Goal: Task Accomplishment & Management: Use online tool/utility

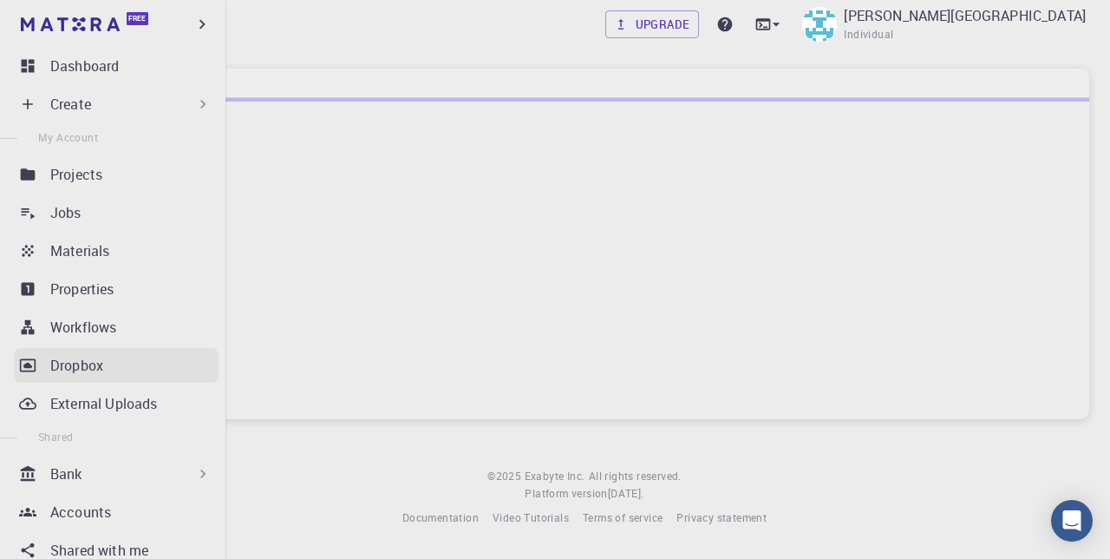
scroll to position [305, 0]
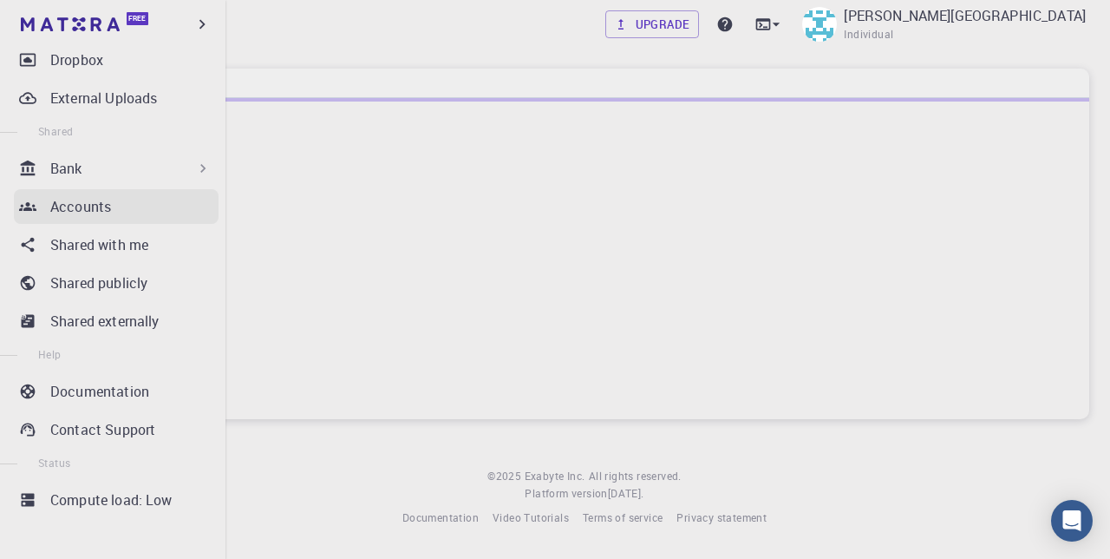
click at [69, 192] on link "Accounts" at bounding box center [116, 206] width 205 height 35
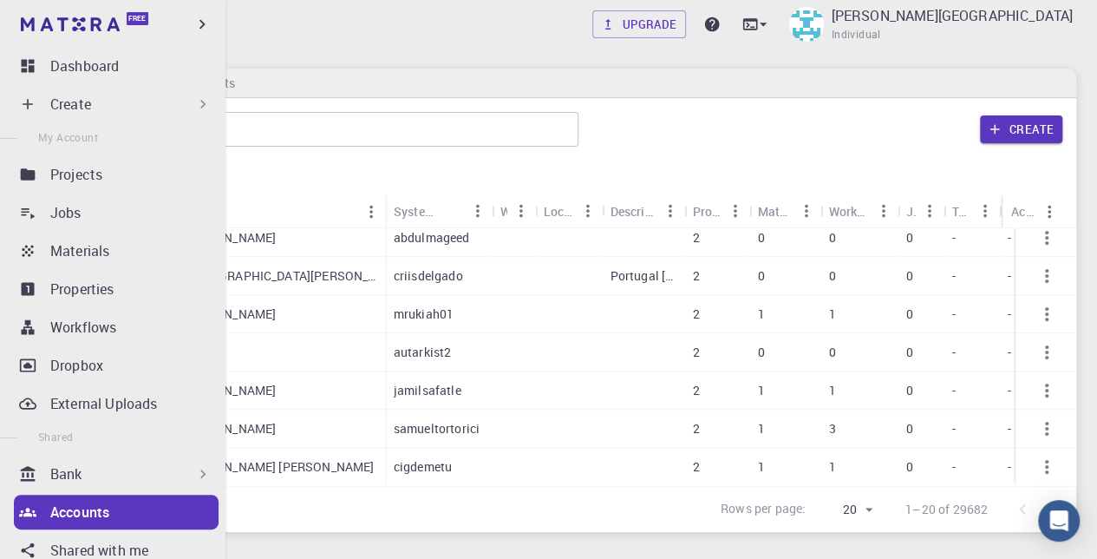
click at [75, 95] on p "Create" at bounding box center [70, 104] width 41 height 21
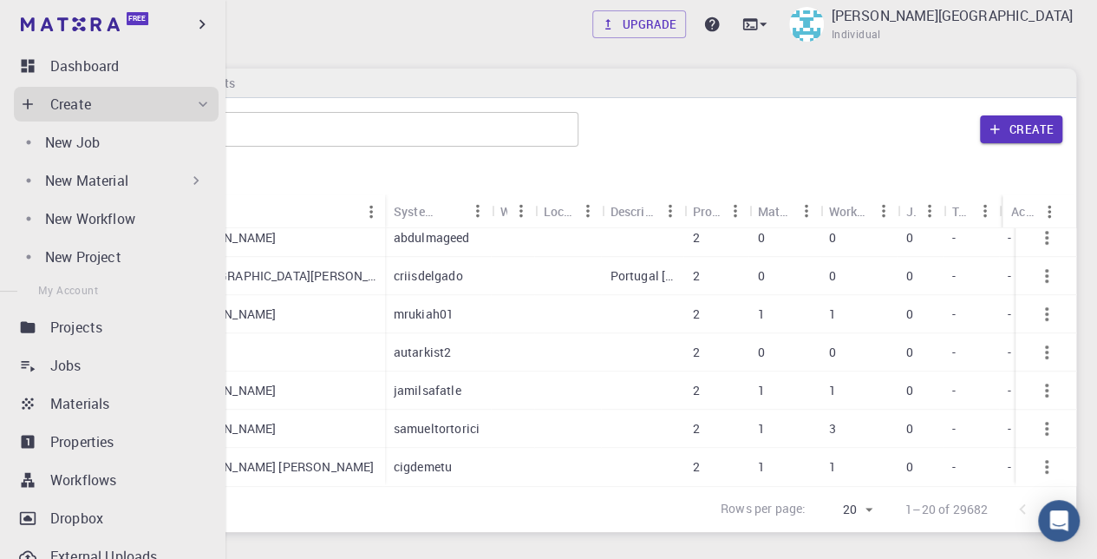
click at [127, 178] on p "New Material" at bounding box center [86, 180] width 83 height 21
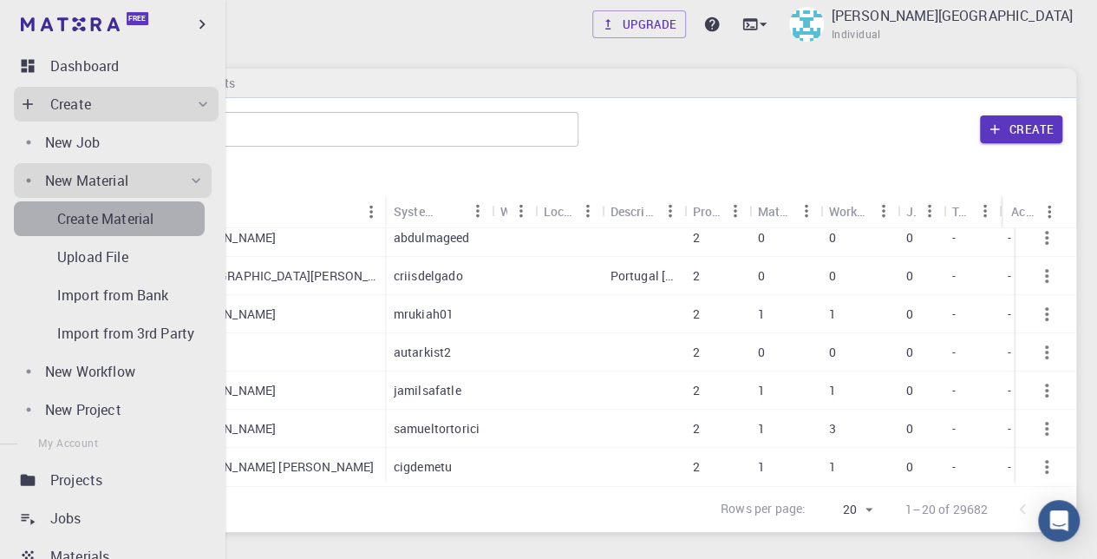
click at [126, 209] on p "Create Material" at bounding box center [105, 218] width 96 height 21
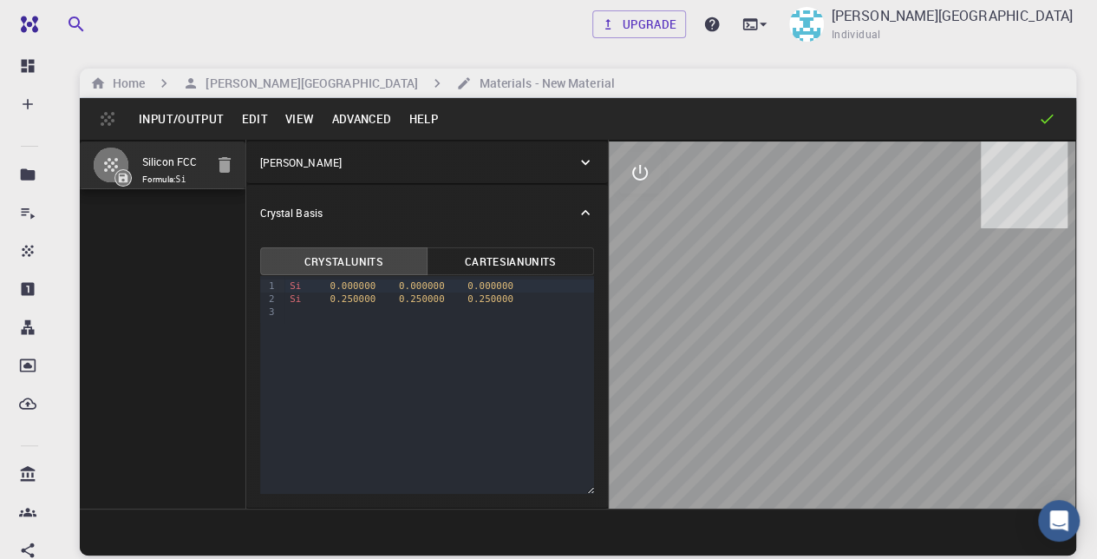
click at [212, 115] on button "Input/Output" at bounding box center [181, 119] width 102 height 28
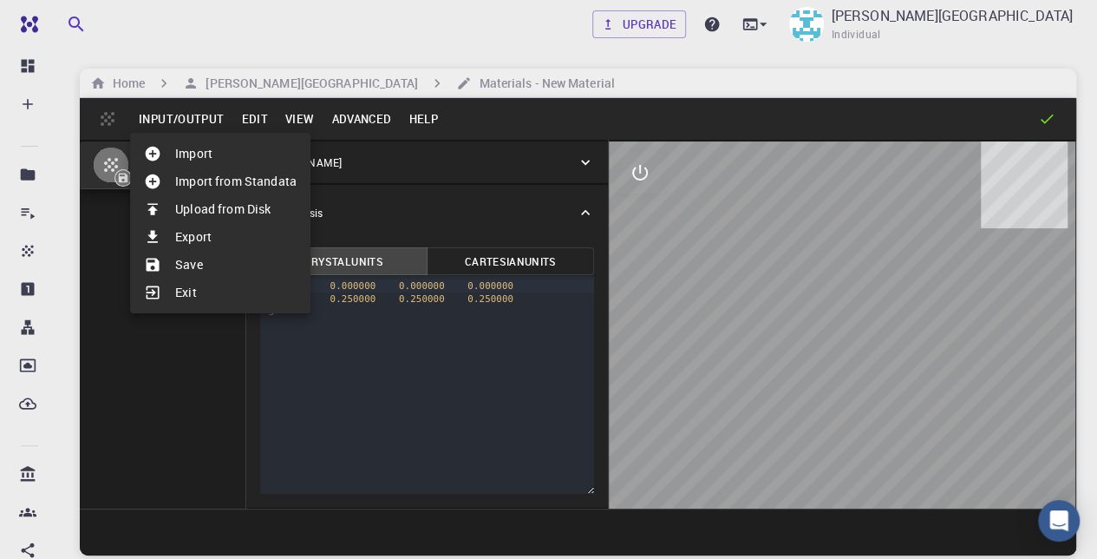
click at [265, 126] on div at bounding box center [548, 279] width 1097 height 559
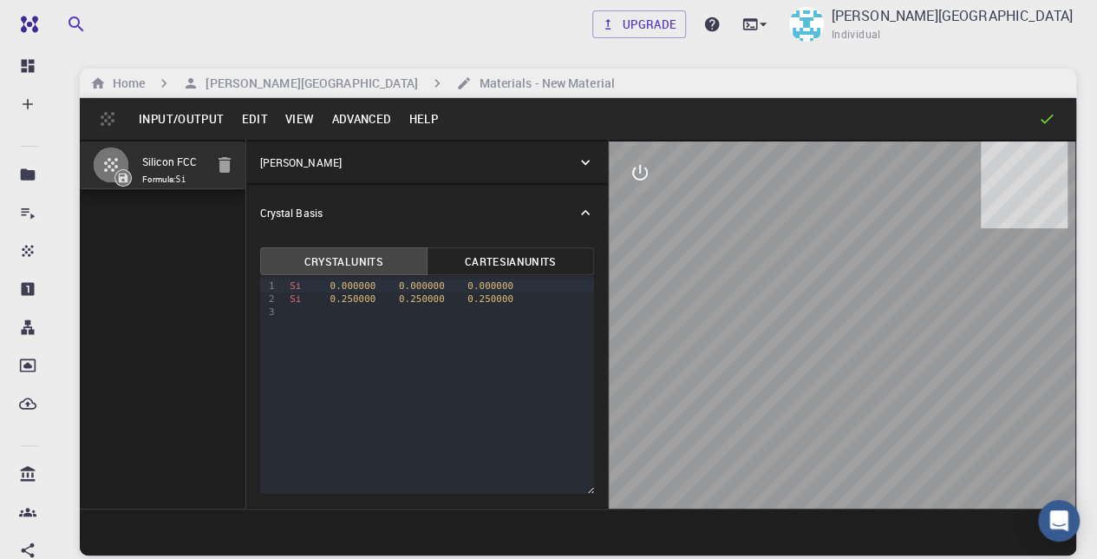
click at [257, 114] on button "Edit" at bounding box center [254, 119] width 44 height 28
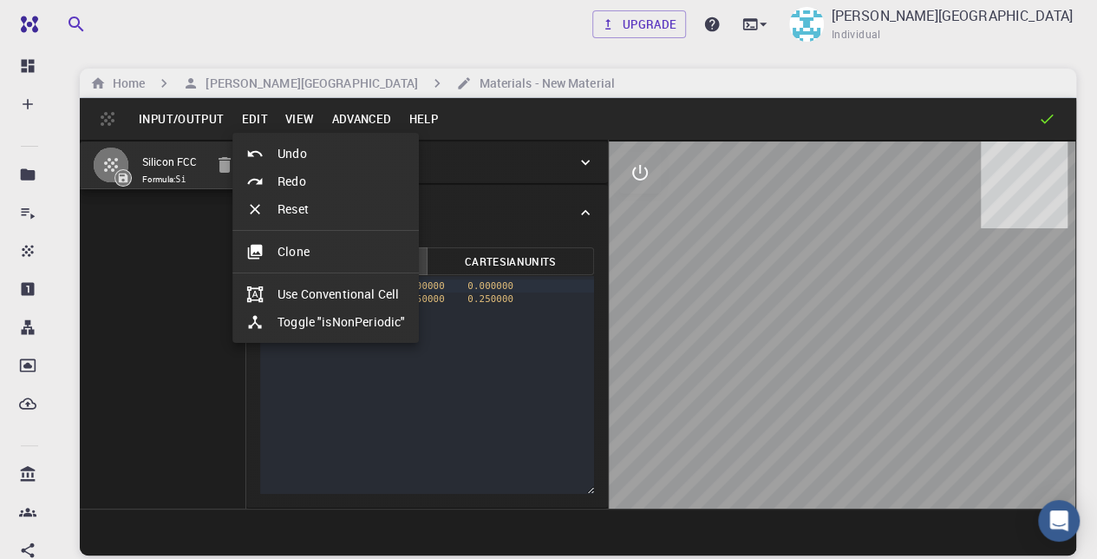
click at [295, 118] on div at bounding box center [548, 279] width 1097 height 559
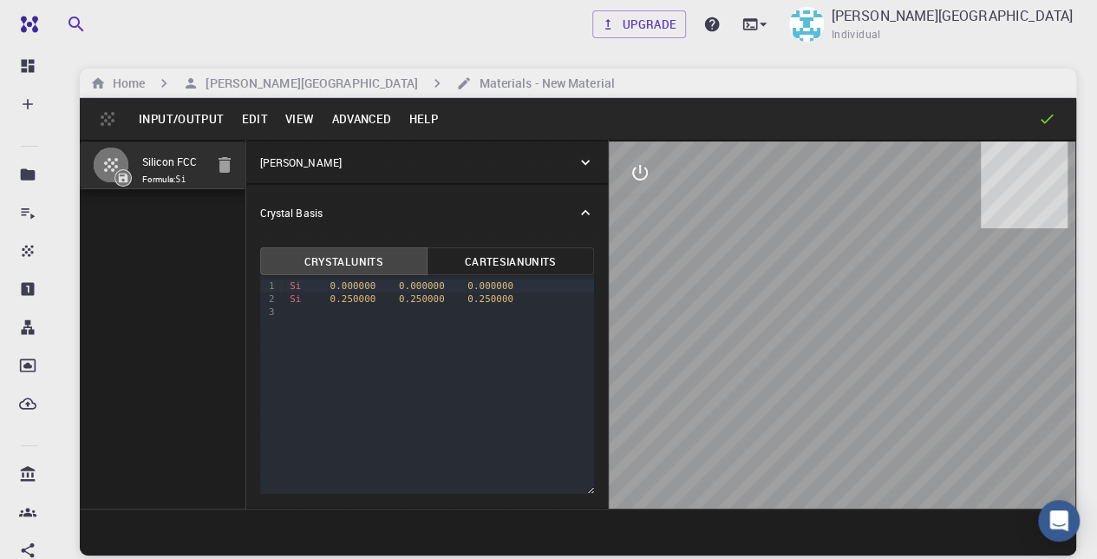
click at [295, 118] on button "View" at bounding box center [300, 119] width 47 height 28
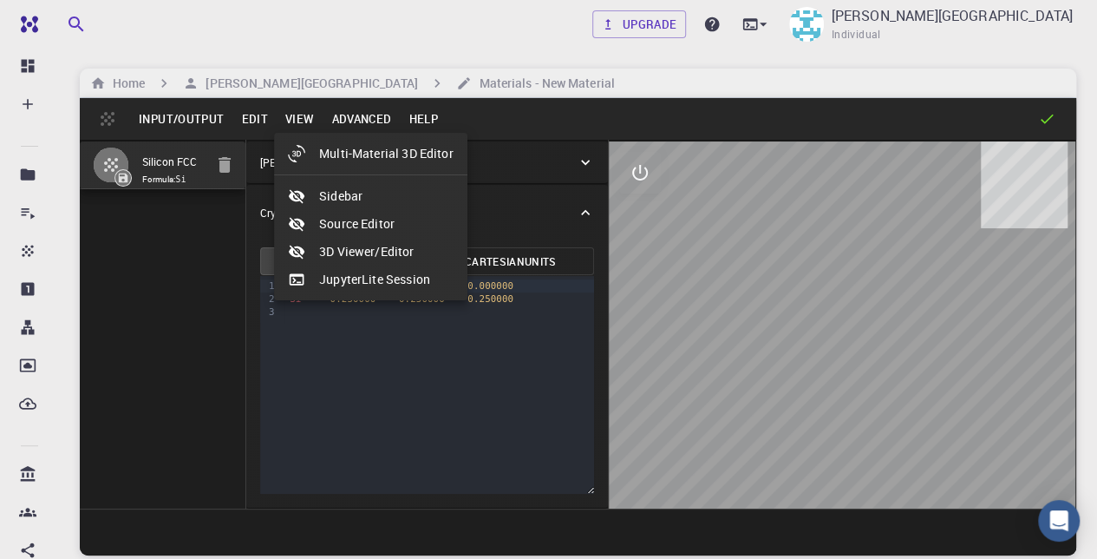
click at [350, 119] on div at bounding box center [548, 279] width 1097 height 559
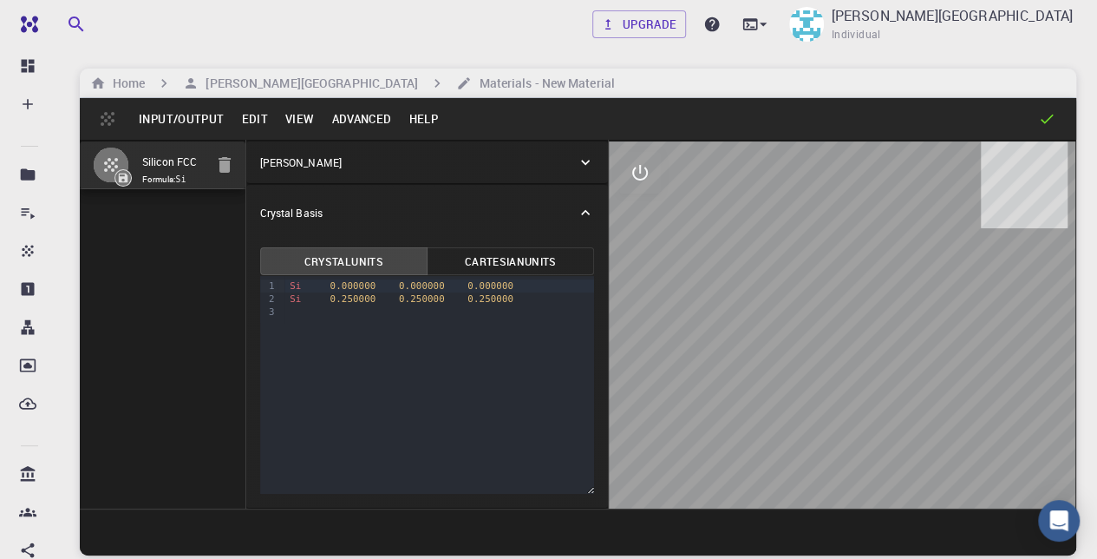
click at [350, 119] on button "Advanced" at bounding box center [361, 119] width 77 height 28
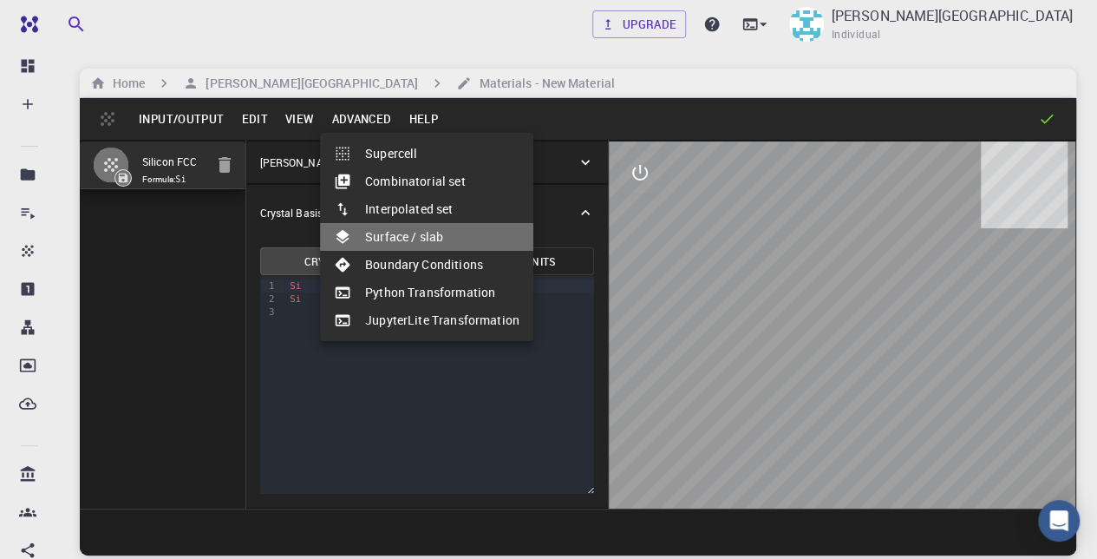
click at [427, 242] on li "Surface / slab" at bounding box center [426, 237] width 213 height 28
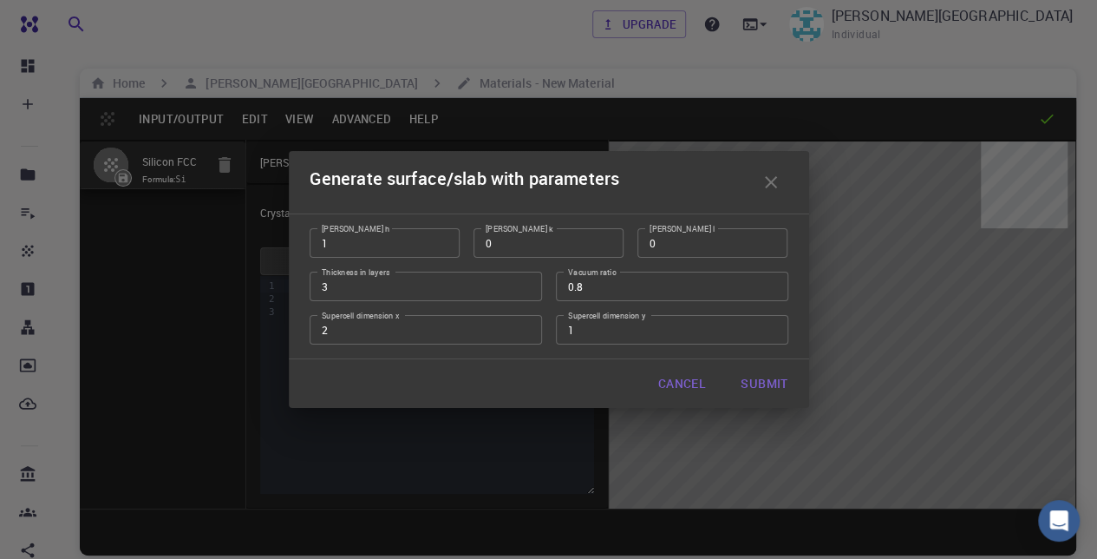
type input "2"
click at [520, 325] on input "2" at bounding box center [426, 329] width 232 height 29
click at [761, 379] on button "Submit" at bounding box center [764, 383] width 75 height 35
type input "TRI"
type input "7.733964949493887"
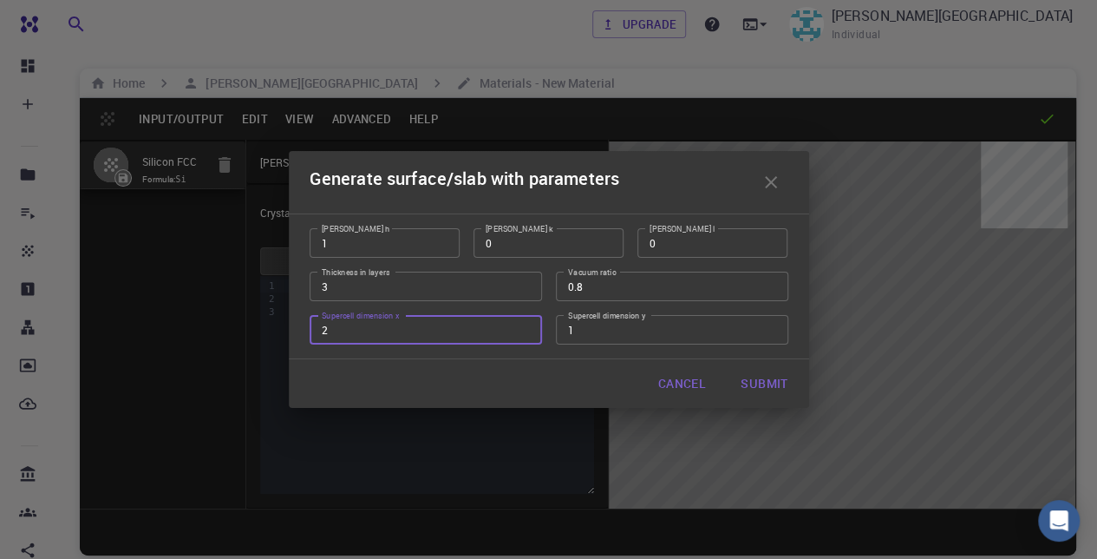
type input "3.8670043573805293"
type input "58.00500000000002"
type input "60.0000372745793"
type input "59.99985008177663"
type input "60.000087246742055"
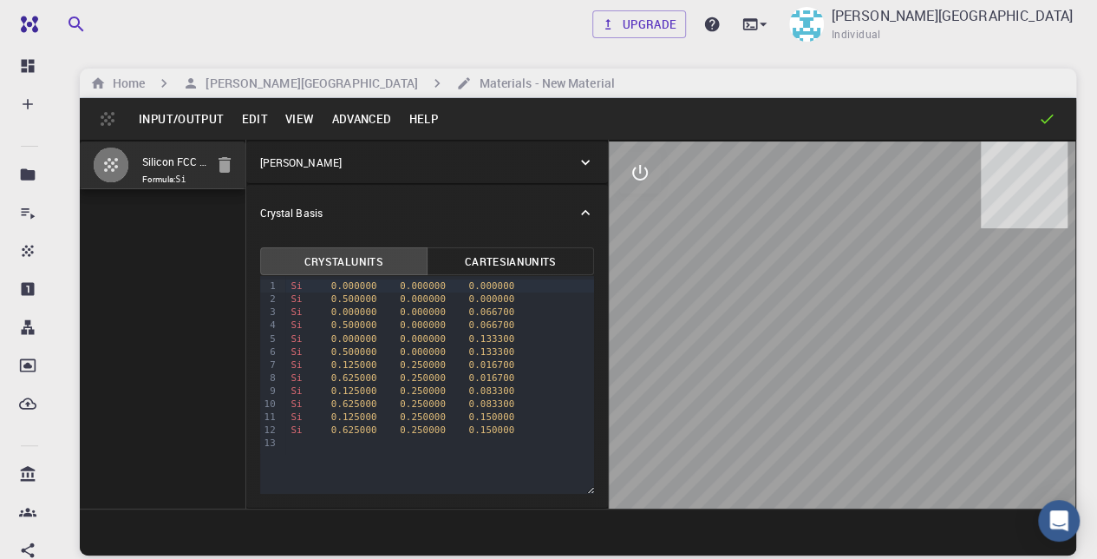
click at [347, 121] on button "Advanced" at bounding box center [361, 119] width 77 height 28
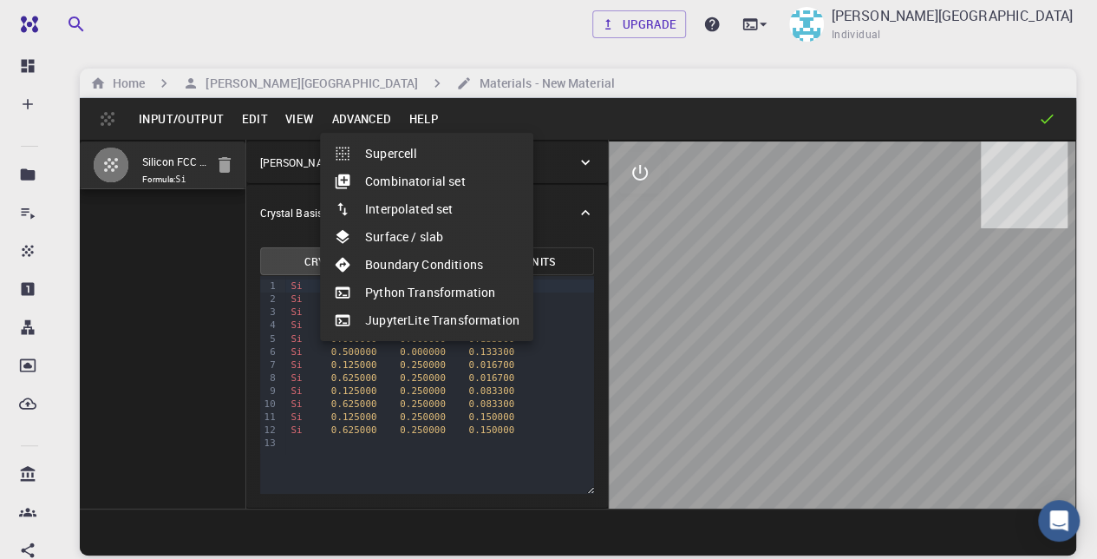
click at [395, 268] on li "Boundary Conditions" at bounding box center [426, 265] width 213 height 28
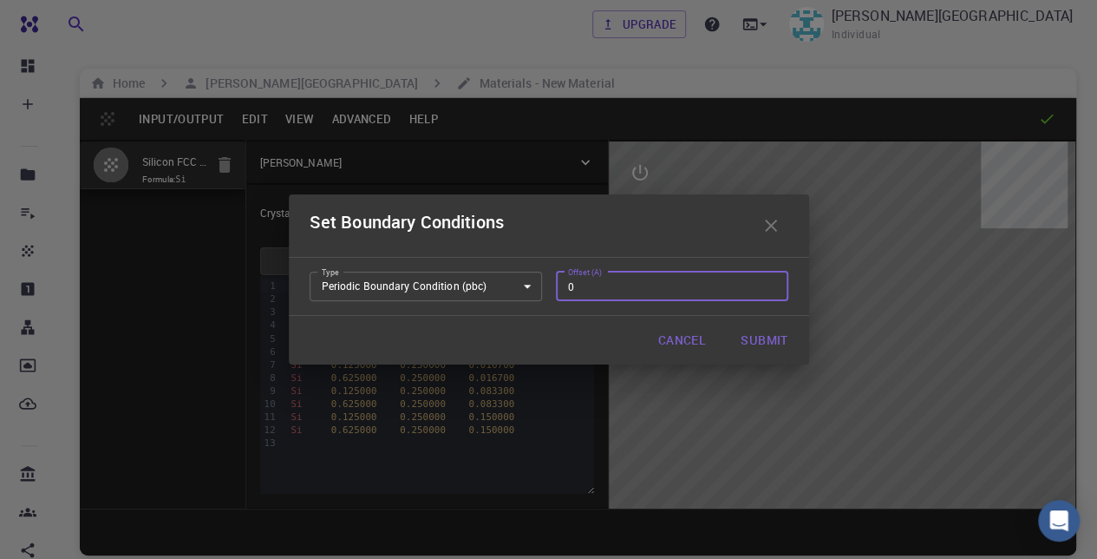
click at [631, 288] on input "0" at bounding box center [672, 285] width 232 height 29
click at [765, 279] on input "1" at bounding box center [672, 285] width 232 height 29
click at [765, 279] on input "2" at bounding box center [672, 285] width 232 height 29
click at [775, 289] on input "1" at bounding box center [672, 285] width 232 height 29
click at [775, 289] on input "0" at bounding box center [672, 285] width 232 height 29
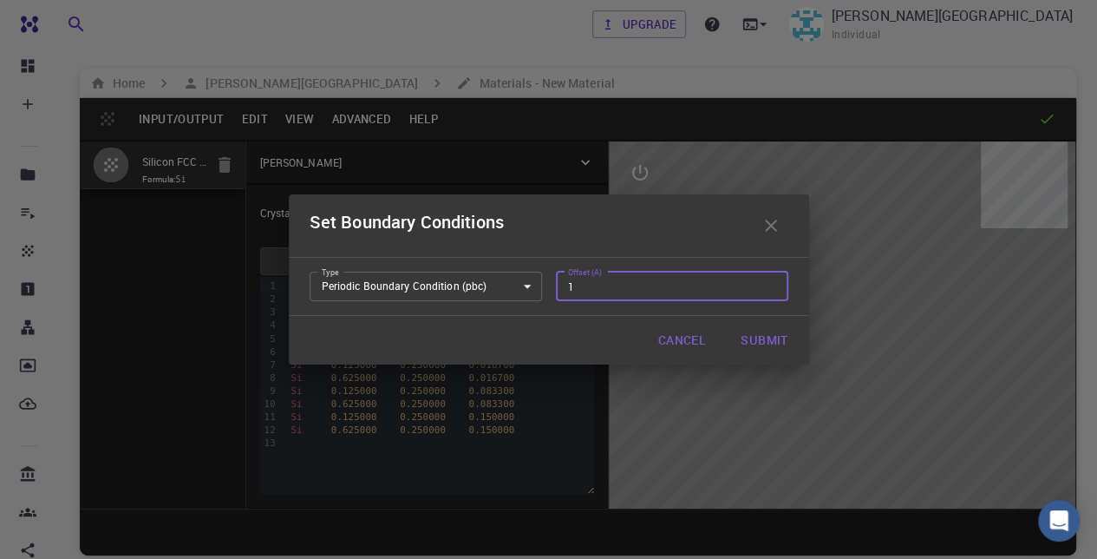
click at [767, 280] on input "1" at bounding box center [672, 285] width 232 height 29
click at [767, 280] on input "2" at bounding box center [672, 285] width 232 height 29
click at [767, 280] on input "3" at bounding box center [672, 285] width 232 height 29
click at [757, 338] on button "Submit" at bounding box center [764, 340] width 75 height 35
type input "0"
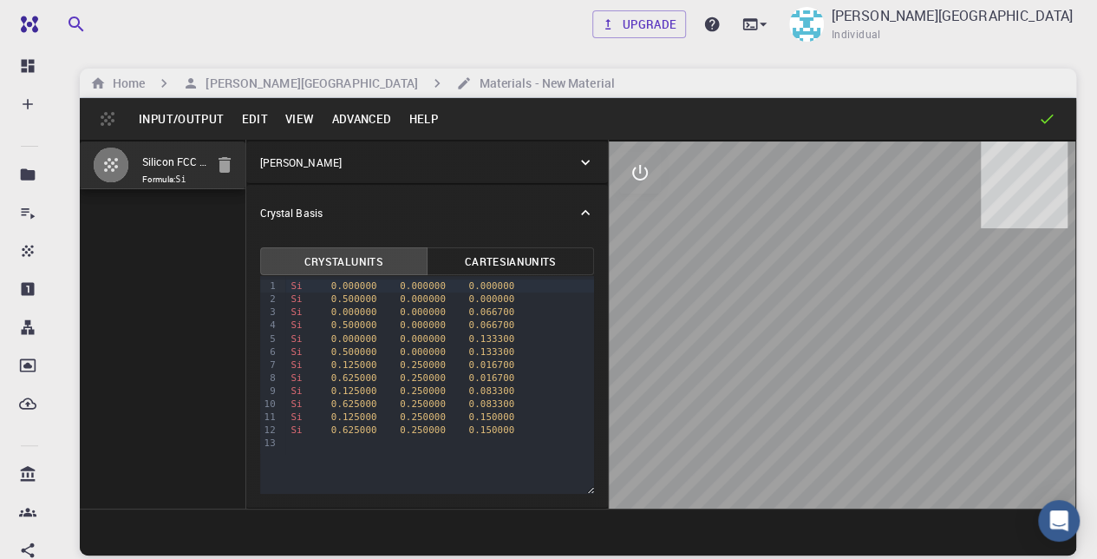
drag, startPoint x: 873, startPoint y: 313, endPoint x: 682, endPoint y: 313, distance: 190.8
drag, startPoint x: 682, startPoint y: 313, endPoint x: 746, endPoint y: 383, distance: 95.2
click at [746, 383] on div at bounding box center [842, 324] width 467 height 367
drag, startPoint x: 746, startPoint y: 383, endPoint x: 845, endPoint y: 376, distance: 99.2
click at [849, 377] on div at bounding box center [842, 324] width 467 height 367
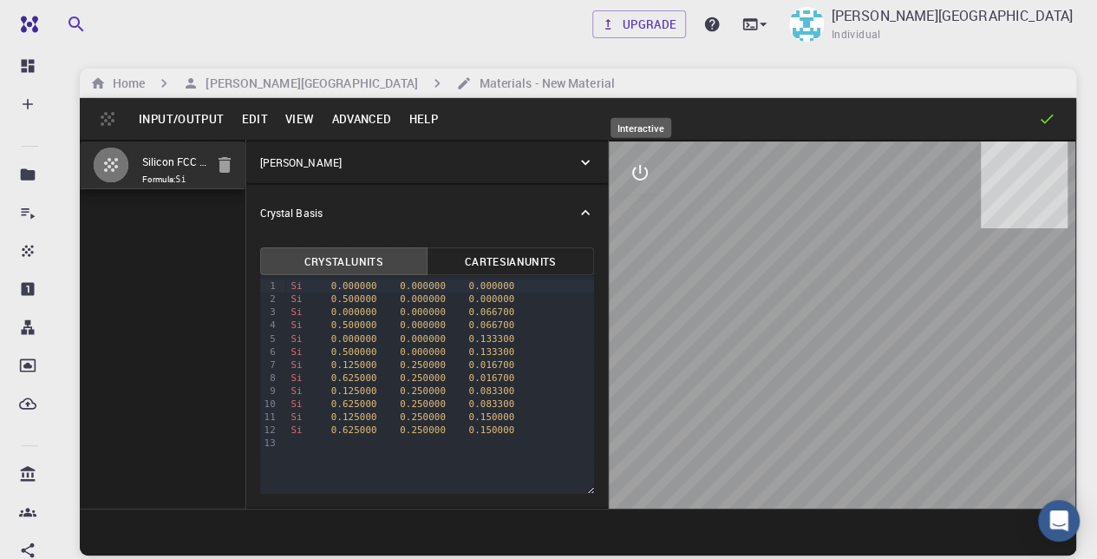
click at [629, 180] on button "interactive" at bounding box center [640, 173] width 42 height 42
click at [642, 221] on icon "view" at bounding box center [640, 214] width 21 height 21
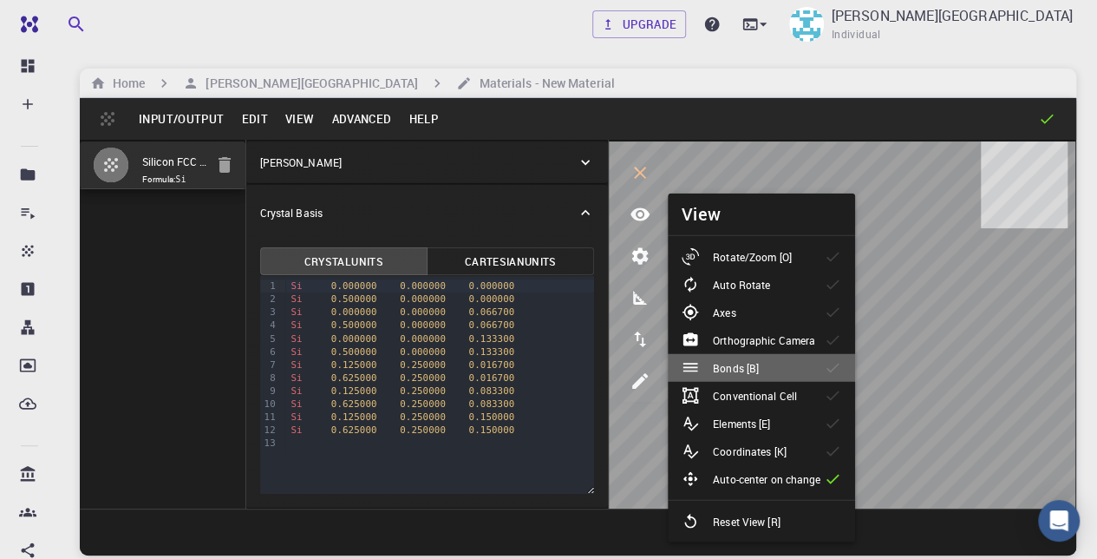
click at [755, 368] on p "Bonds [B]" at bounding box center [736, 368] width 46 height 16
click at [744, 285] on p "Auto Rotate" at bounding box center [741, 285] width 57 height 16
click at [737, 374] on p "Bonds [B]" at bounding box center [736, 368] width 46 height 16
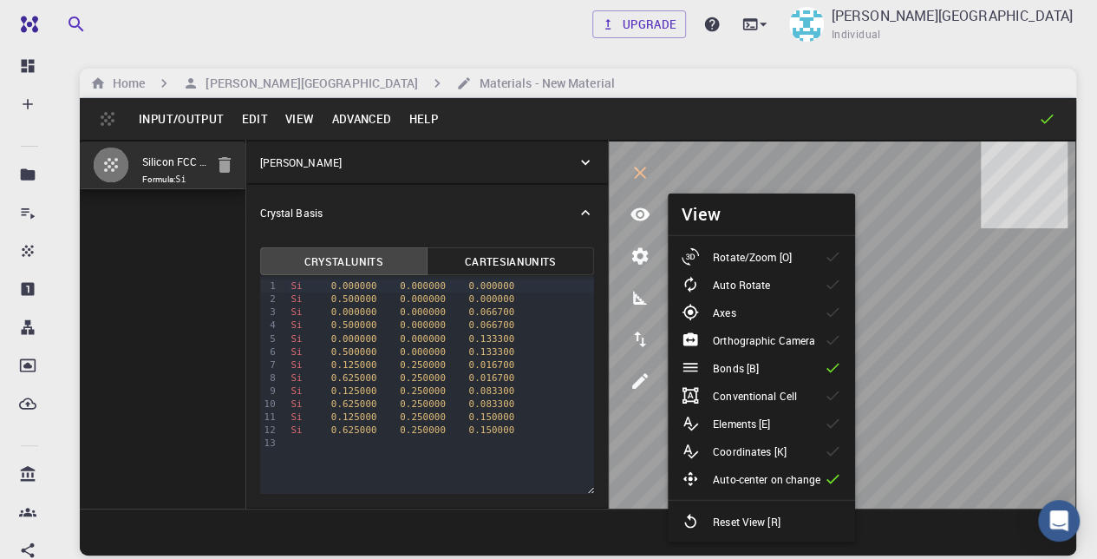
click at [744, 394] on p "Conventional Cell" at bounding box center [755, 396] width 84 height 16
click at [744, 418] on p "Elements [E]" at bounding box center [741, 423] width 57 height 16
click at [755, 448] on p "Coordinates [K]" at bounding box center [750, 451] width 74 height 16
click at [755, 320] on li "Axes" at bounding box center [761, 312] width 187 height 28
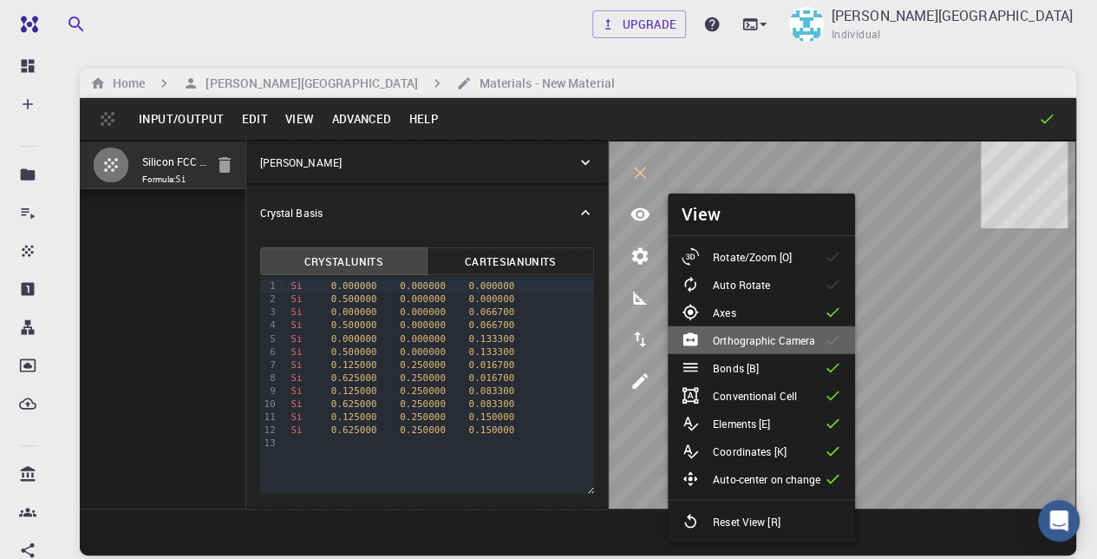
click at [759, 348] on div "Orthographic Camera" at bounding box center [755, 339] width 147 height 17
click at [782, 337] on p "Orthographic Camera" at bounding box center [764, 340] width 102 height 16
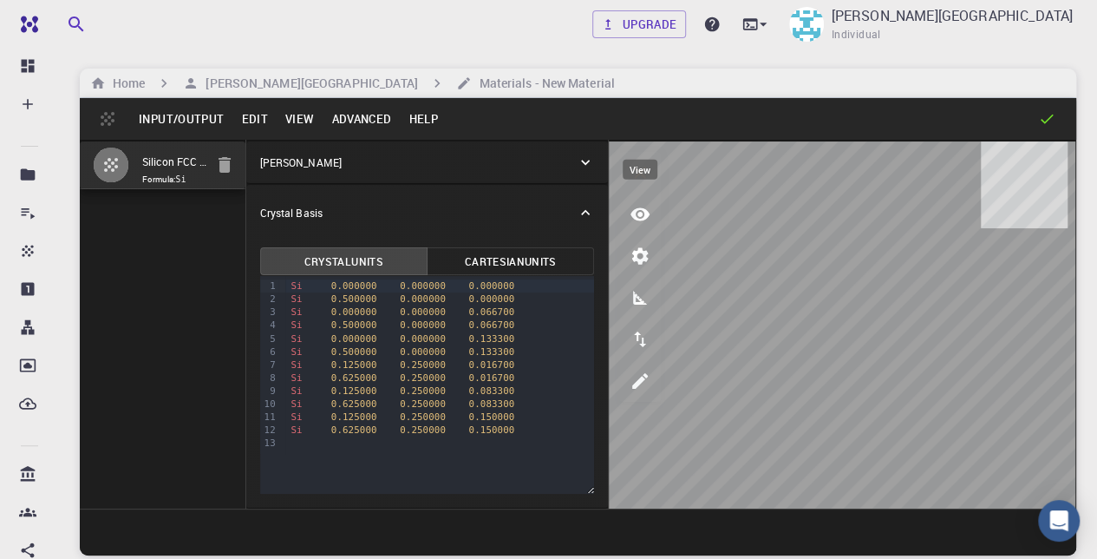
click at [647, 212] on icon "view" at bounding box center [640, 214] width 19 height 13
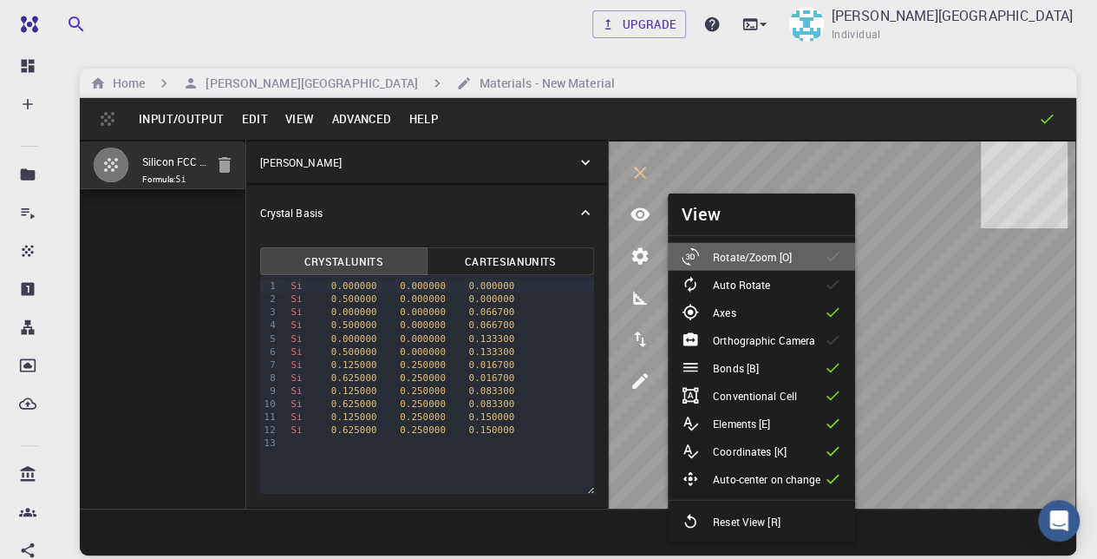
click at [730, 252] on p "Rotate/Zoom [O]" at bounding box center [752, 257] width 79 height 16
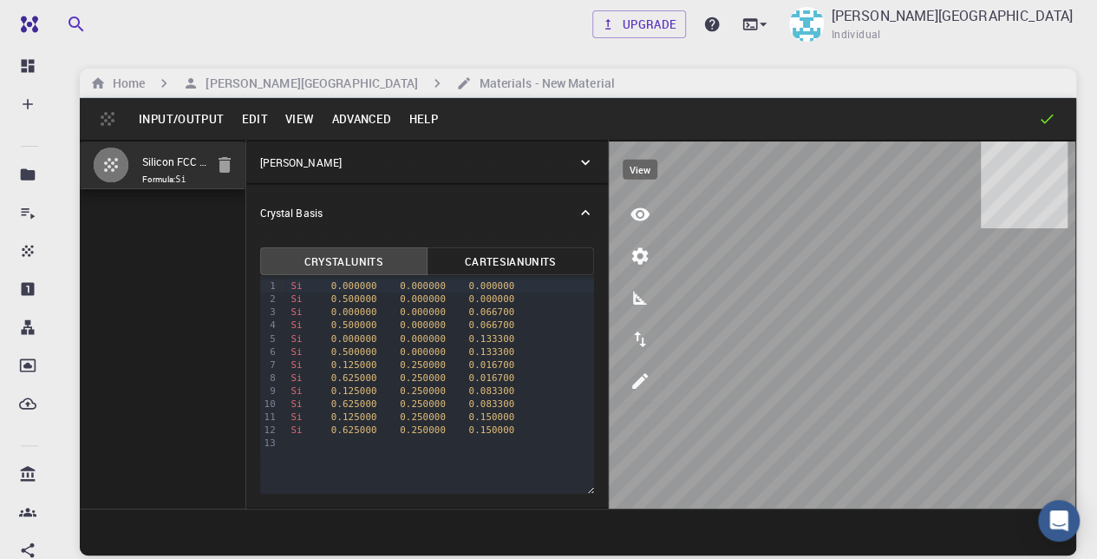
click at [638, 218] on icon "view" at bounding box center [640, 214] width 21 height 21
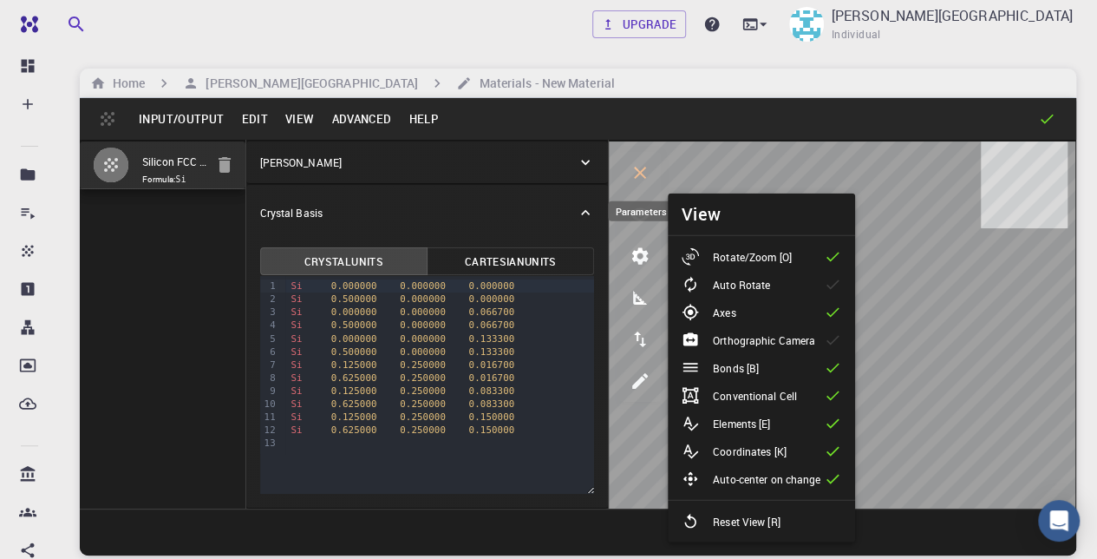
click at [633, 252] on icon "parameters" at bounding box center [640, 256] width 16 height 16
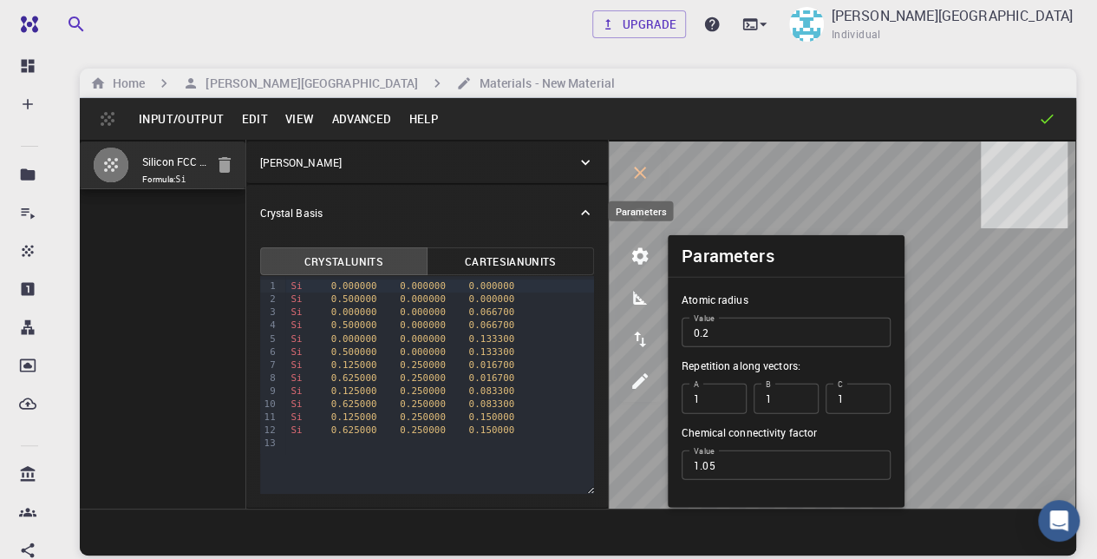
click at [633, 252] on icon "parameters" at bounding box center [640, 256] width 16 height 16
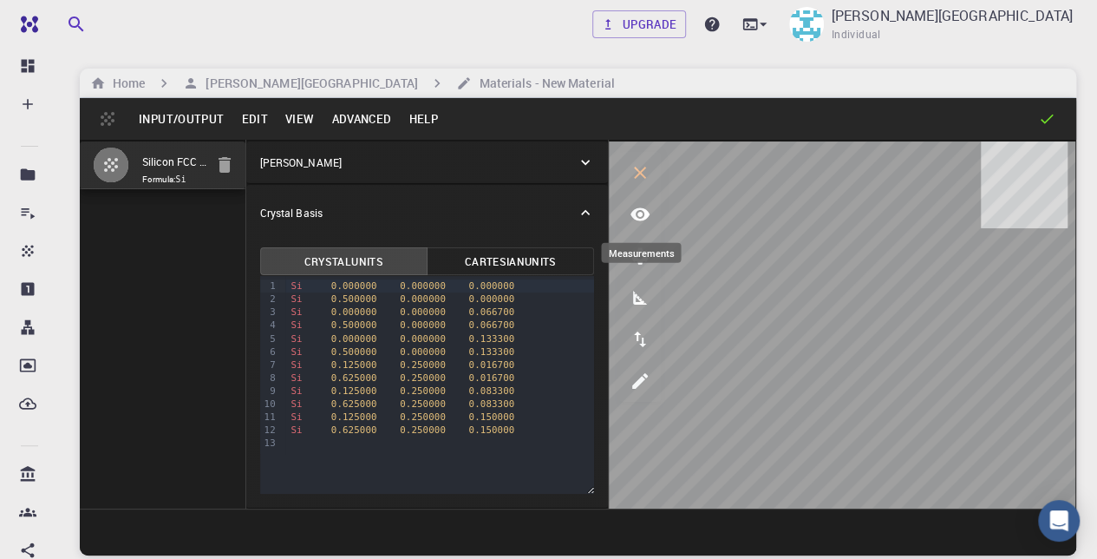
click at [635, 301] on icon "measurements" at bounding box center [640, 298] width 14 height 14
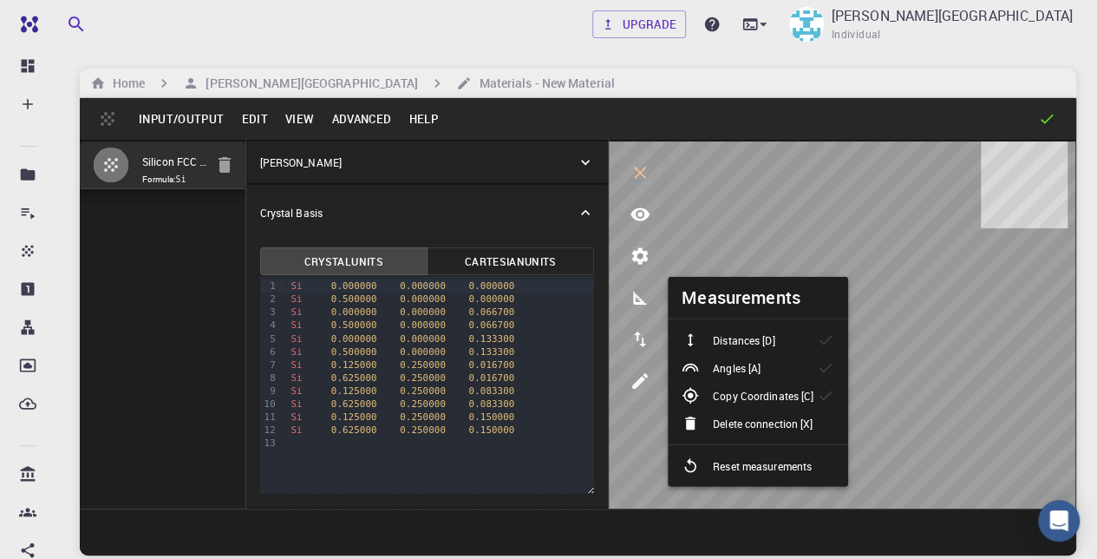
click at [744, 345] on p "Distances [D]" at bounding box center [744, 340] width 62 height 16
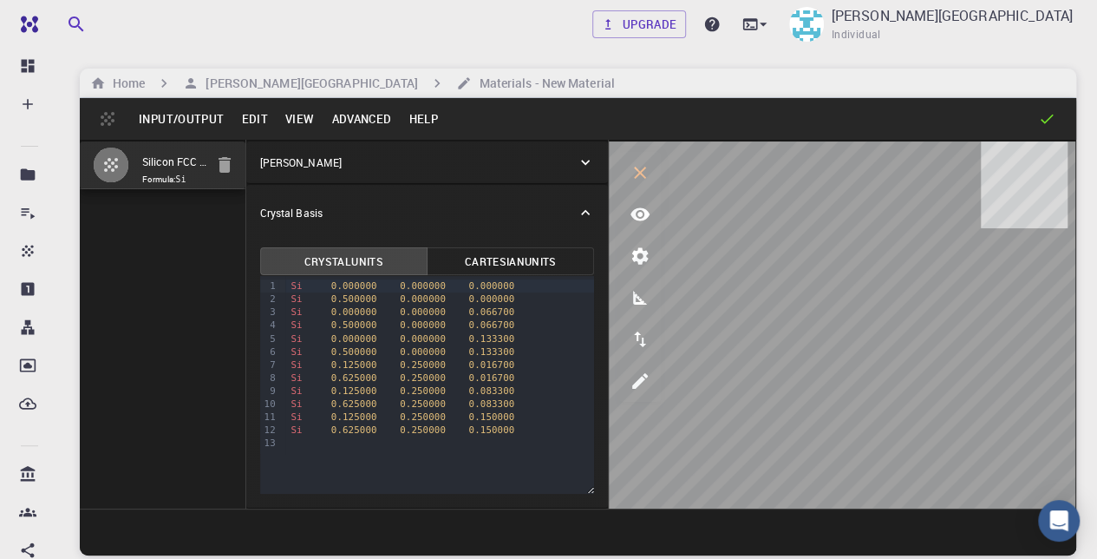
click at [923, 225] on div at bounding box center [842, 324] width 467 height 367
click at [508, 261] on button "Cartesian Units" at bounding box center [510, 261] width 167 height 28
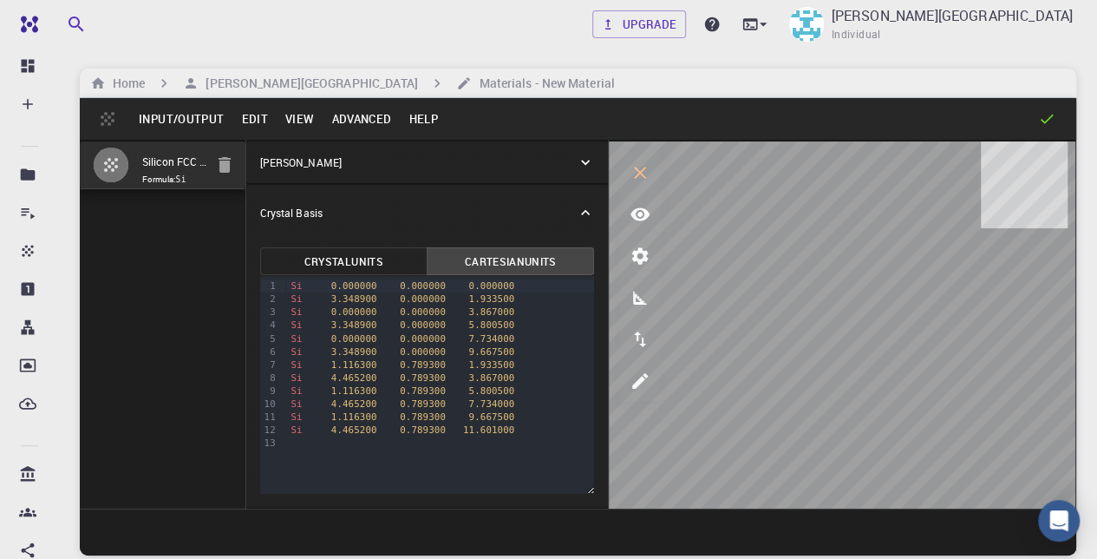
click at [368, 262] on button "Crystal Units" at bounding box center [343, 261] width 167 height 28
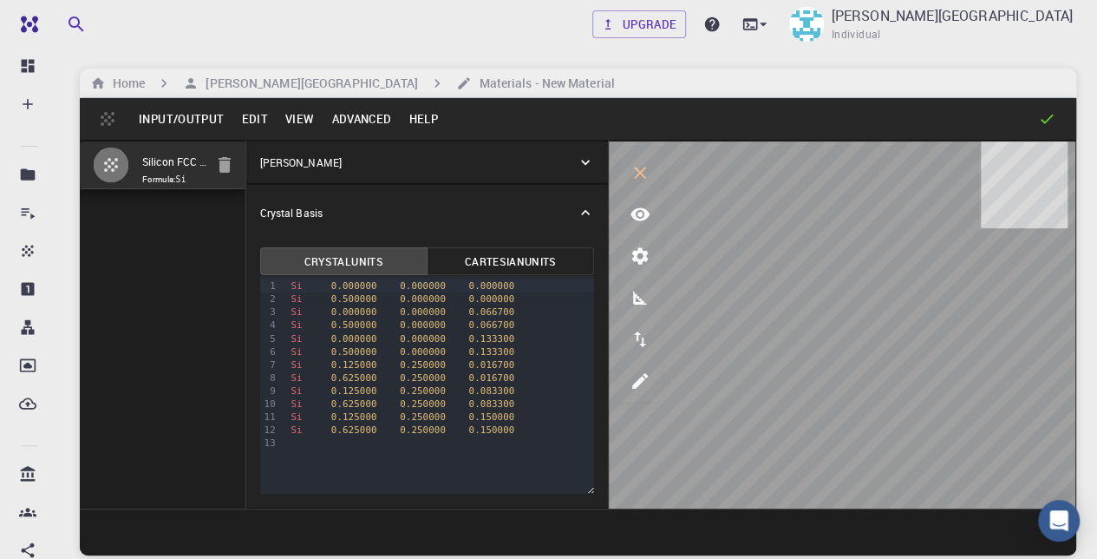
click at [297, 160] on p "[PERSON_NAME]" at bounding box center [301, 162] width 82 height 16
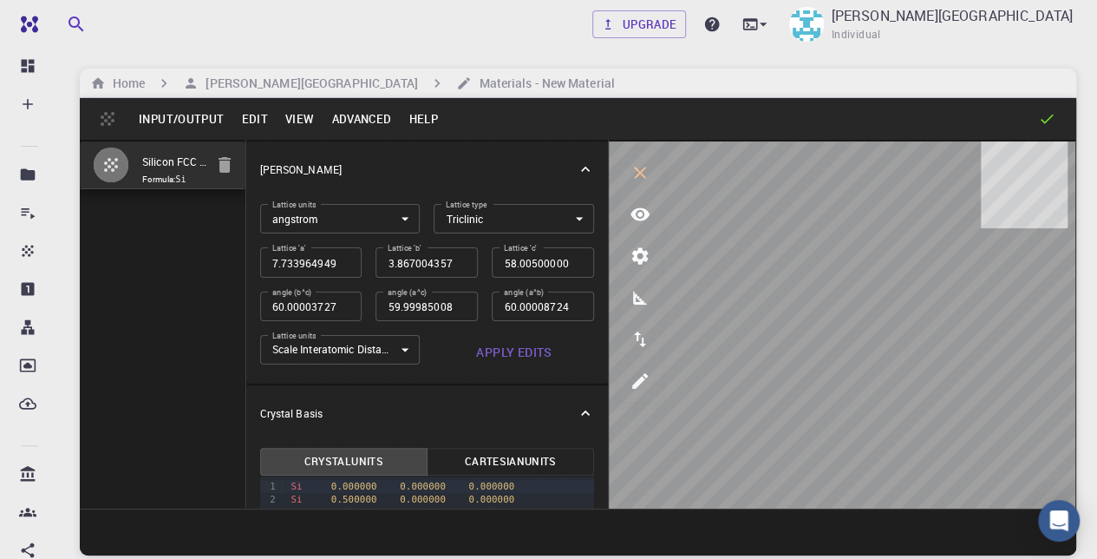
click at [367, 349] on body "Free Dashboard Create New Job New Material Create Material Upload File Import f…" at bounding box center [548, 345] width 1097 height 690
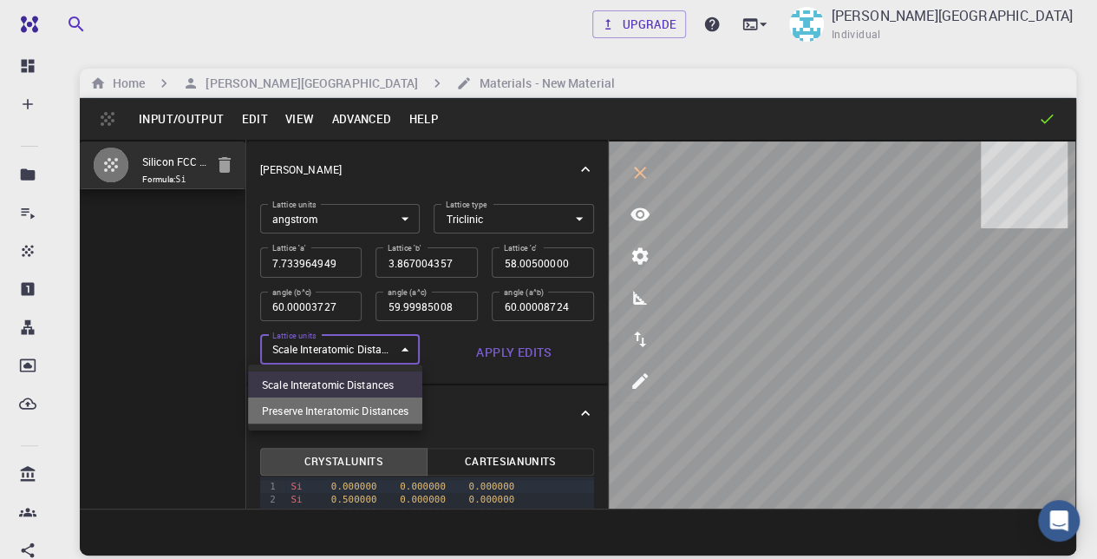
click at [339, 402] on li "Preserve Interatomic Distances" at bounding box center [335, 410] width 174 height 26
type input "1"
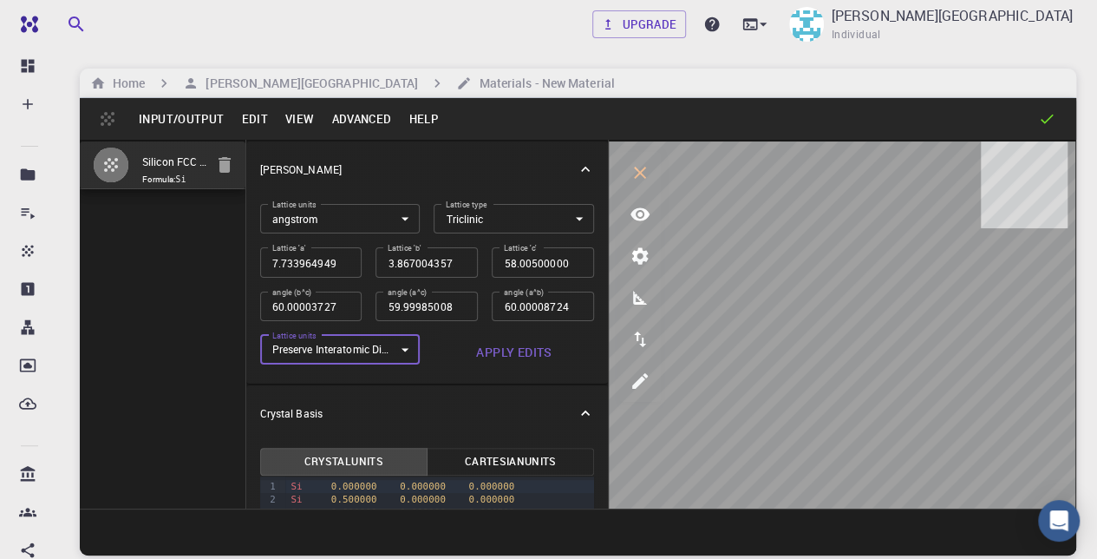
click at [494, 361] on button "Apply Edits" at bounding box center [514, 352] width 160 height 35
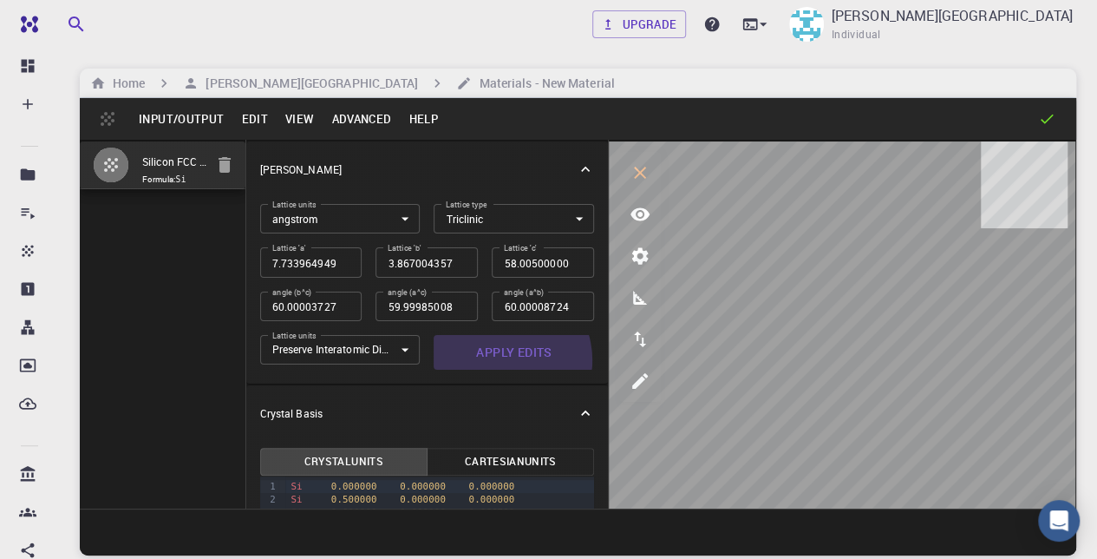
click at [493, 360] on button "Apply Edits" at bounding box center [514, 352] width 160 height 35
click at [353, 112] on button "Advanced" at bounding box center [361, 119] width 77 height 28
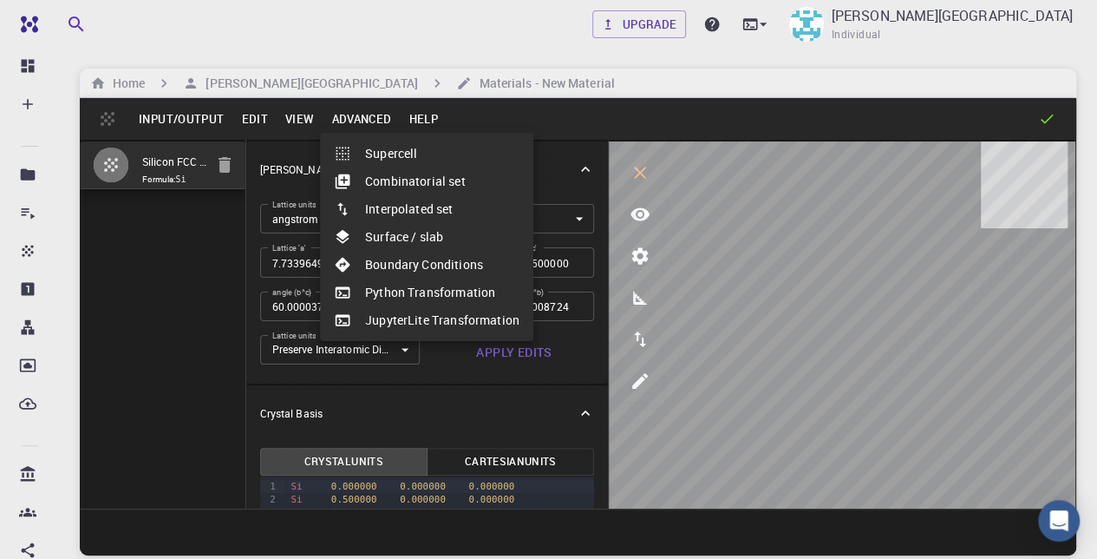
click at [420, 234] on li "Surface / slab" at bounding box center [426, 237] width 213 height 28
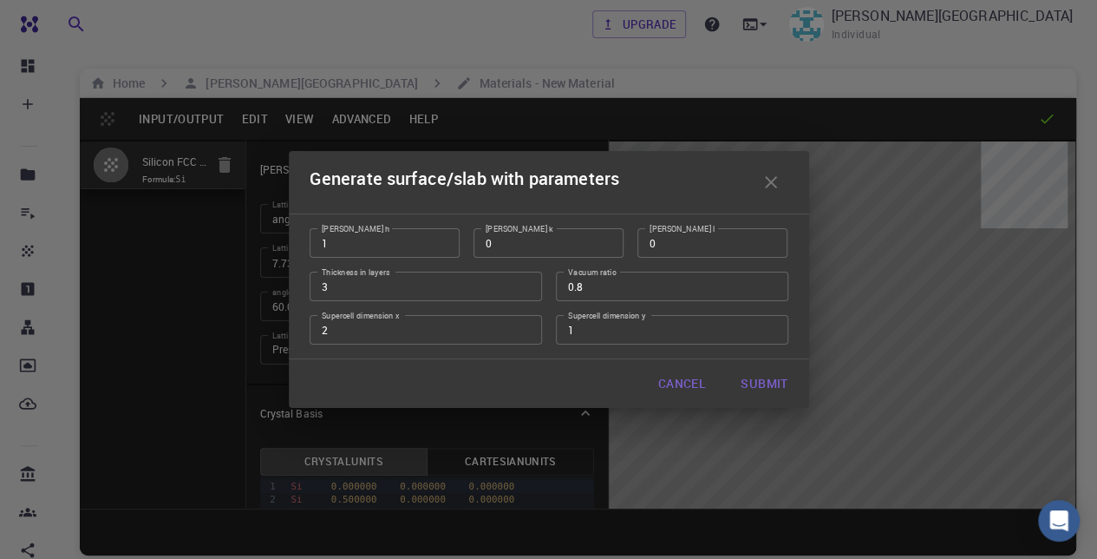
click at [767, 188] on icon "button" at bounding box center [771, 182] width 21 height 21
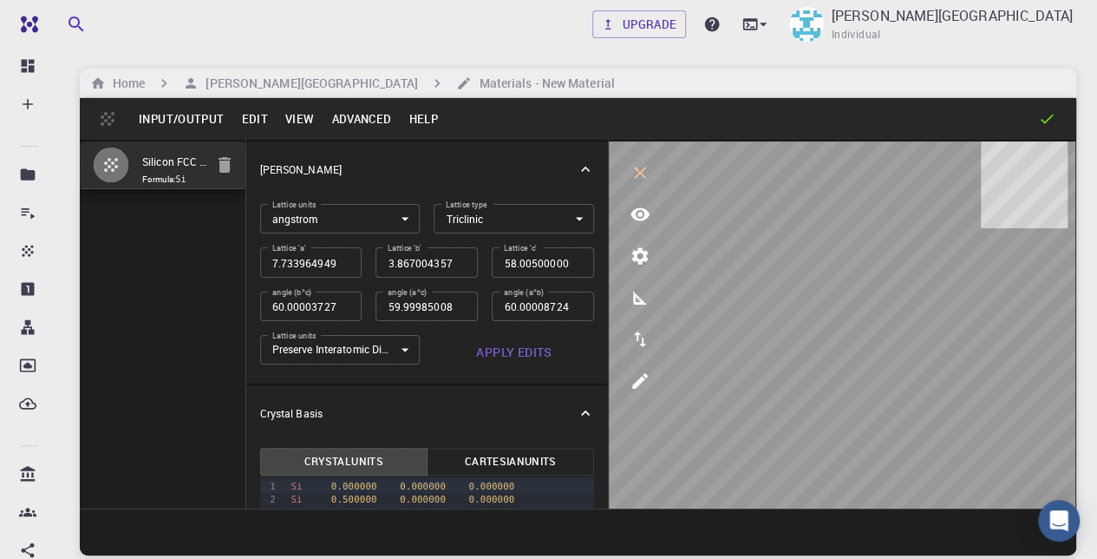
click at [361, 114] on button "Advanced" at bounding box center [361, 119] width 77 height 28
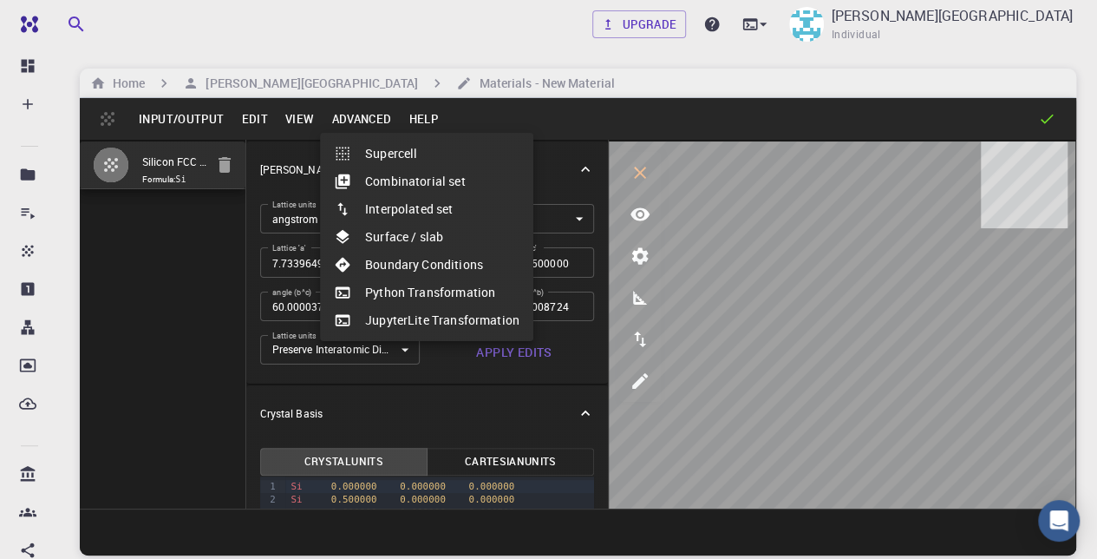
click at [389, 166] on li "Supercell" at bounding box center [426, 154] width 213 height 28
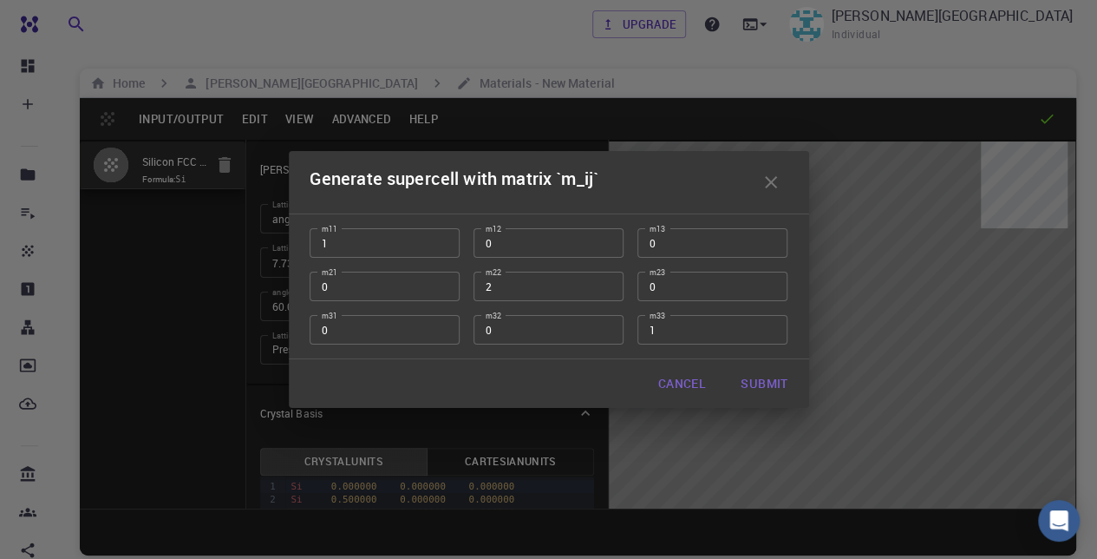
click at [606, 282] on input "2" at bounding box center [549, 285] width 150 height 29
type input "3"
click at [606, 282] on input "3" at bounding box center [549, 285] width 150 height 29
click at [774, 325] on input "2" at bounding box center [712, 329] width 150 height 29
type input "3"
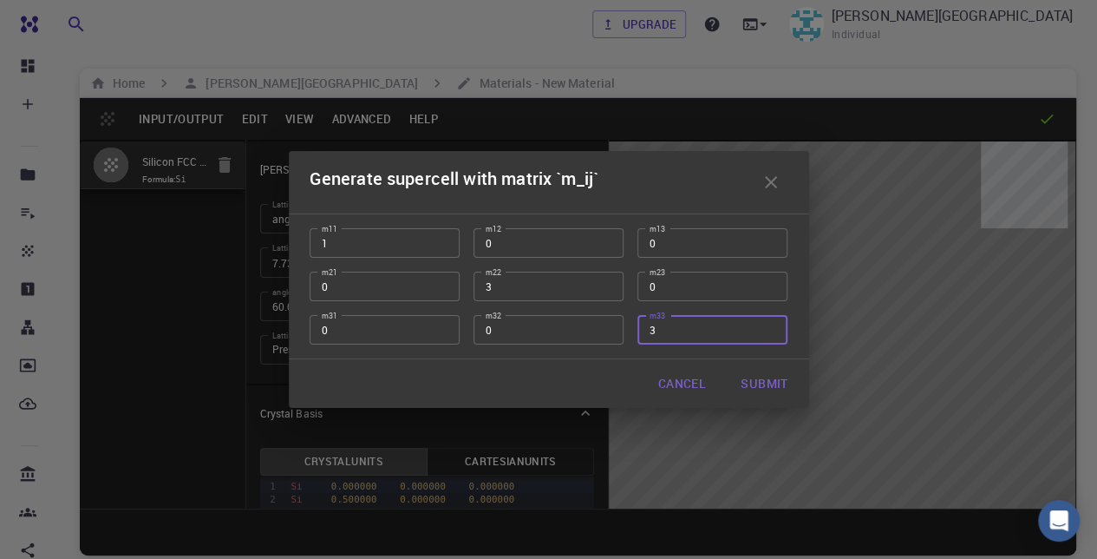
click at [774, 325] on input "3" at bounding box center [712, 329] width 150 height 29
click at [762, 381] on button "Submit" at bounding box center [764, 383] width 75 height 35
type input "7.7339649494938865"
type input "11.601013072141589"
type input "174.01500000000004"
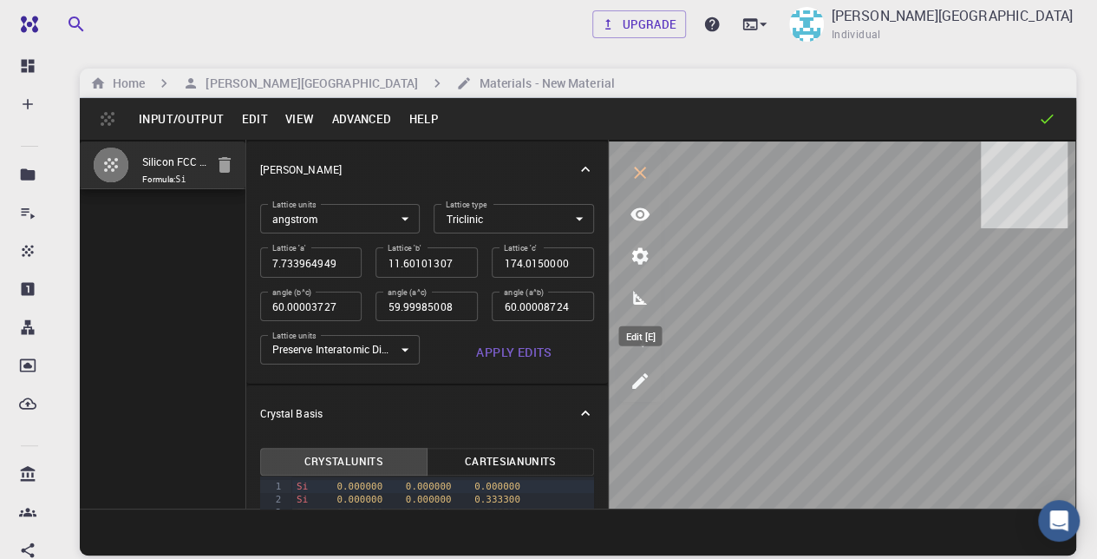
click at [643, 380] on icon "edit [e]" at bounding box center [640, 381] width 16 height 16
select select "Color"
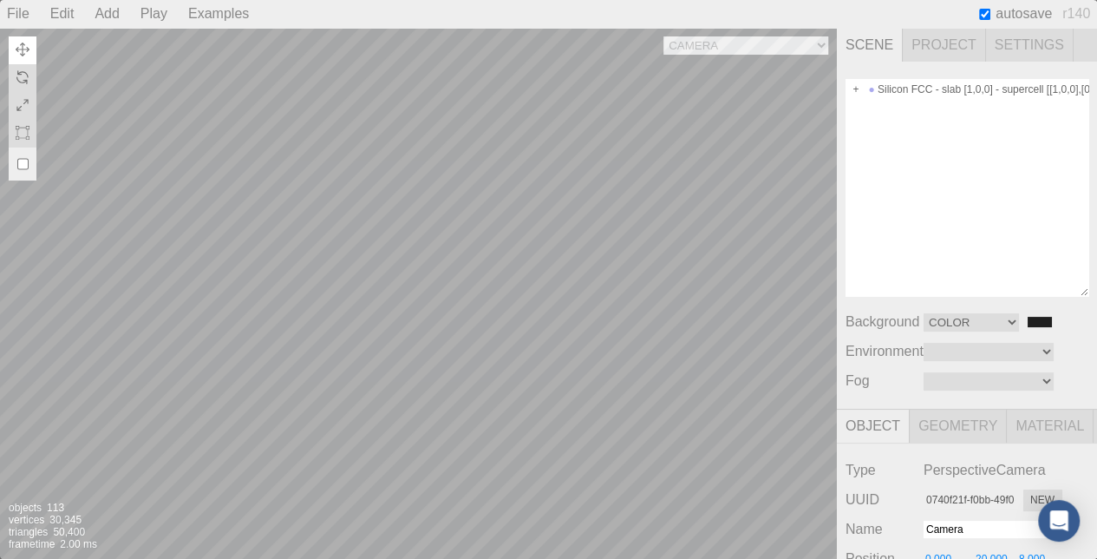
click at [430, 206] on div "Camera OrthographicCamera PerspectiveCamera Objects 113 Vertices 30,345 Triangl…" at bounding box center [418, 293] width 837 height 531
click at [392, 265] on div "Camera OrthographicCamera PerspectiveCamera Objects 113 Vertices 30,345 Triangl…" at bounding box center [418, 293] width 837 height 531
type input "06204ca4-7ec1-48ea-abf7-d0989f9961a2"
type input "Si-72"
type input "2.233"
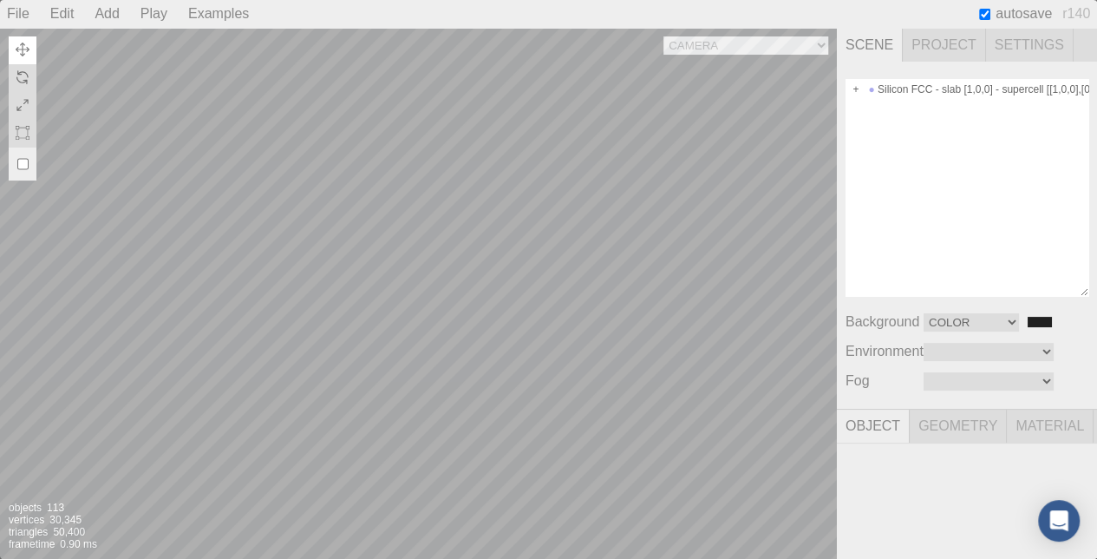
type input "3.947"
type input "7.734"
type input "0.00 °"
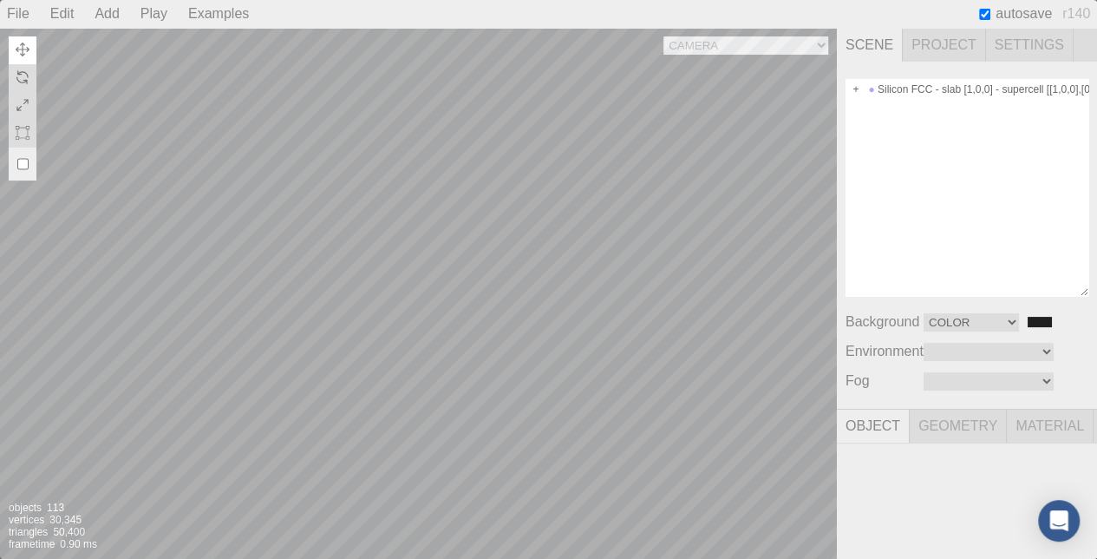
type input "0.300"
type textarea "{ "symbolWithLabel": "Si", "atomicIndex": 72 }"
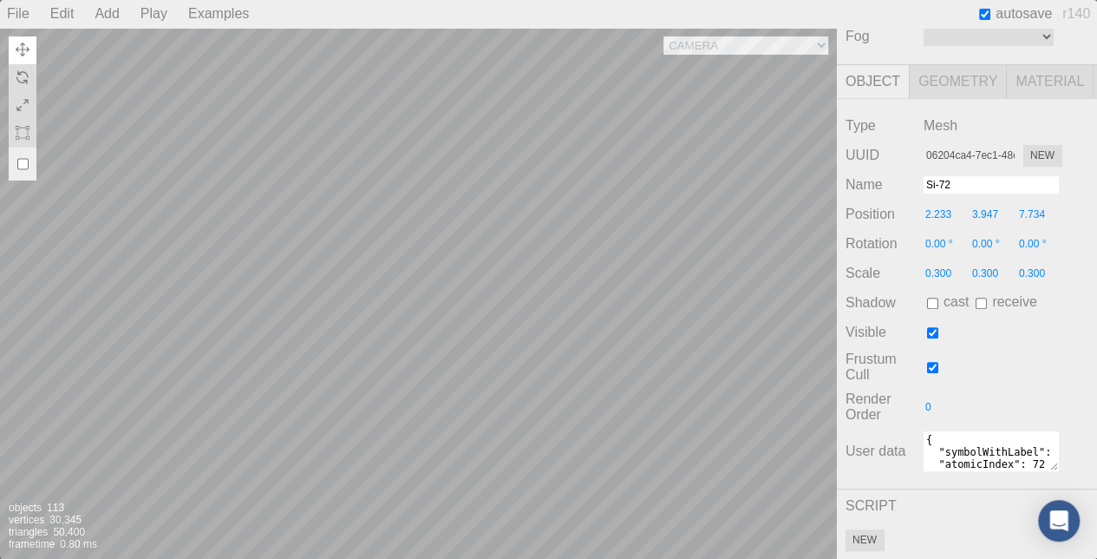
scroll to position [133, 0]
click at [732, 48] on div "Camera OrthographicCamera PerspectiveCamera Objects 113 Vertices 30,345 Triangl…" at bounding box center [418, 293] width 837 height 531
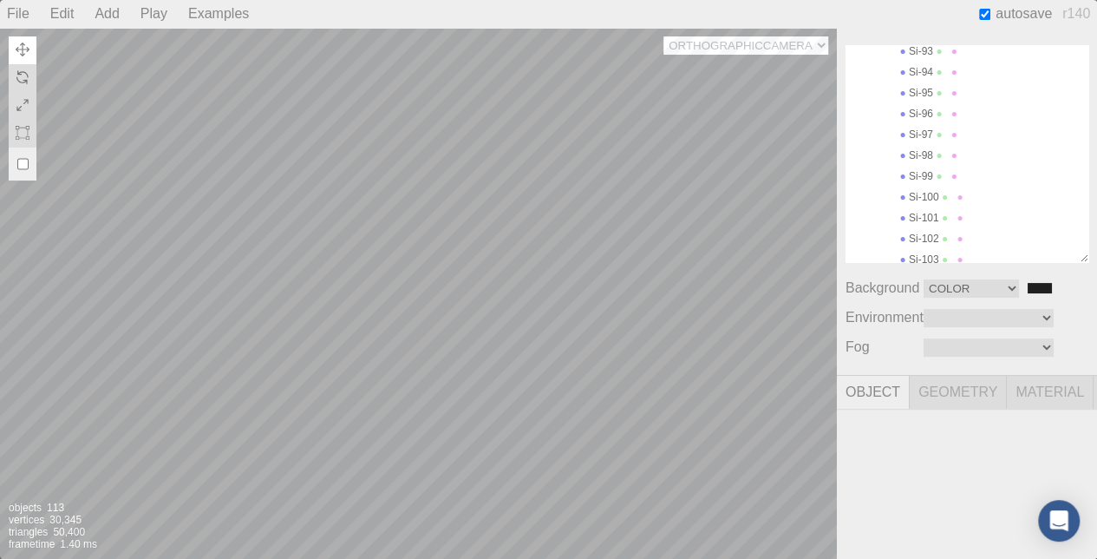
click at [663, 36] on select "Camera OrthographicCamera PerspectiveCamera" at bounding box center [745, 45] width 165 height 18
click at [733, 42] on div "Camera OrthographicCamera PerspectiveCamera Objects 113 Vertices 30,345 Triangl…" at bounding box center [418, 293] width 837 height 531
click at [663, 36] on select "Camera OrthographicCamera PerspectiveCamera" at bounding box center [745, 45] width 165 height 18
click at [725, 48] on div "Camera OrthographicCamera PerspectiveCamera Objects 113 Vertices 30,345 Triangl…" at bounding box center [418, 293] width 837 height 531
select select "6701494b-931b-417a-a261-cae0df53dc6a"
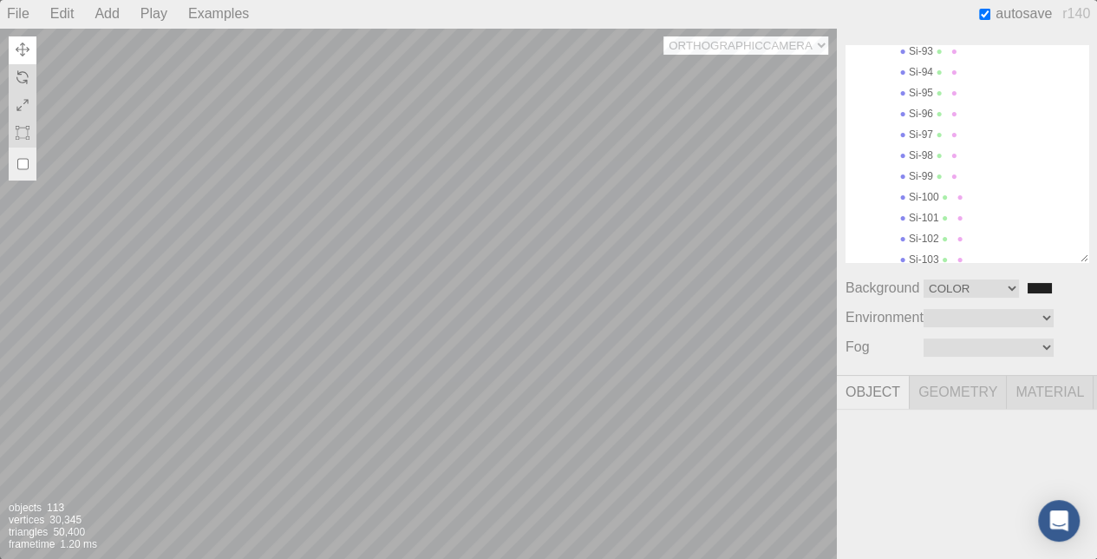
click at [663, 36] on select "Camera OrthographicCamera PerspectiveCamera" at bounding box center [745, 45] width 165 height 18
click at [449, 261] on div "Camera OrthographicCamera PerspectiveCamera Objects 113 Vertices 30,345 Triangl…" at bounding box center [418, 293] width 837 height 531
click at [276, 271] on div "Camera OrthographicCamera PerspectiveCamera Objects 113 Vertices 30,345 Triangl…" at bounding box center [418, 293] width 837 height 531
click at [26, 81] on img at bounding box center [23, 77] width 14 height 14
click at [28, 101] on img at bounding box center [23, 105] width 14 height 14
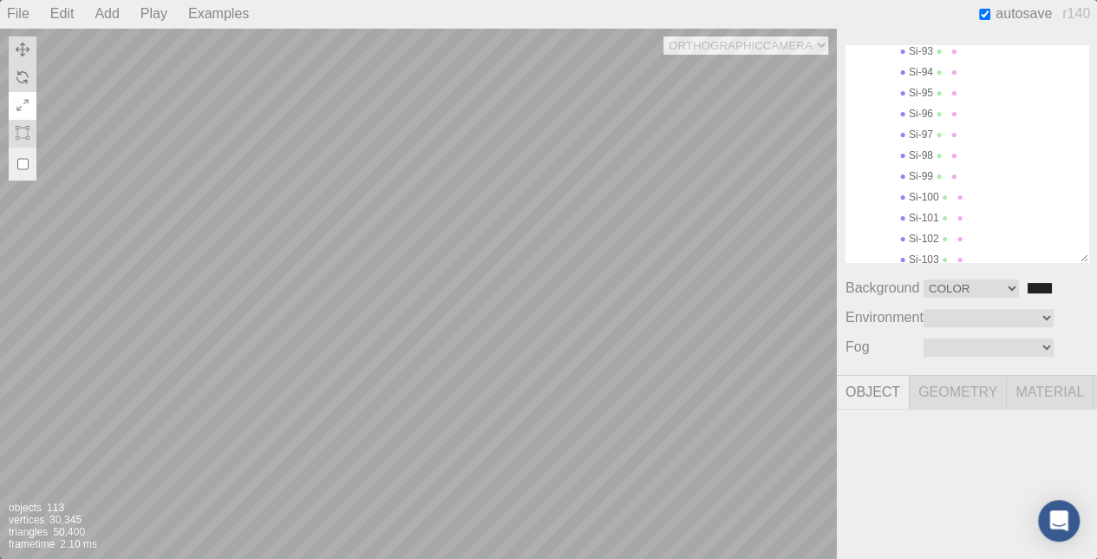
click at [412, 268] on div "Camera OrthographicCamera PerspectiveCamera Objects 113 Vertices 30,345 Triangl…" at bounding box center [418, 293] width 837 height 531
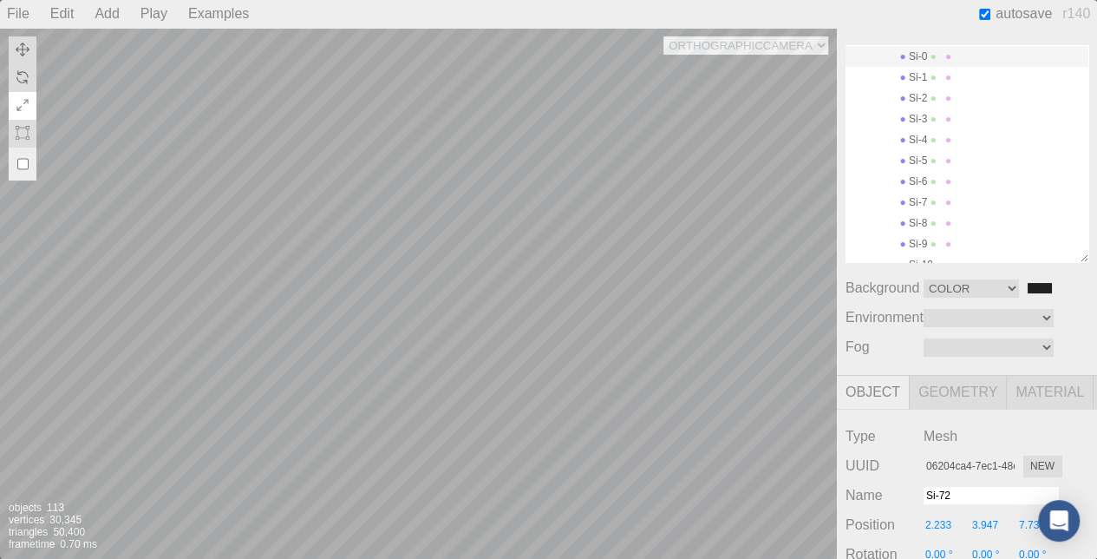
click at [412, 268] on div "Camera OrthographicCamera PerspectiveCamera Objects 113 Vertices 30,345 Triangl…" at bounding box center [418, 293] width 837 height 531
click at [16, 160] on div at bounding box center [23, 108] width 28 height 144
click at [21, 162] on input "checkbox" at bounding box center [22, 164] width 11 height 28
checkbox input "false"
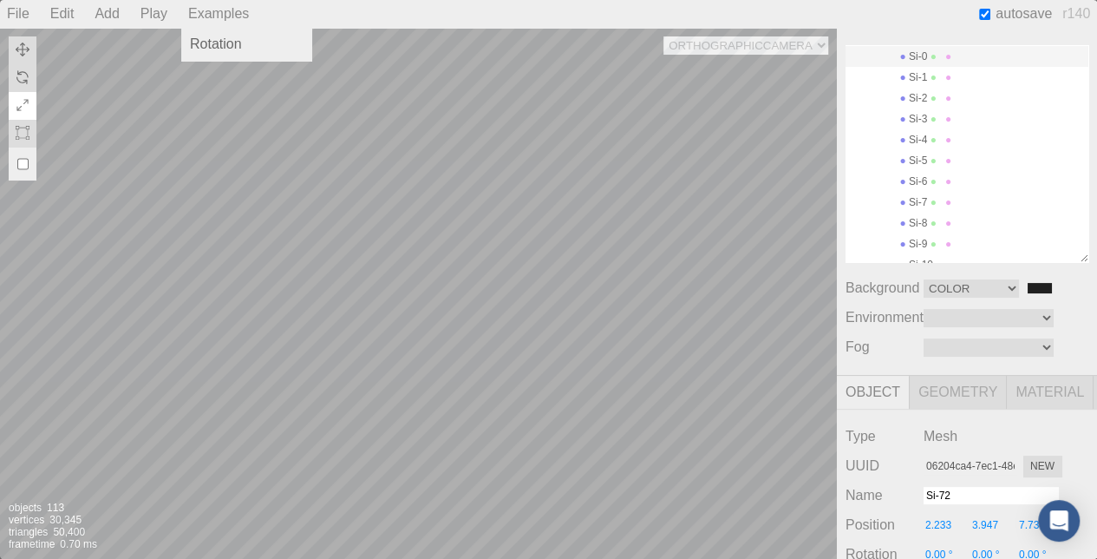
click at [191, 6] on div "Examples" at bounding box center [218, 14] width 75 height 28
click at [222, 35] on div "Rotation" at bounding box center [246, 44] width 130 height 24
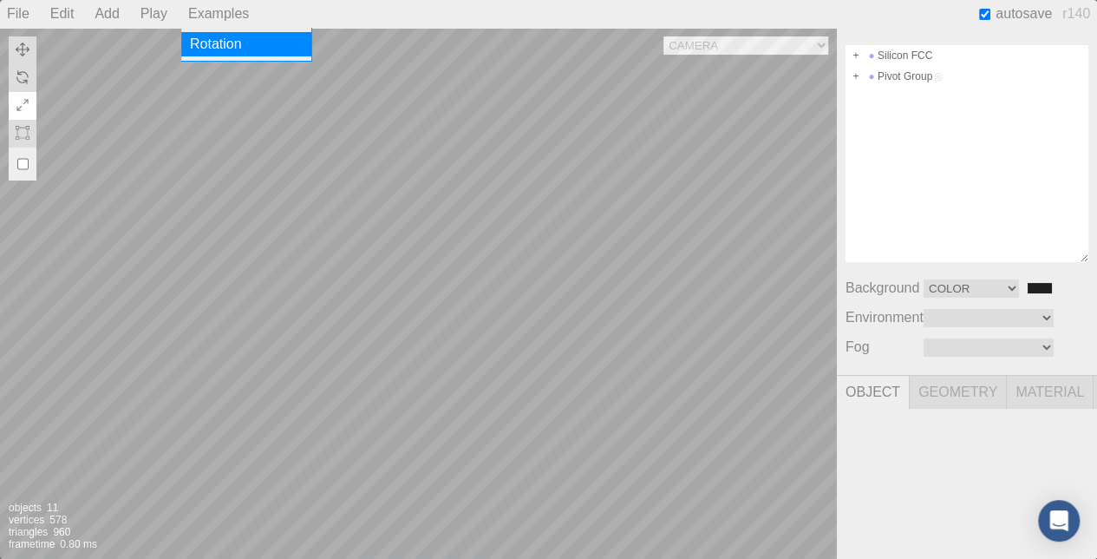
scroll to position [0, 0]
click at [526, 250] on div "Camera OrthographicCamera PerspectiveCamera Objects 11 Vertices 578 Triangles 9…" at bounding box center [418, 293] width 837 height 531
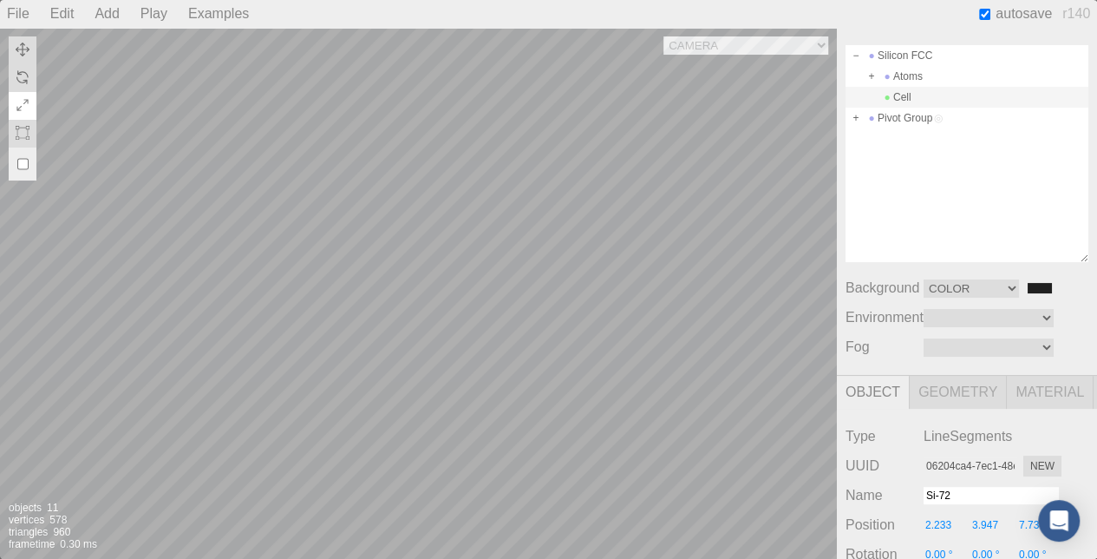
click at [167, 16] on div "Play" at bounding box center [154, 14] width 41 height 28
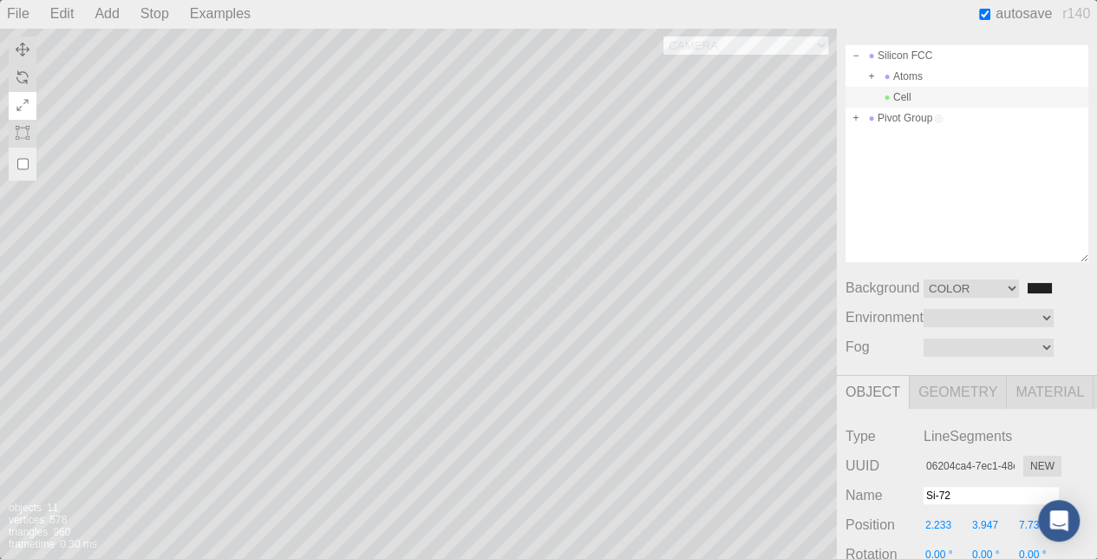
click at [164, 14] on div "Stop" at bounding box center [155, 14] width 42 height 28
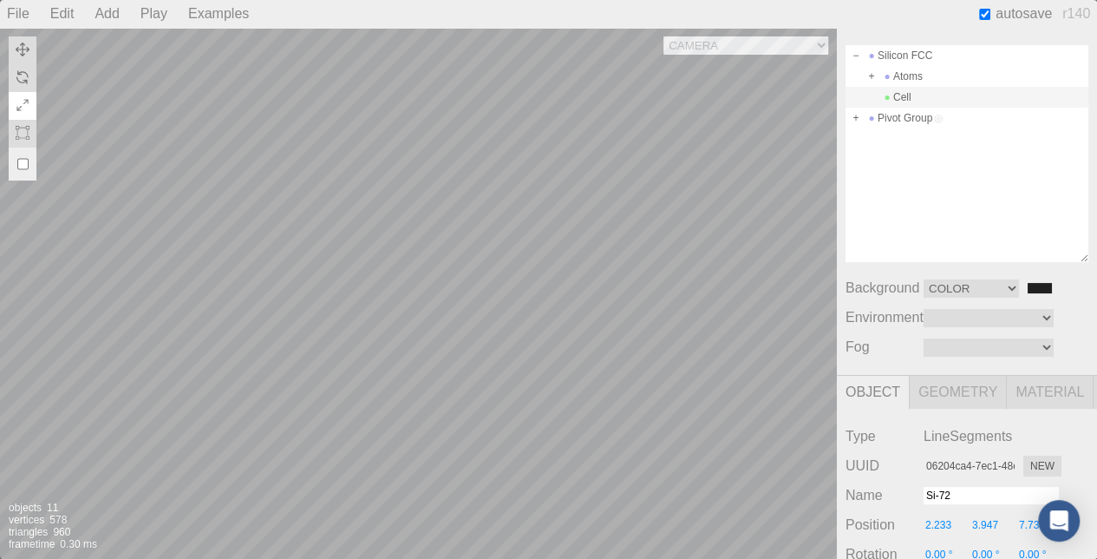
click at [164, 14] on div "Play" at bounding box center [154, 14] width 41 height 28
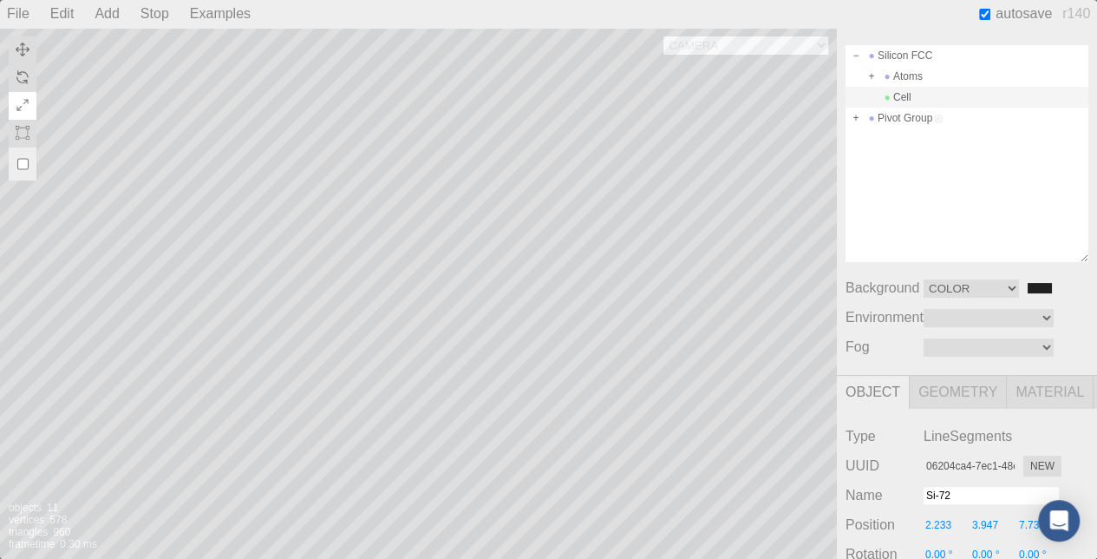
click at [153, 13] on div "Stop" at bounding box center [155, 14] width 42 height 28
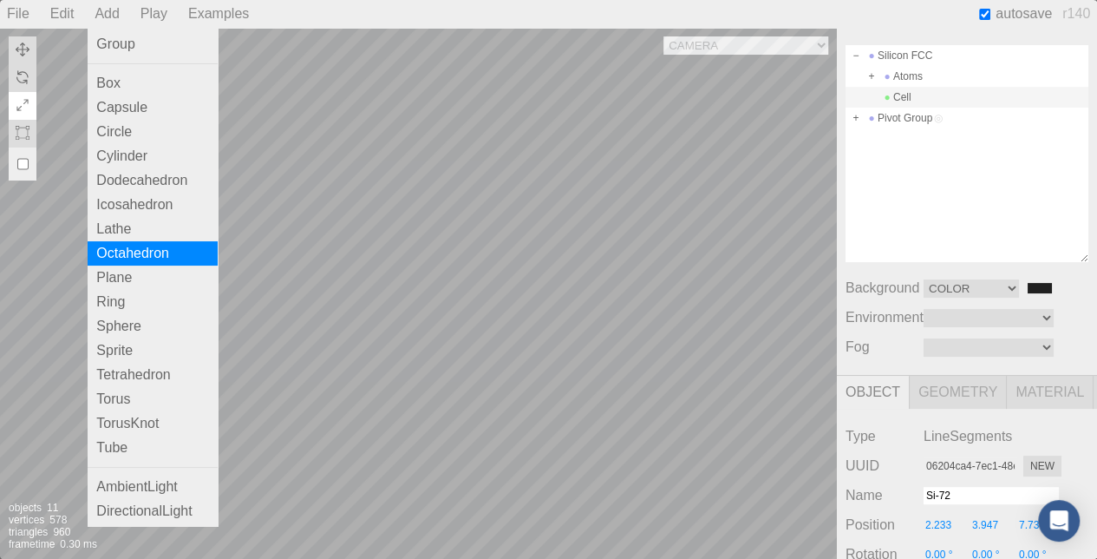
scroll to position [164, 0]
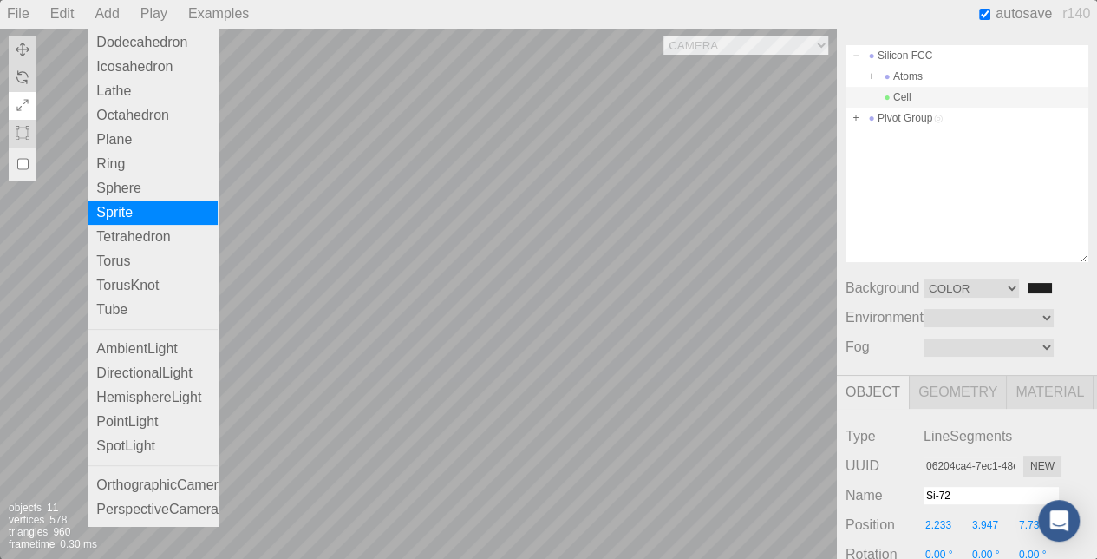
click at [128, 200] on div "Sprite" at bounding box center [153, 212] width 130 height 24
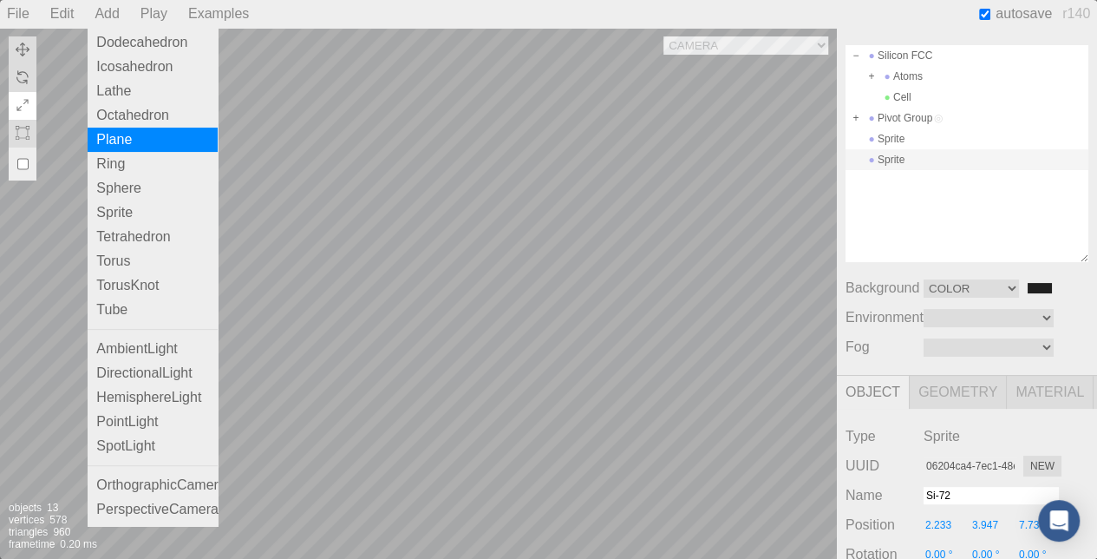
click at [116, 127] on div "Plane" at bounding box center [153, 139] width 130 height 24
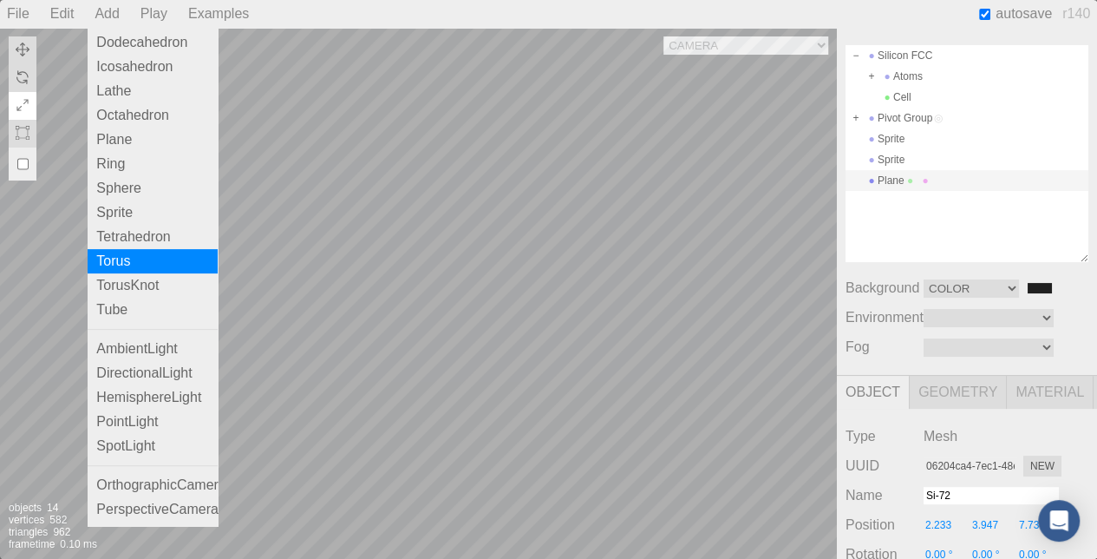
click at [141, 249] on div "Torus" at bounding box center [153, 261] width 130 height 24
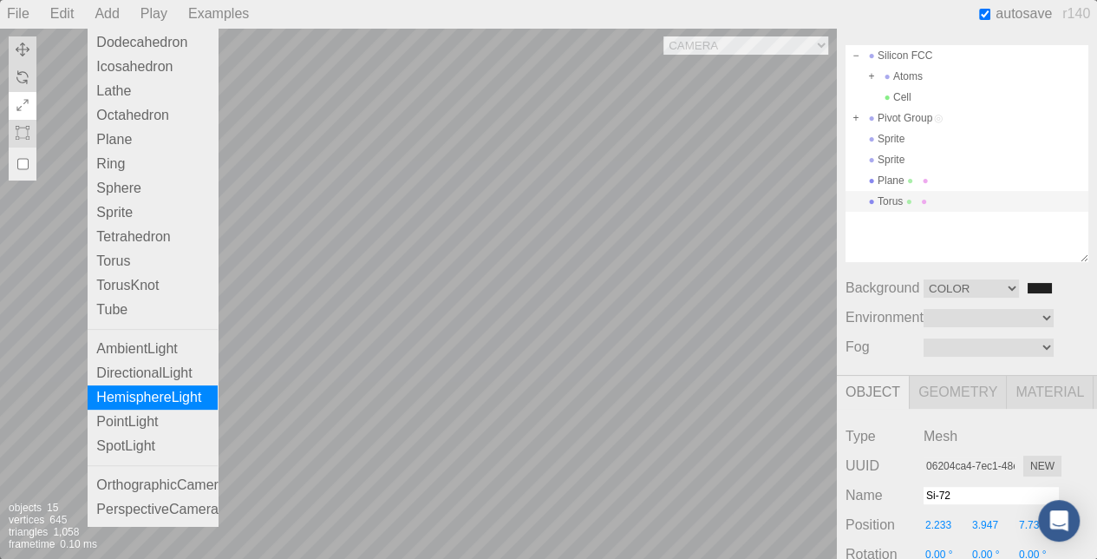
drag, startPoint x: 155, startPoint y: 337, endPoint x: 147, endPoint y: 383, distance: 46.6
click at [153, 351] on div "Group Box Capsule Circle Cylinder Dodecahedron Icosahedron Lathe Octahedron Pla…" at bounding box center [153, 277] width 130 height 498
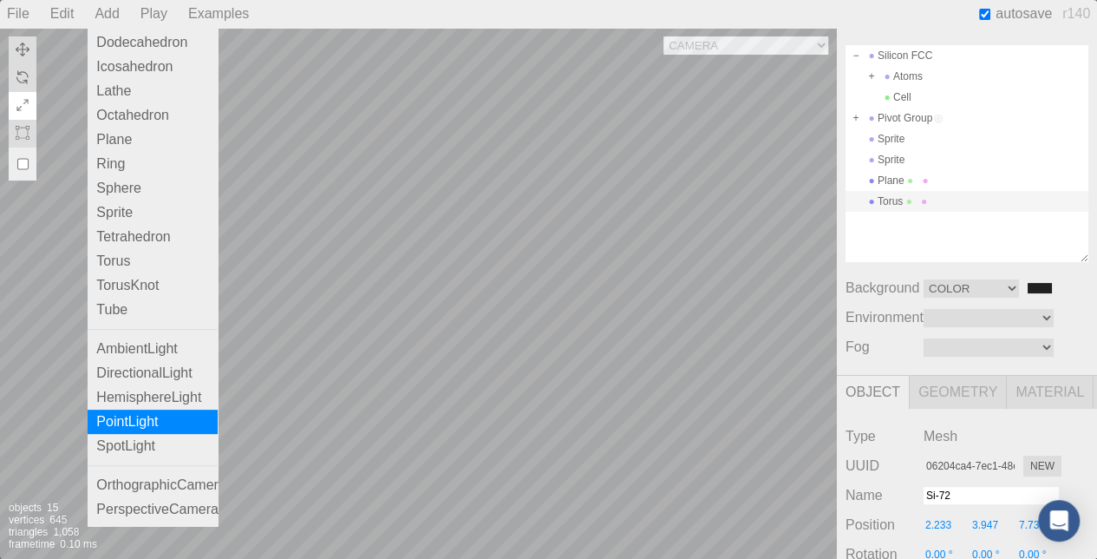
click at [139, 410] on div "PointLight" at bounding box center [153, 421] width 130 height 24
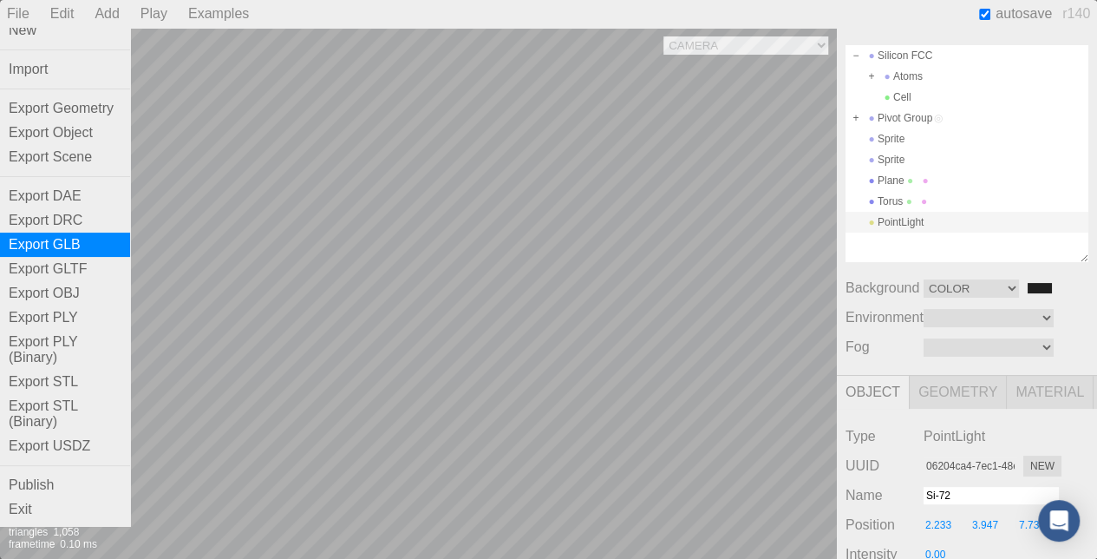
scroll to position [0, 0]
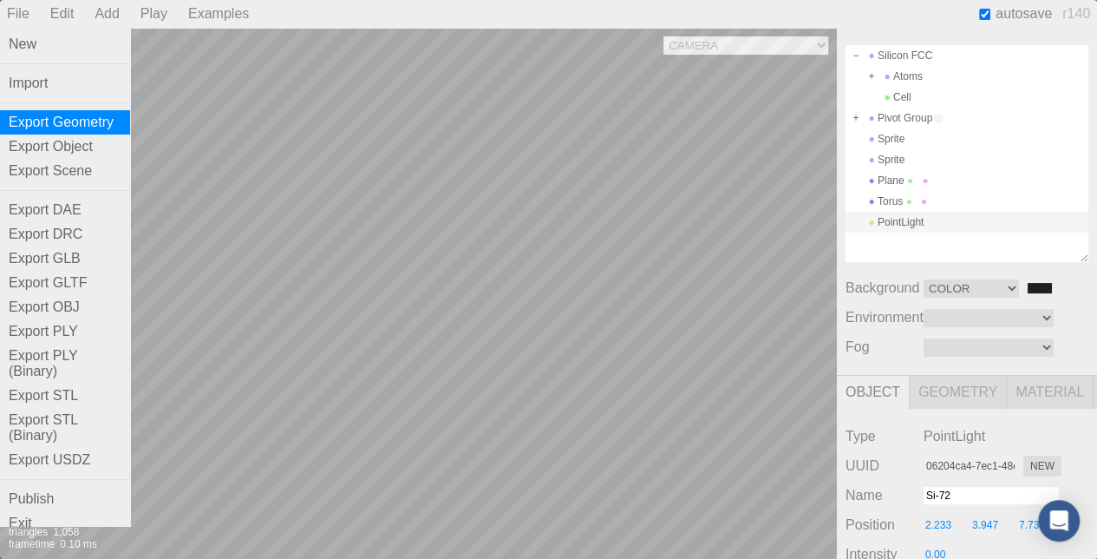
click at [55, 125] on div "Export Geometry" at bounding box center [65, 122] width 130 height 24
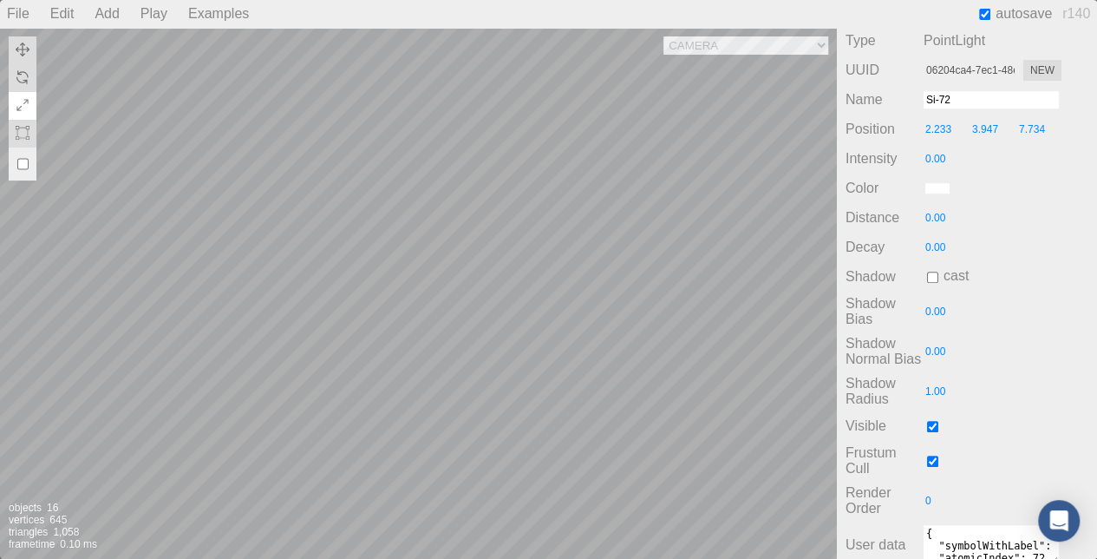
scroll to position [543, 0]
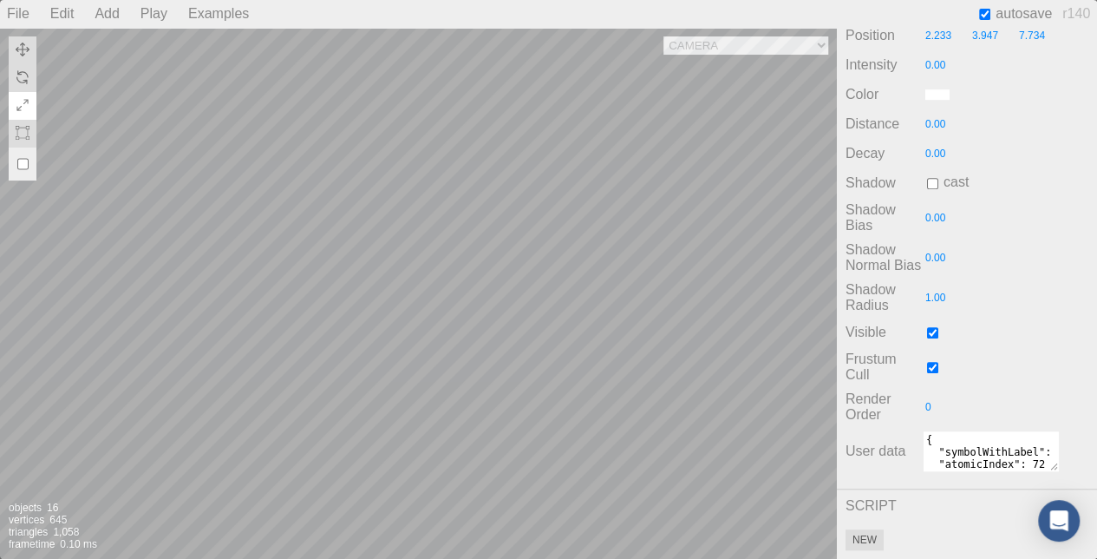
drag, startPoint x: 827, startPoint y: 518, endPoint x: 841, endPoint y: 518, distance: 13.9
click at [834, 518] on div at bounding box center [781, 503] width 111 height 111
click at [859, 529] on button "New" at bounding box center [865, 539] width 38 height 21
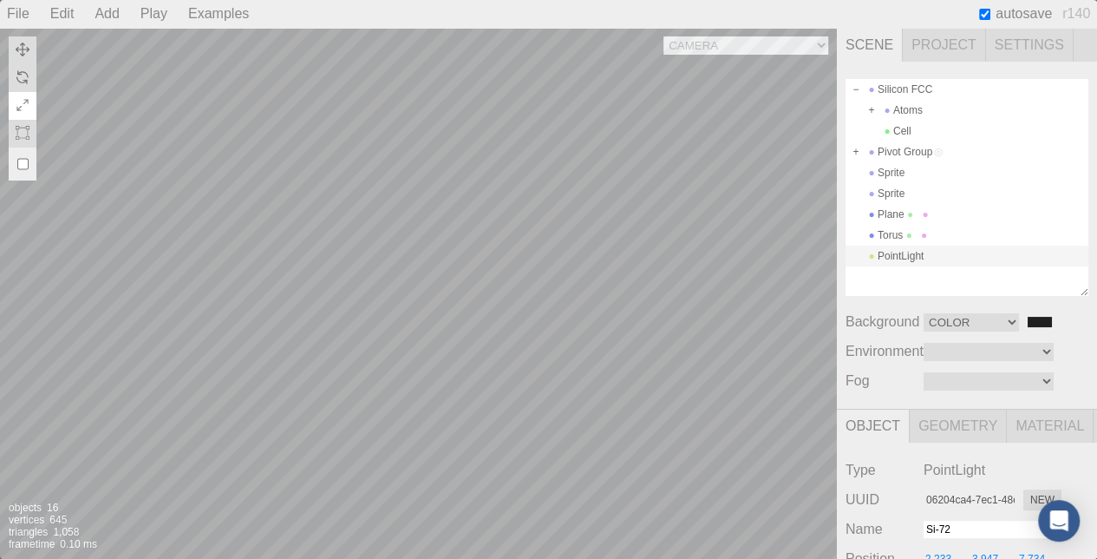
scroll to position [0, 0]
click at [1013, 16] on span "autosave" at bounding box center [1024, 14] width 56 height 16
click at [982, 16] on input "checkbox" at bounding box center [984, 14] width 11 height 11
checkbox input "true"
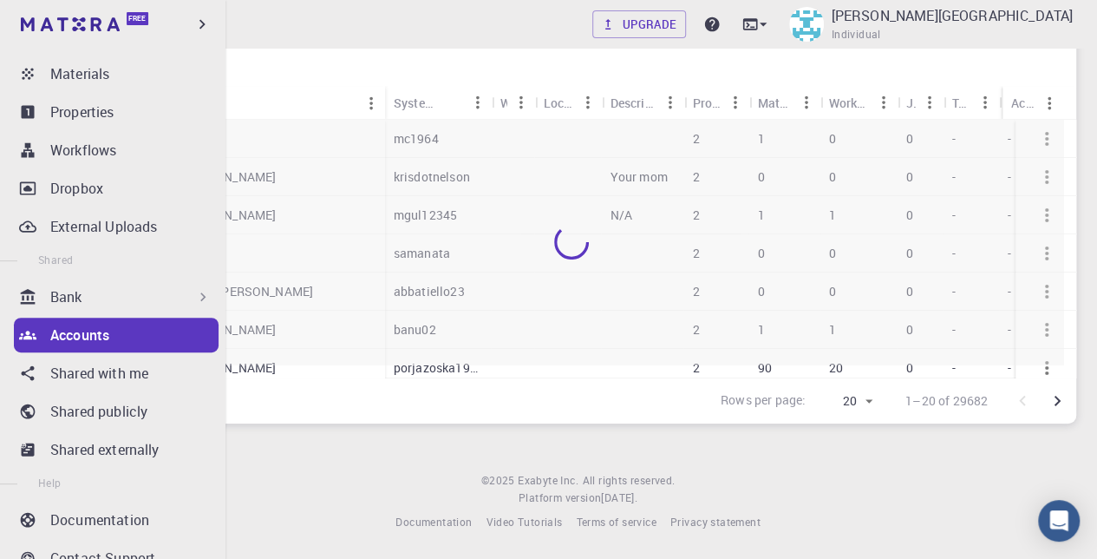
scroll to position [45, 0]
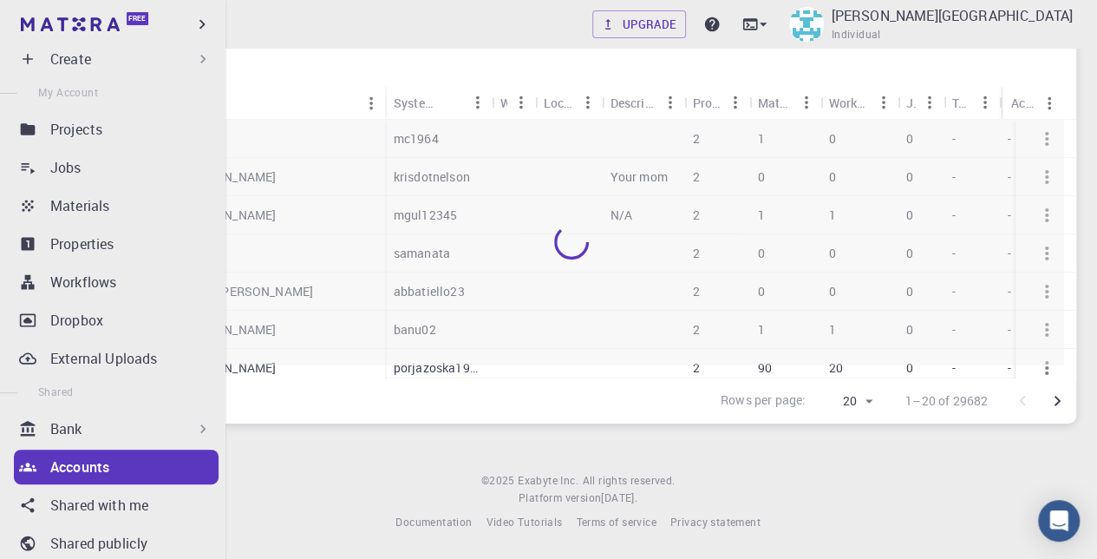
click at [69, 465] on p "Accounts" at bounding box center [79, 466] width 59 height 21
click at [63, 124] on p "Projects" at bounding box center [76, 129] width 52 height 21
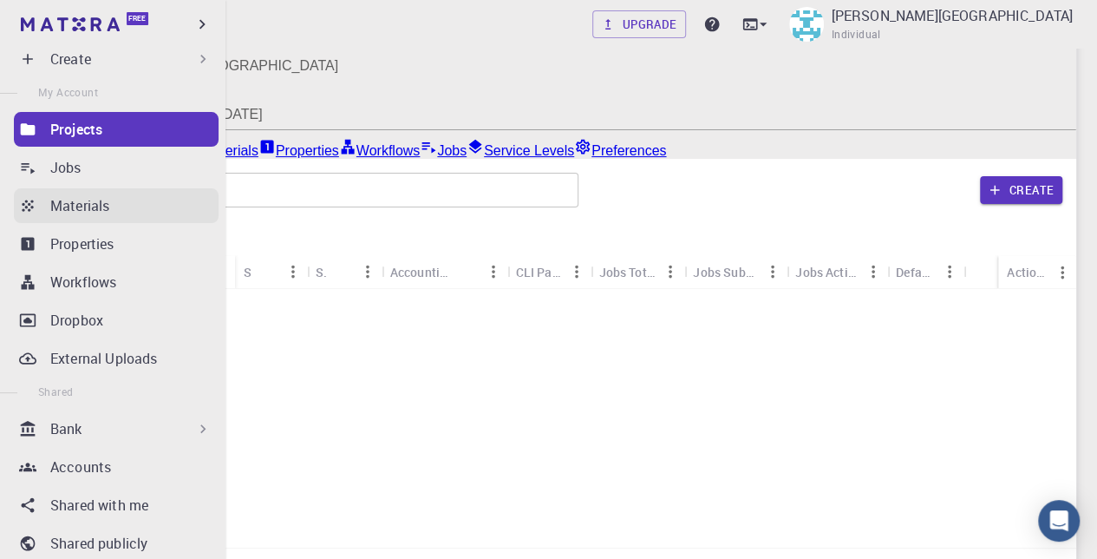
click at [62, 193] on link "Materials" at bounding box center [116, 205] width 205 height 35
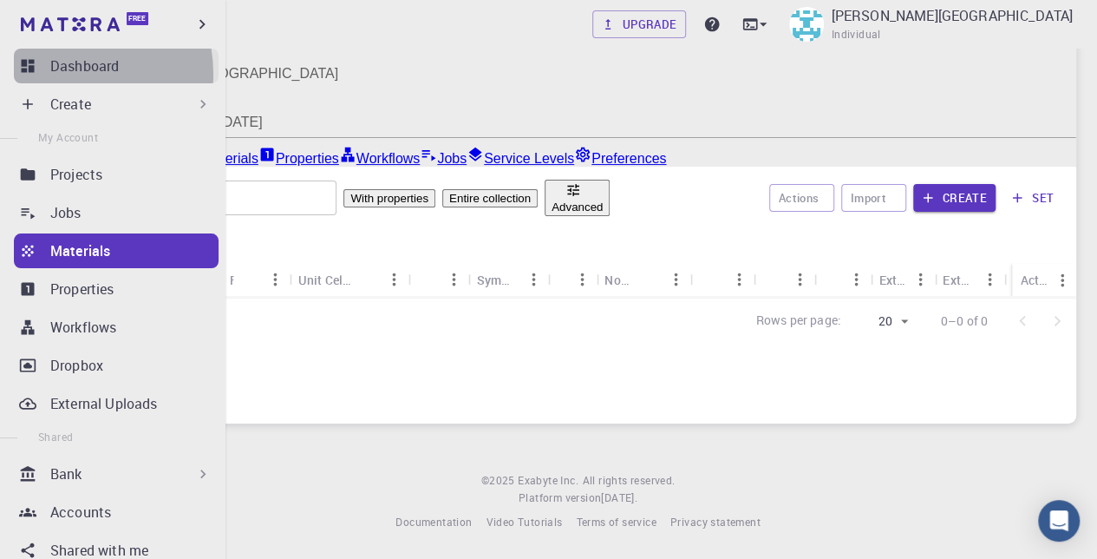
click at [68, 74] on p "Dashboard" at bounding box center [84, 66] width 69 height 21
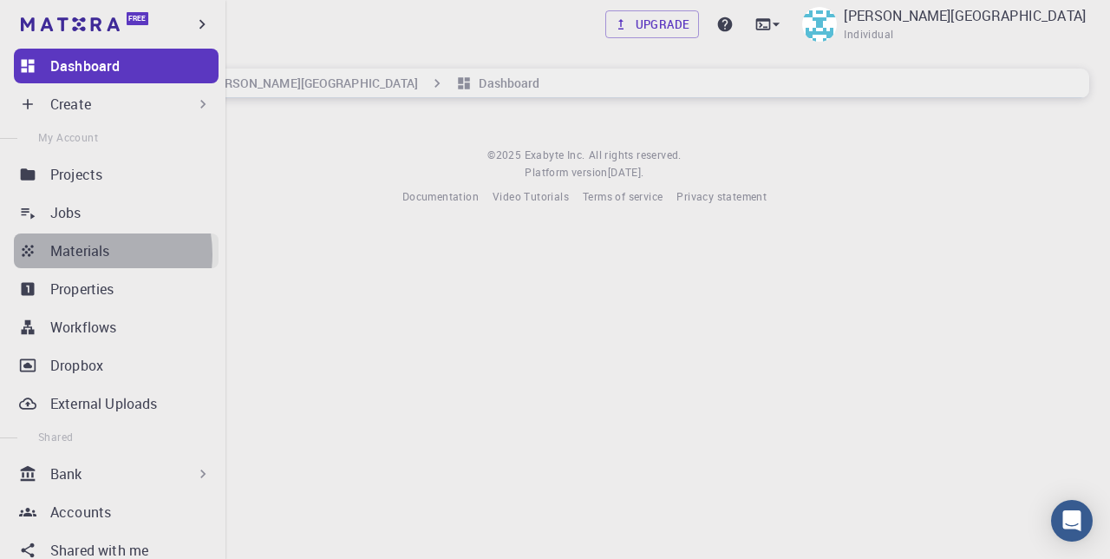
click at [80, 254] on p "Materials" at bounding box center [79, 250] width 59 height 21
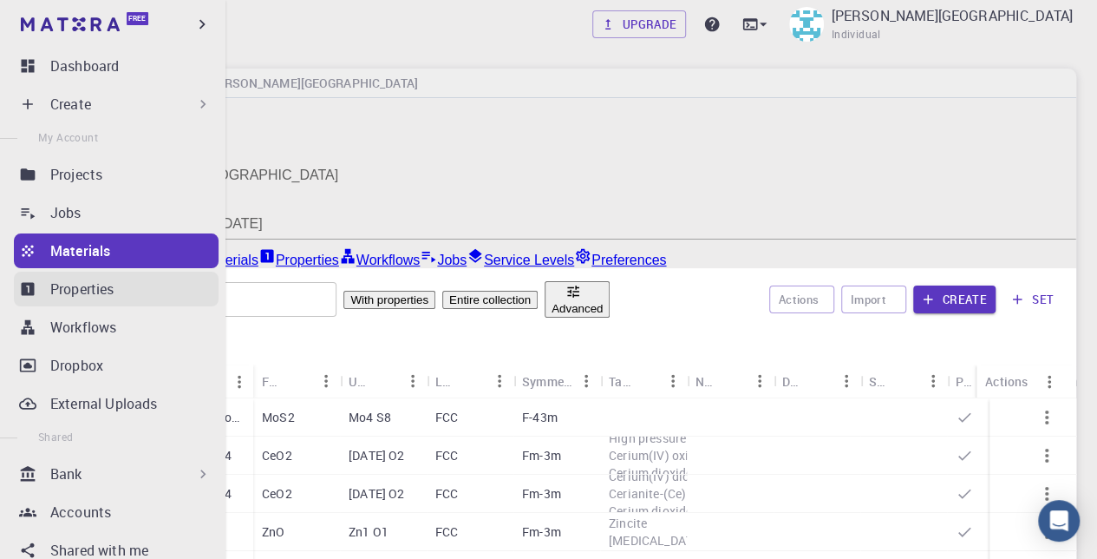
click at [92, 304] on link "Properties" at bounding box center [116, 288] width 205 height 35
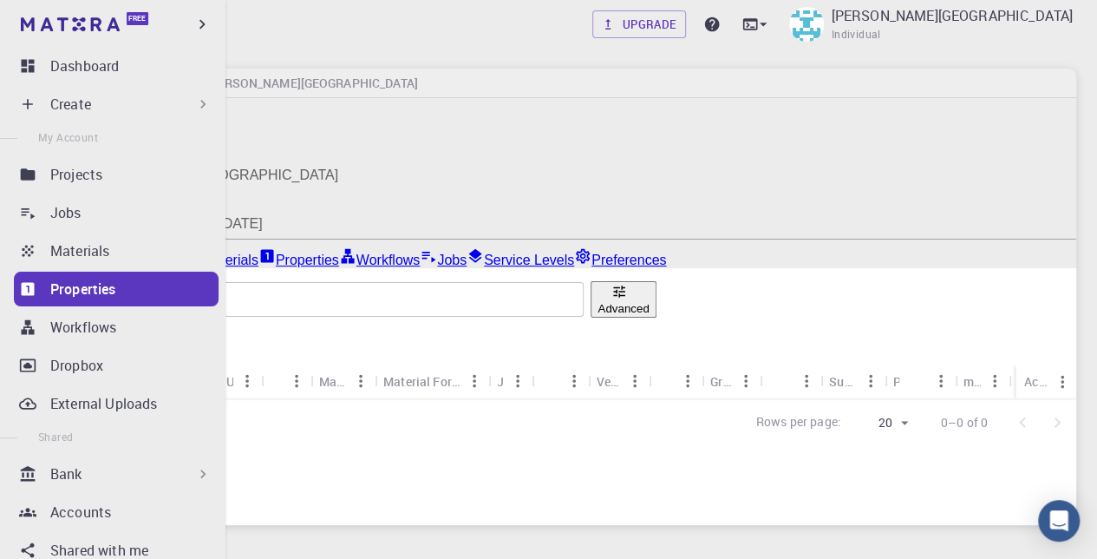
click at [70, 101] on p "Create" at bounding box center [70, 104] width 41 height 21
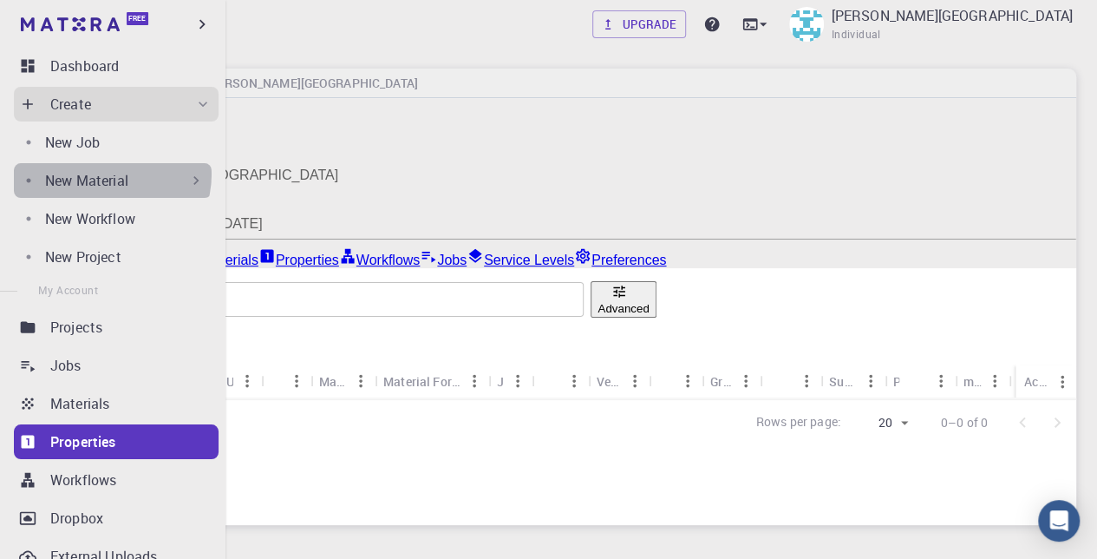
click at [111, 174] on p "New Material" at bounding box center [86, 180] width 83 height 21
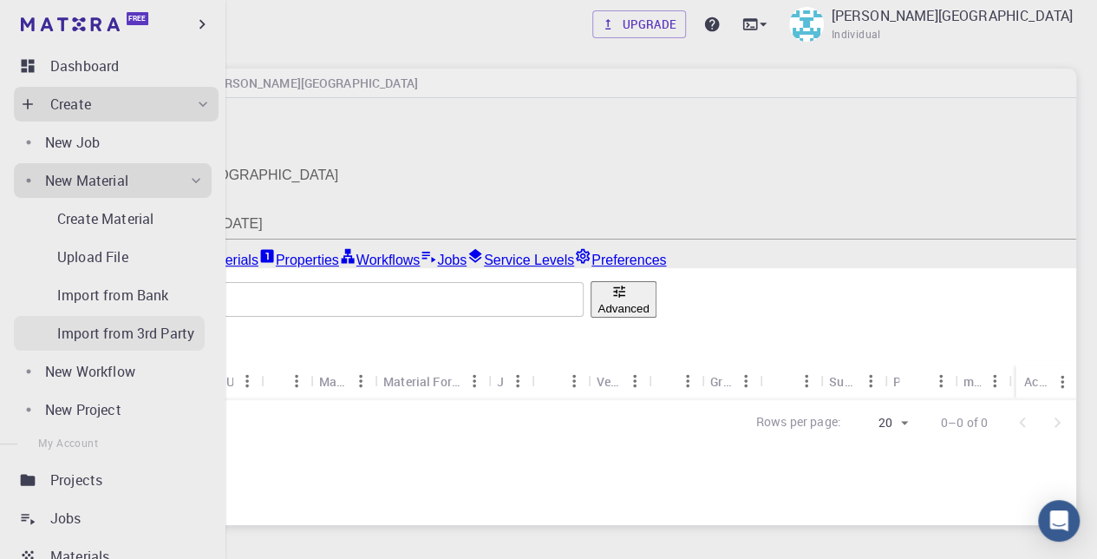
click at [113, 334] on p "Import from 3rd Party" at bounding box center [125, 333] width 137 height 21
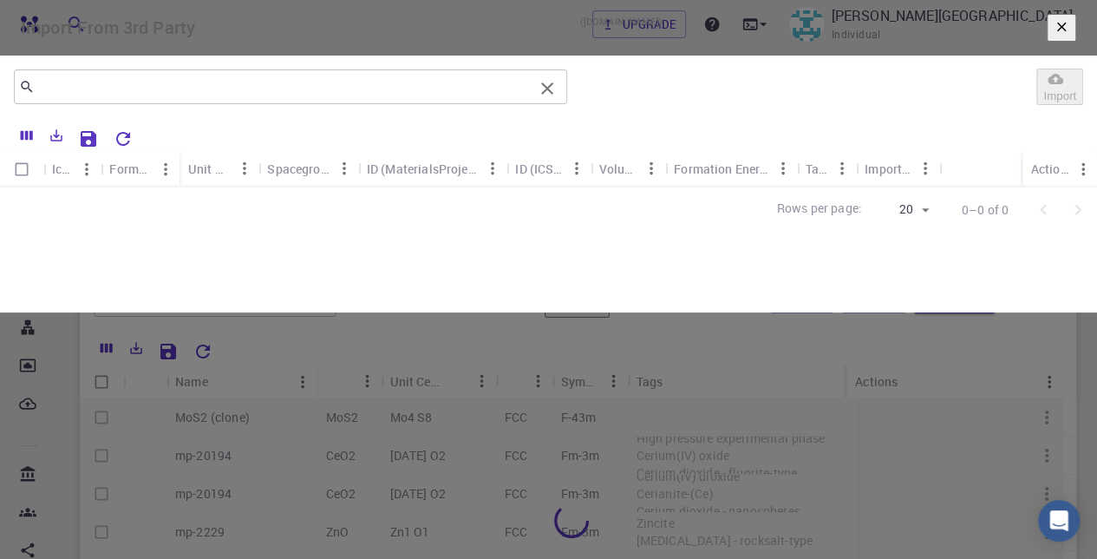
click at [279, 99] on input "text" at bounding box center [284, 87] width 499 height 24
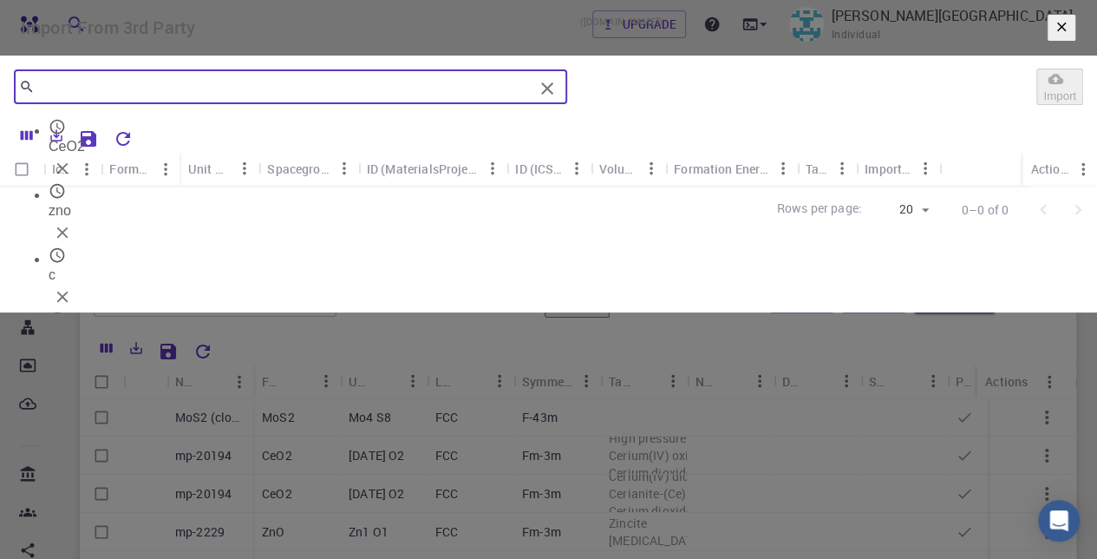
click at [85, 154] on span "CeO2" at bounding box center [67, 146] width 36 height 15
type input "CeO2"
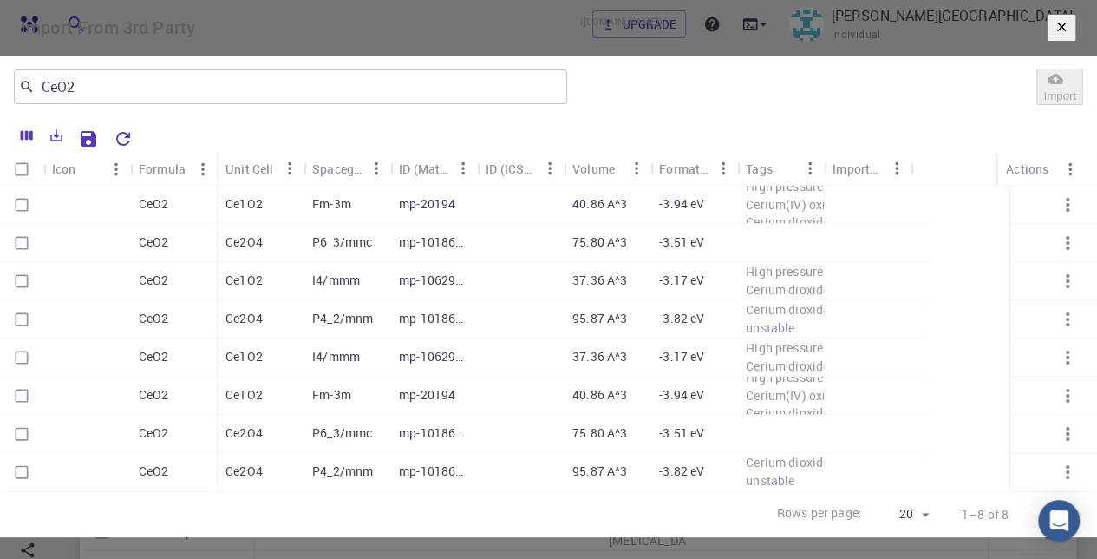
click at [260, 212] on p "Ce1O2" at bounding box center [244, 203] width 37 height 17
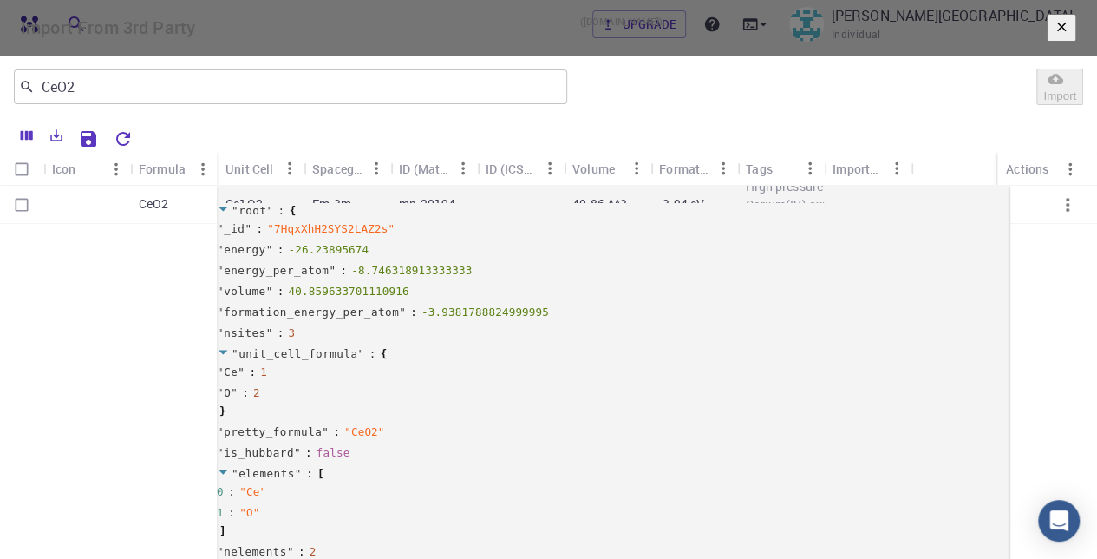
click at [38, 221] on input "Select row" at bounding box center [21, 204] width 33 height 33
checkbox input "true"
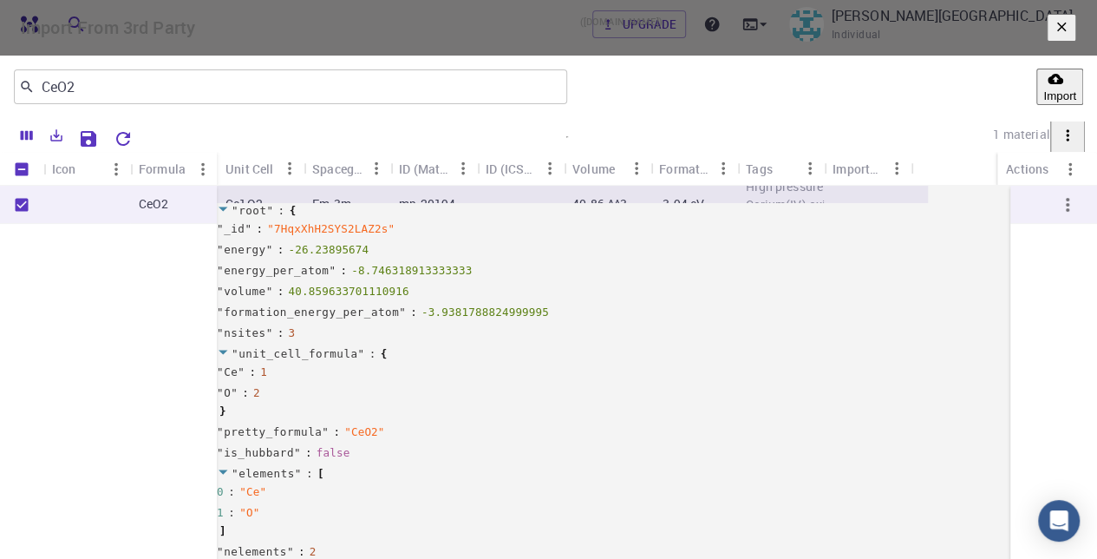
click at [1036, 105] on button "Import" at bounding box center [1059, 87] width 47 height 36
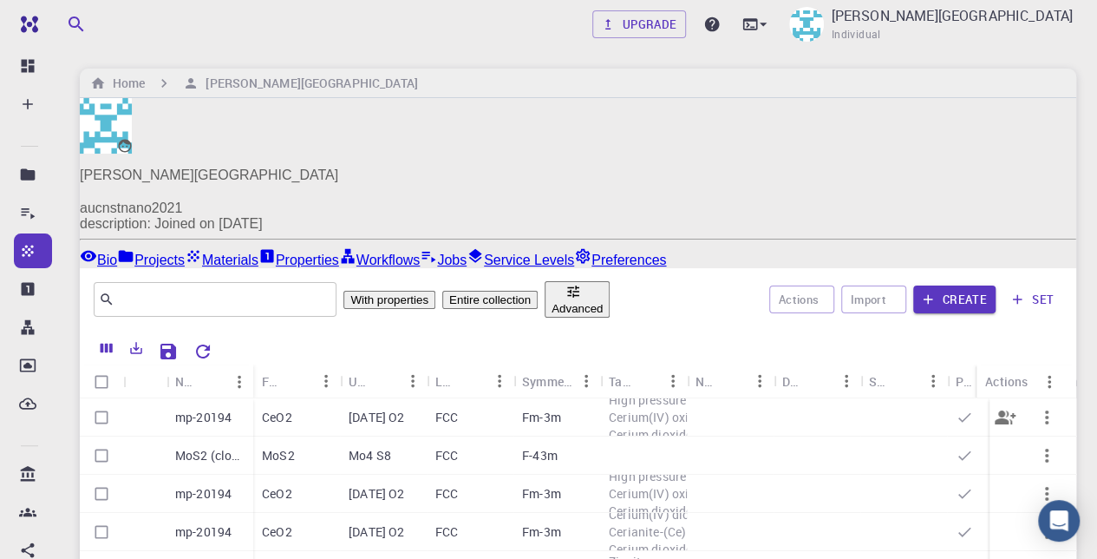
click at [228, 409] on p "mp-20194" at bounding box center [203, 417] width 56 height 17
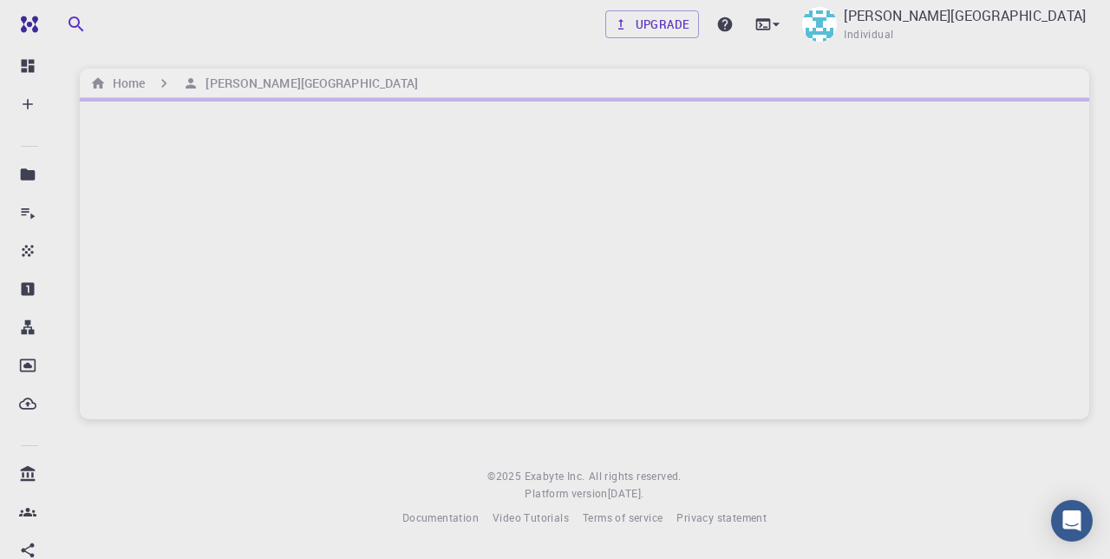
click at [228, 379] on div at bounding box center [585, 258] width 1010 height 321
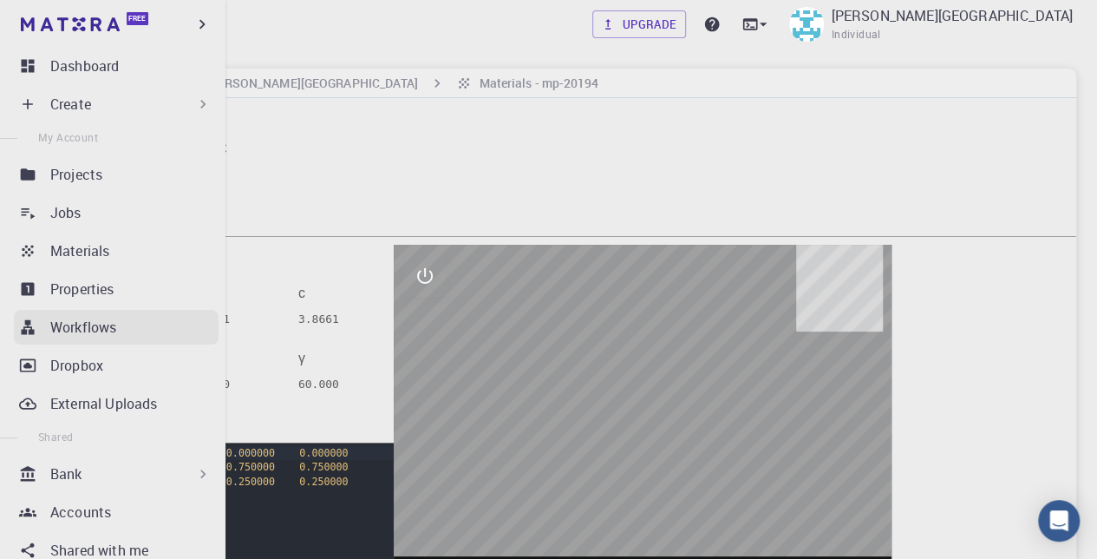
click at [82, 319] on p "Workflows" at bounding box center [83, 327] width 66 height 21
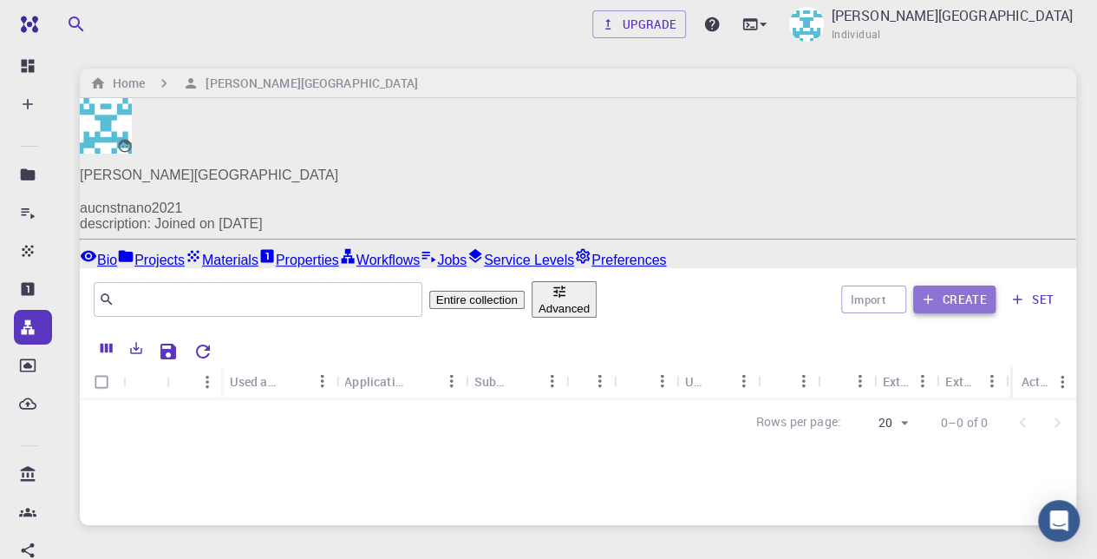
click at [953, 285] on button "Create" at bounding box center [954, 299] width 82 height 28
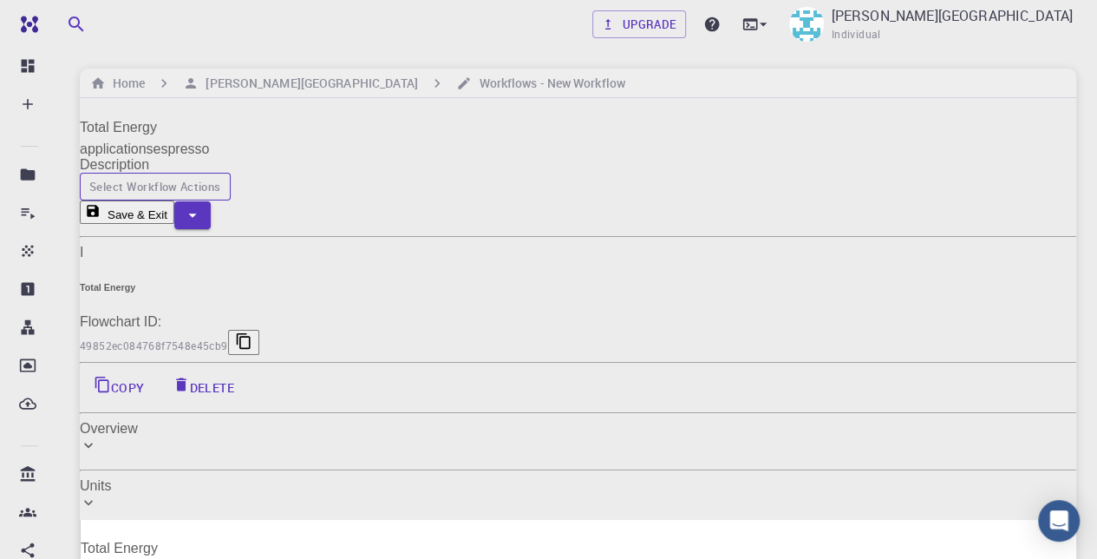
click at [231, 173] on button "Select Workflow Actions" at bounding box center [155, 187] width 151 height 28
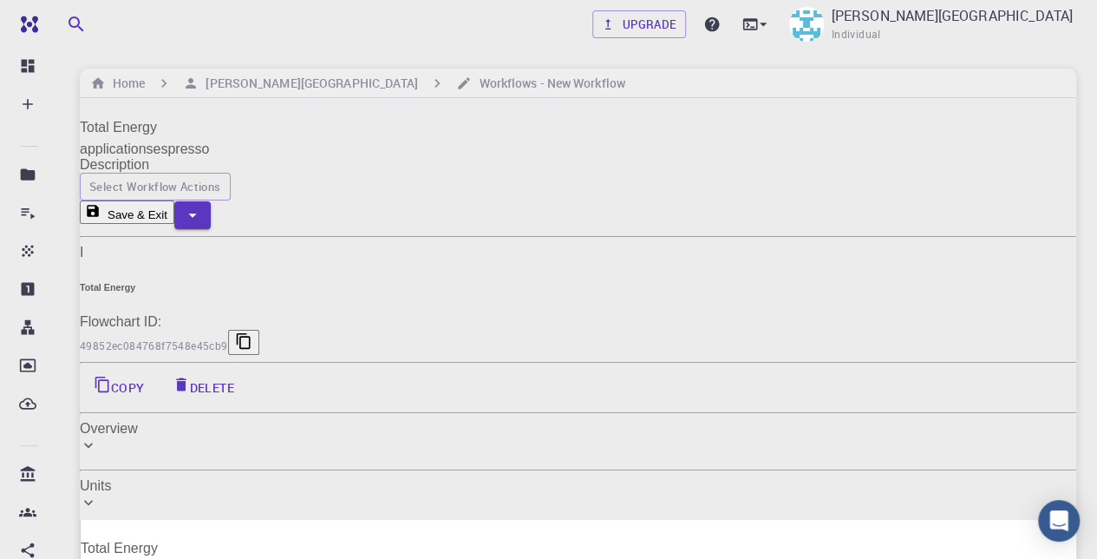
click at [137, 558] on span "espresso" at bounding box center [109, 570] width 56 height 15
drag, startPoint x: 492, startPoint y: 216, endPoint x: 470, endPoint y: 197, distance: 28.9
click at [470, 520] on div "Total Energy espresso" at bounding box center [579, 549] width 996 height 59
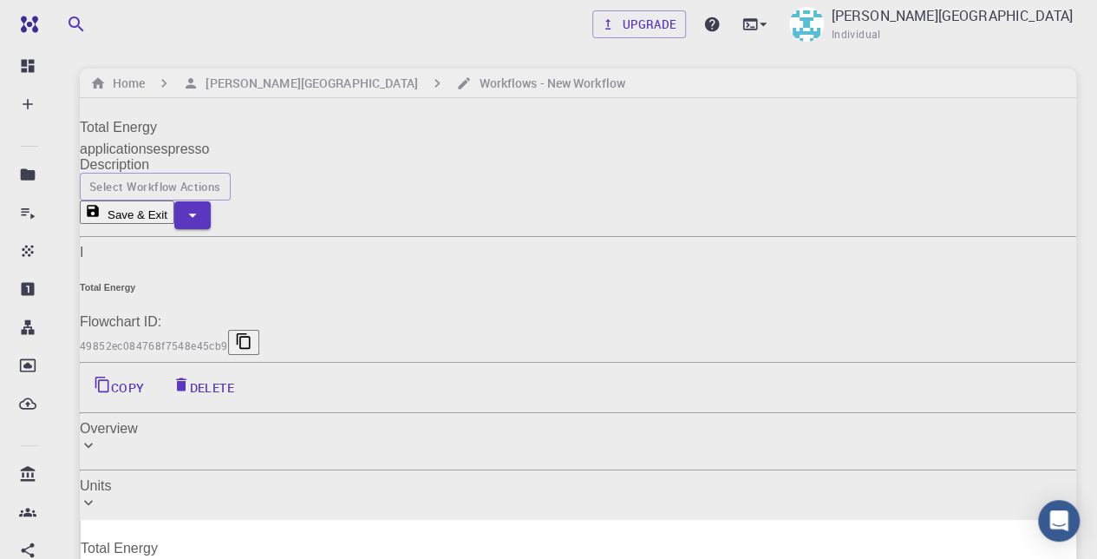
click at [138, 421] on span "Overview" at bounding box center [109, 429] width 58 height 16
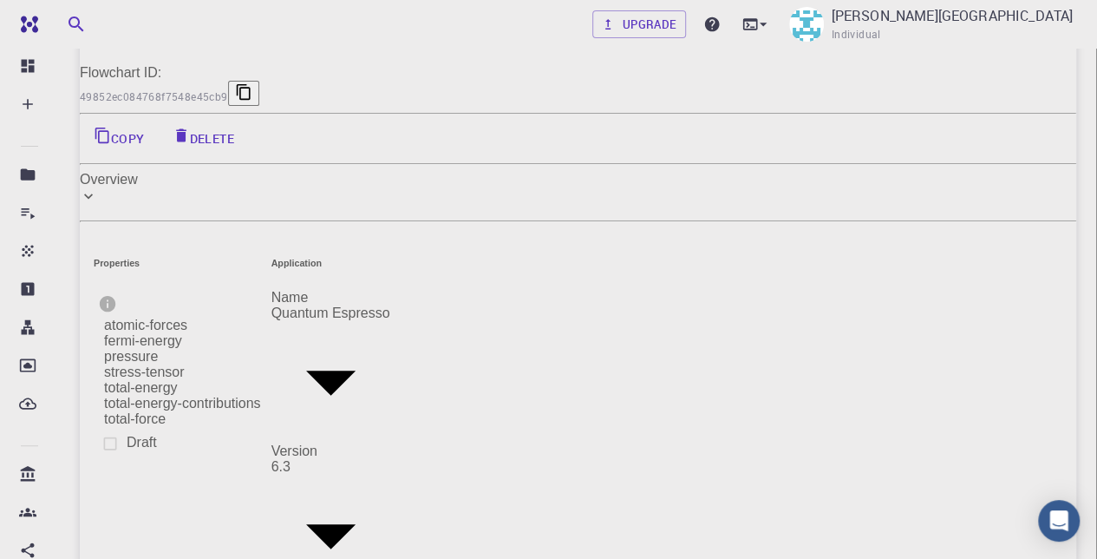
scroll to position [260, 0]
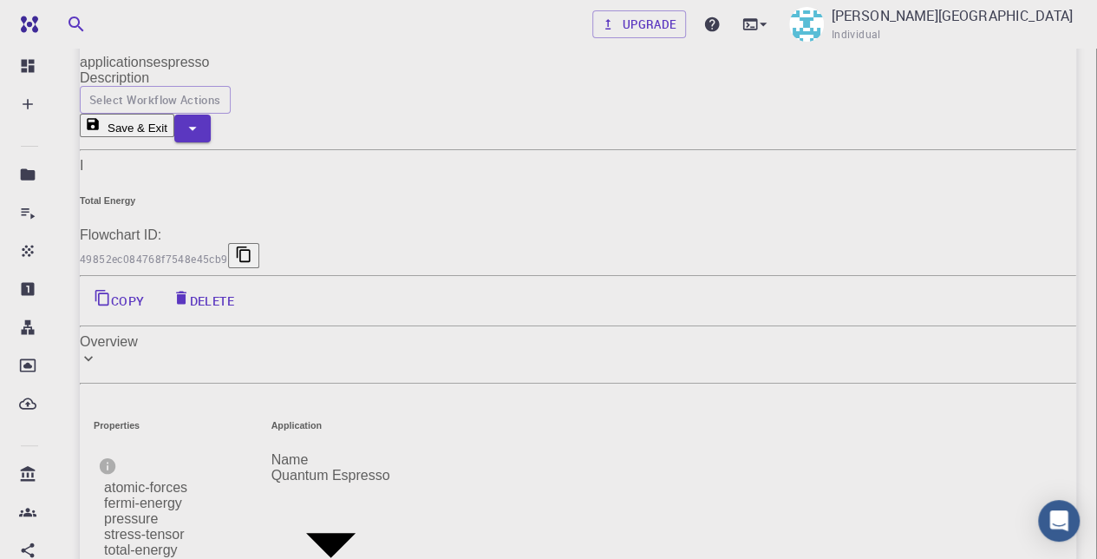
scroll to position [607, 0]
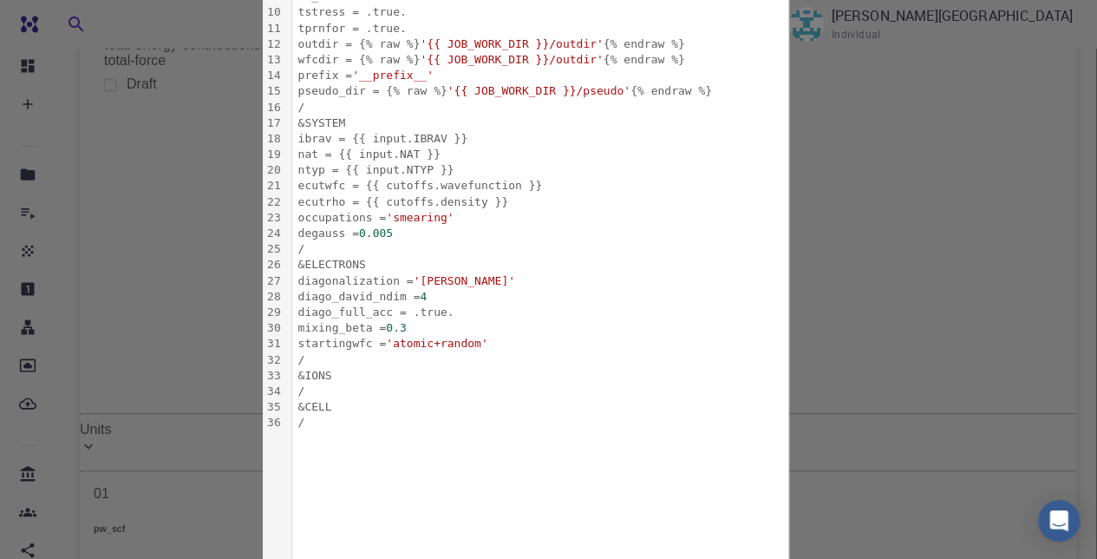
click at [416, 221] on body "Free Dashboard Create New Job New Material Create Material Upload File Import f…" at bounding box center [548, 357] width 1097 height 1928
click at [385, 29] on ul "None" at bounding box center [548, 14] width 1097 height 29
click at [385, 23] on li "None" at bounding box center [548, 15] width 1097 height 16
click at [416, 286] on div "Next ​ Next FlowchartId None FlowchartId Details Application Name Quantum Espre…" at bounding box center [548, 313] width 599 height 1866
drag, startPoint x: 423, startPoint y: 278, endPoint x: 436, endPoint y: 278, distance: 13.0
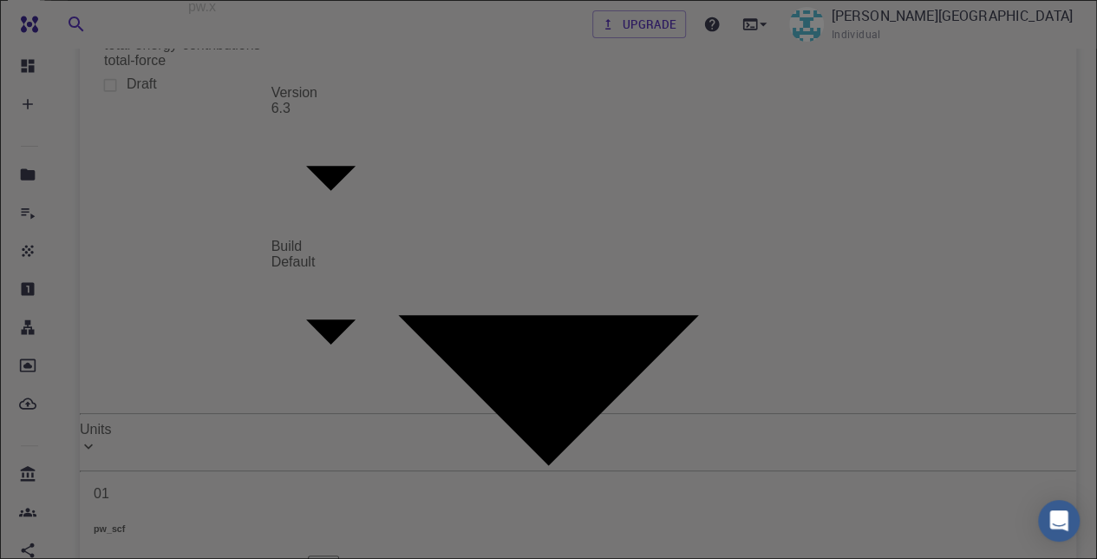
scroll to position [0, 0]
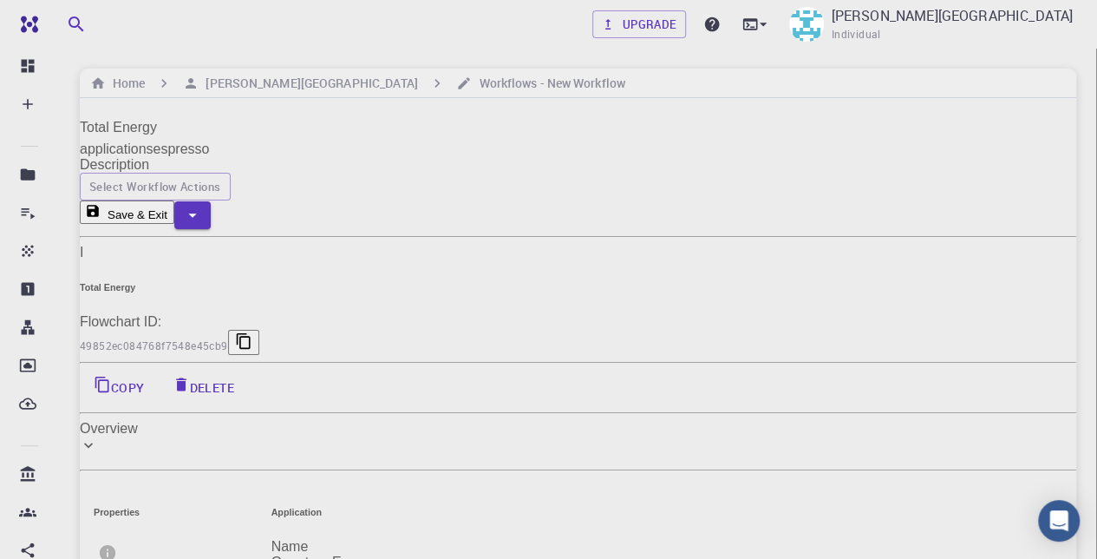
click at [210, 153] on span "espresso" at bounding box center [182, 148] width 56 height 15
click at [211, 201] on button "button" at bounding box center [192, 215] width 36 height 28
click at [646, 114] on div at bounding box center [548, 279] width 1097 height 559
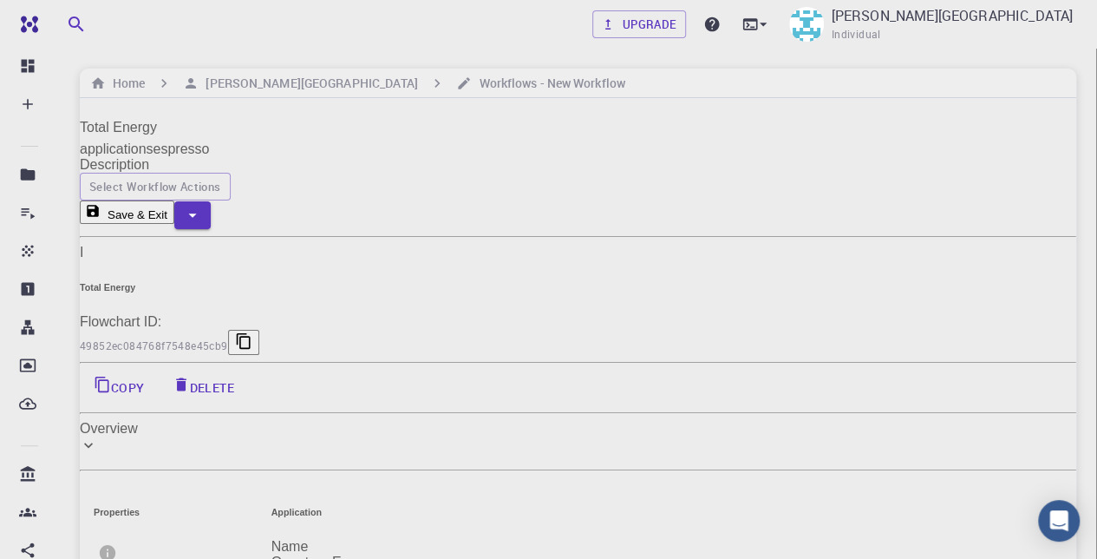
drag, startPoint x: 1009, startPoint y: 117, endPoint x: 1004, endPoint y: 130, distance: 13.7
click at [1004, 121] on div "Total Energy applications espresso Description Select Workflow Actions Save & E…" at bounding box center [578, 163] width 997 height 131
click at [174, 200] on button "Save & Exit" at bounding box center [127, 211] width 95 height 23
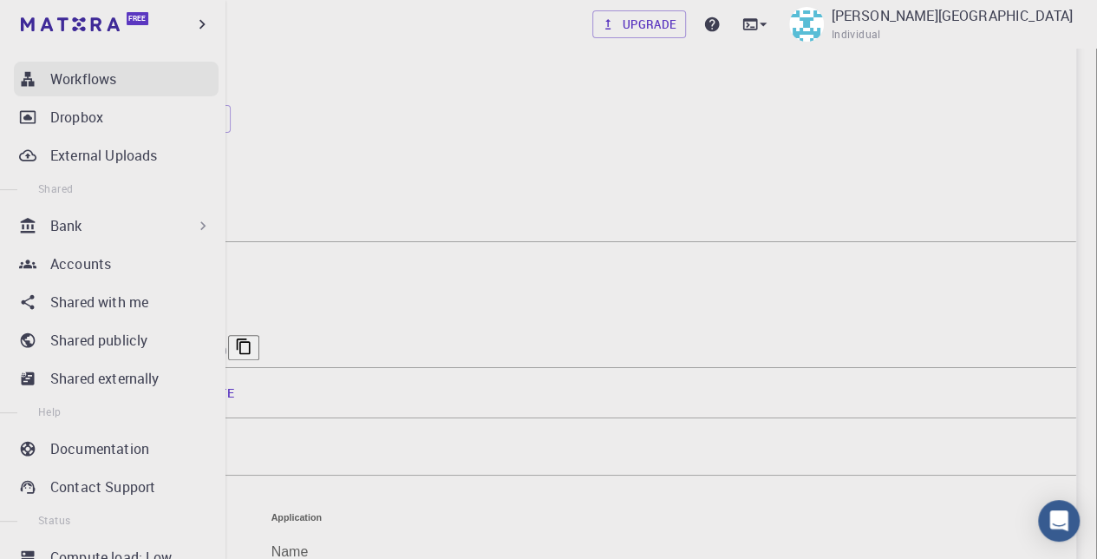
scroll to position [260, 0]
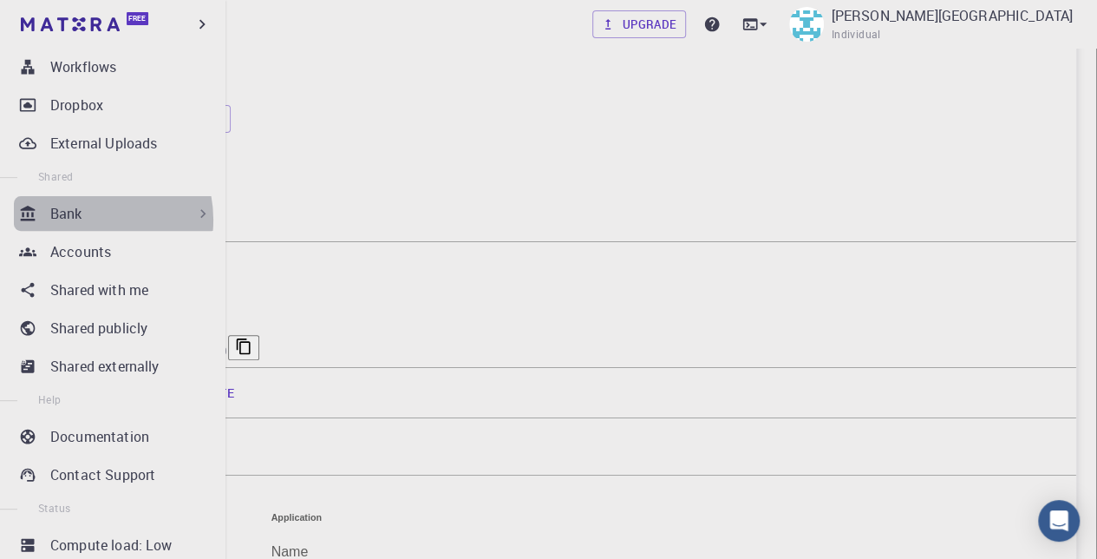
click at [87, 219] on div "Bank" at bounding box center [130, 213] width 161 height 21
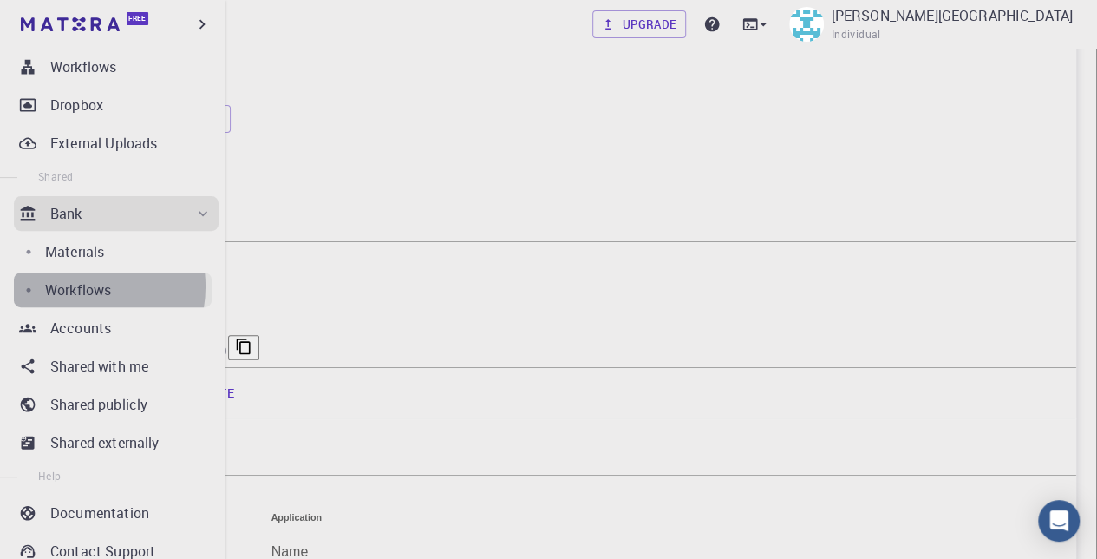
click at [76, 286] on p "Workflows" at bounding box center [78, 289] width 66 height 21
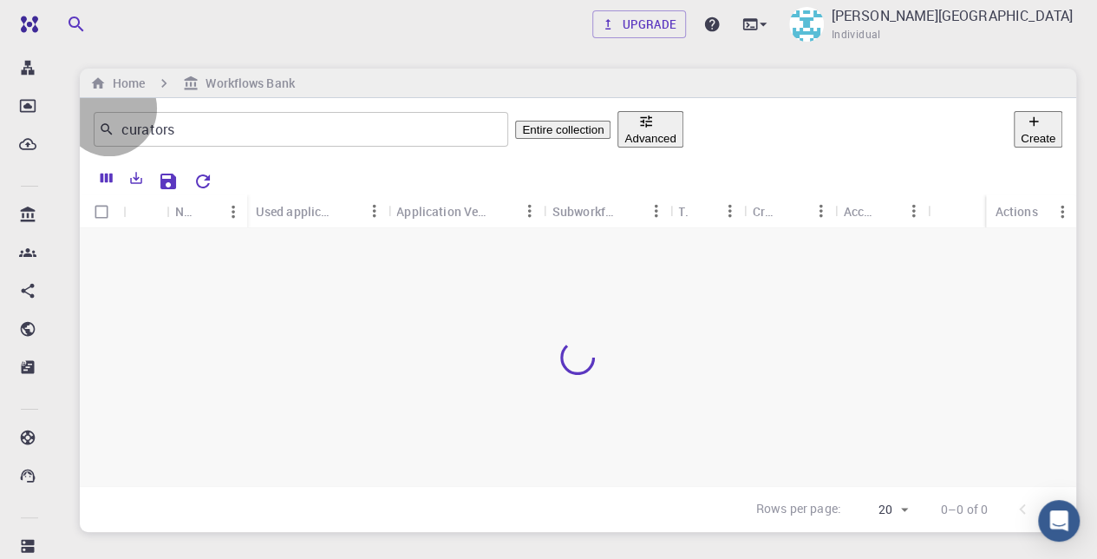
click at [1018, 126] on button "Create" at bounding box center [1038, 129] width 49 height 36
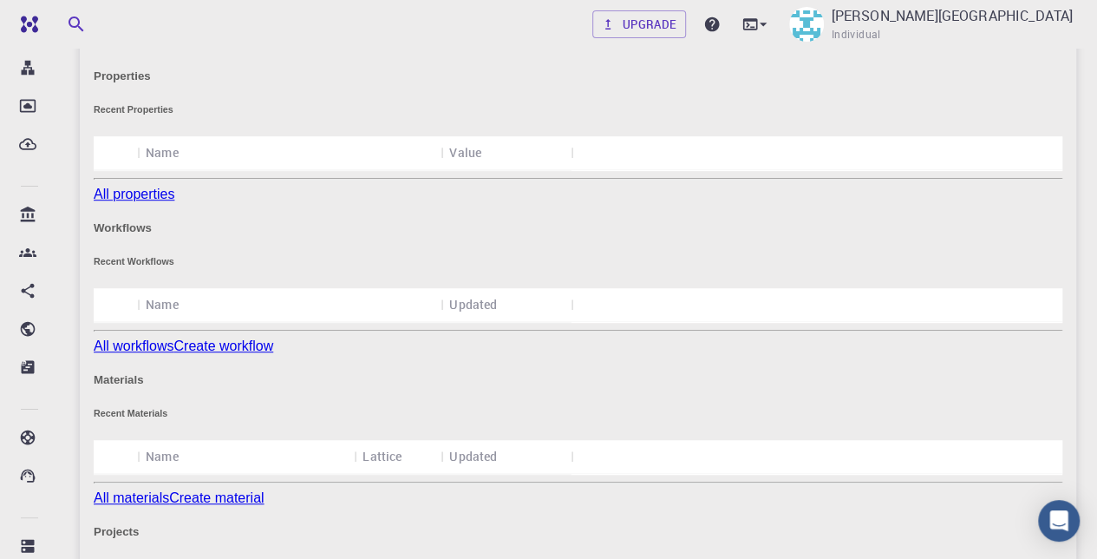
scroll to position [434, 0]
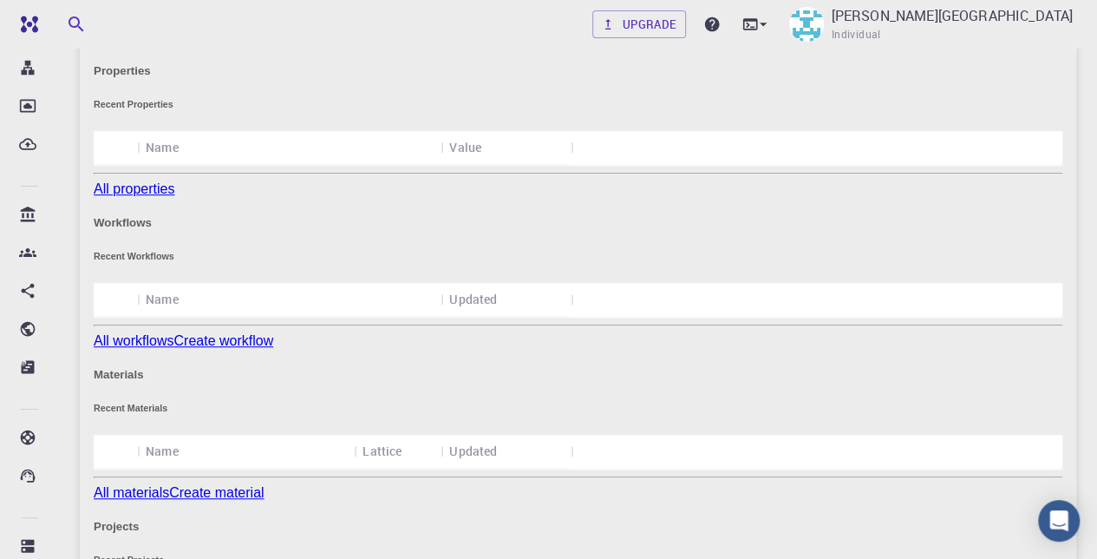
click at [273, 348] on link "Create workflow" at bounding box center [223, 340] width 100 height 15
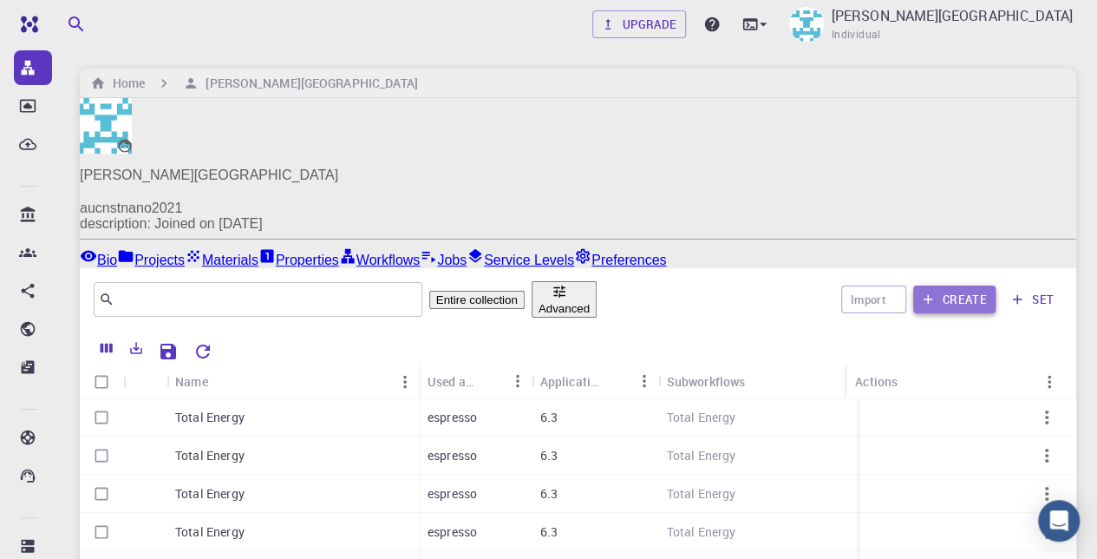
click at [958, 285] on button "Create" at bounding box center [954, 299] width 82 height 28
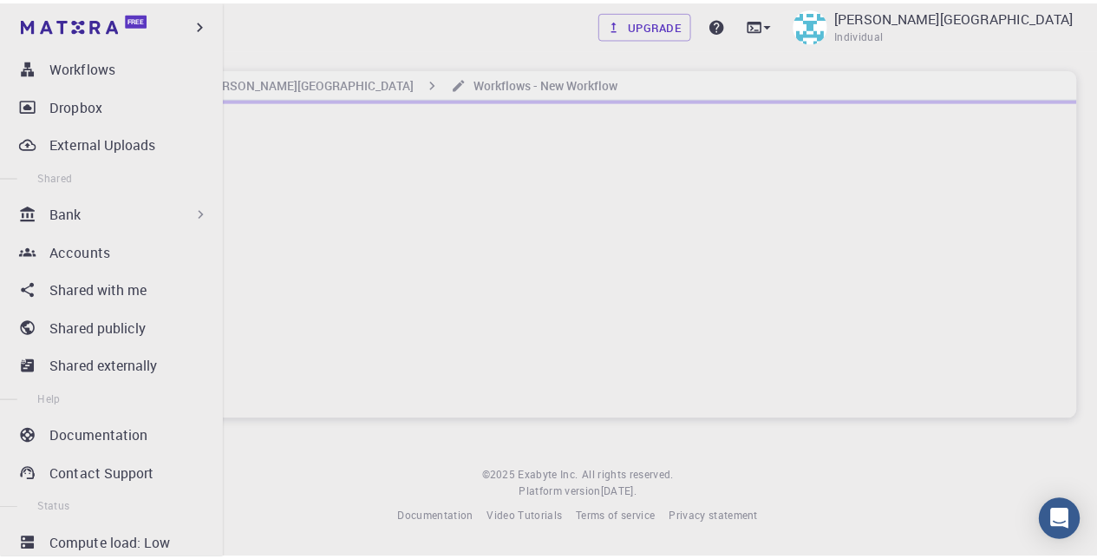
scroll to position [259, 0]
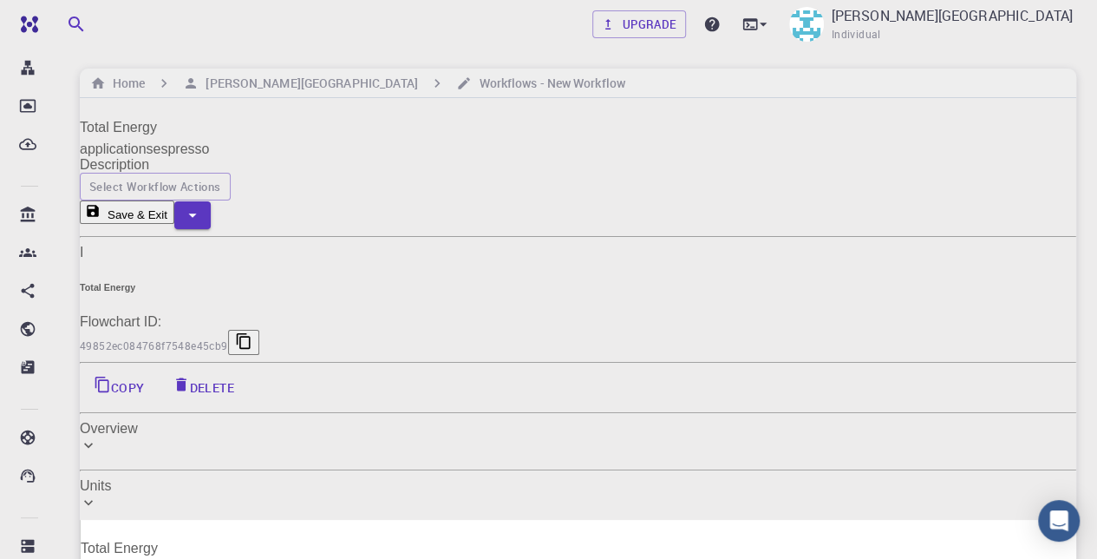
drag, startPoint x: 488, startPoint y: 206, endPoint x: 460, endPoint y: 206, distance: 28.6
click at [478, 535] on input "Total Energy" at bounding box center [579, 549] width 996 height 28
click at [81, 528] on icon at bounding box center [81, 528] width 0 height 0
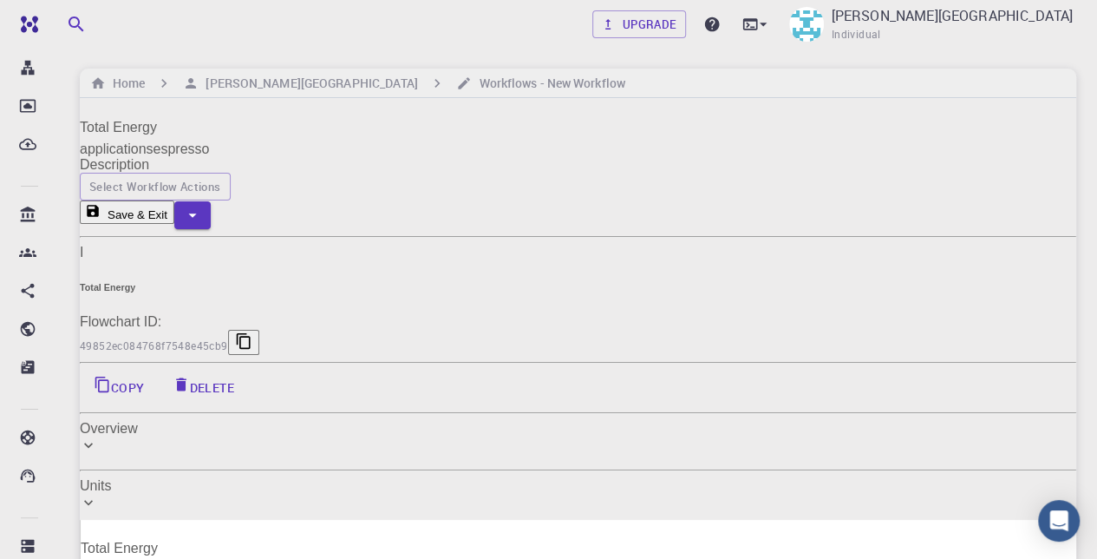
click at [81, 528] on icon at bounding box center [81, 528] width 0 height 0
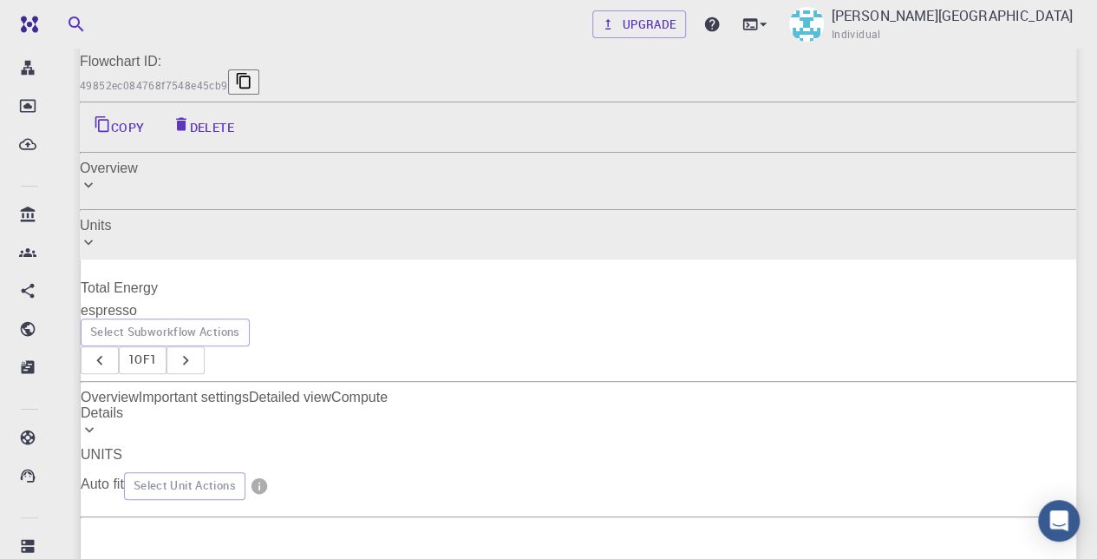
scroll to position [0, 0]
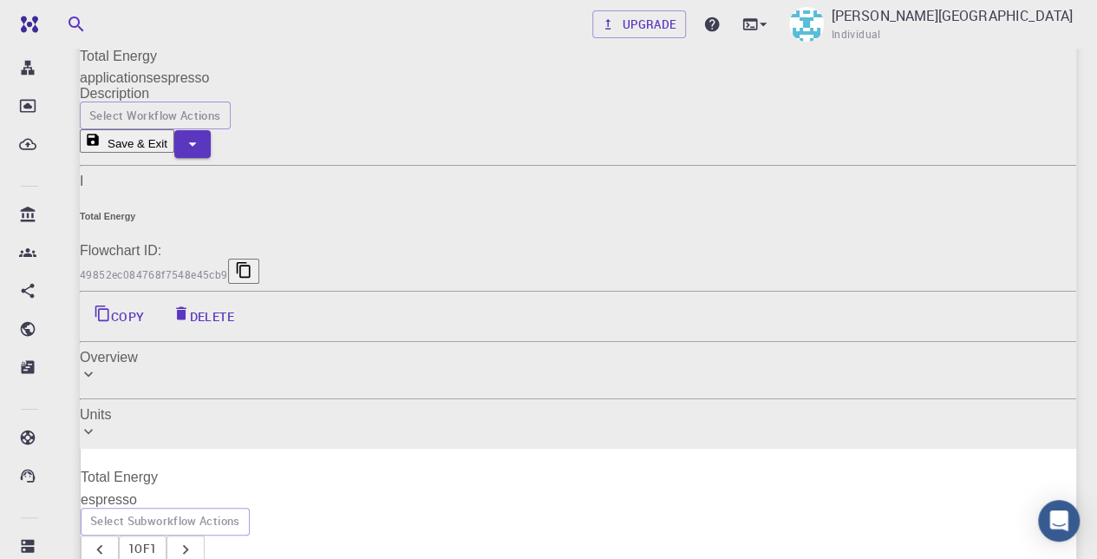
scroll to position [173, 0]
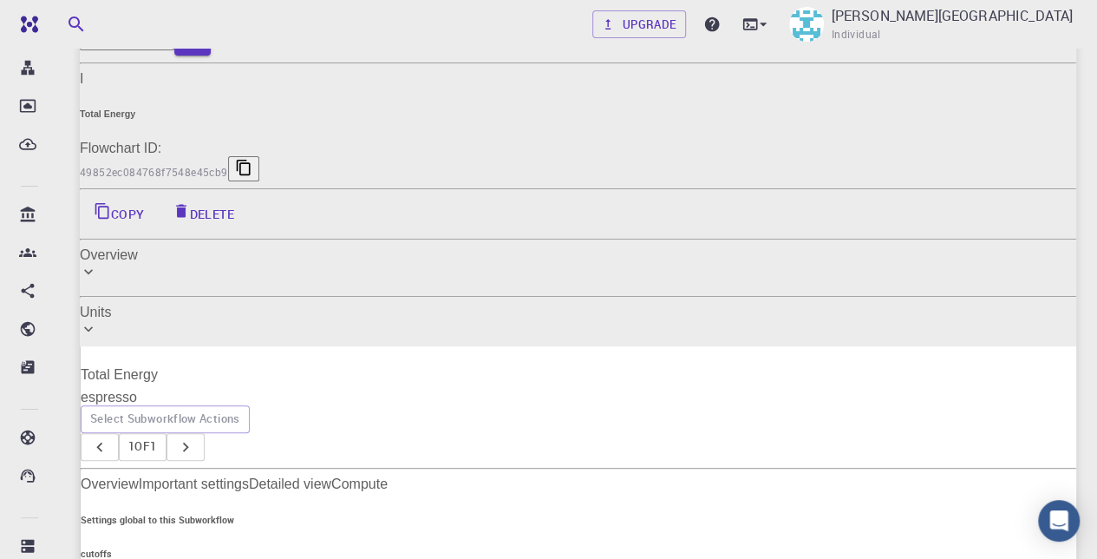
click at [331, 476] on link "Detailed view" at bounding box center [290, 484] width 82 height 16
click at [388, 476] on link "Compute" at bounding box center [359, 484] width 56 height 16
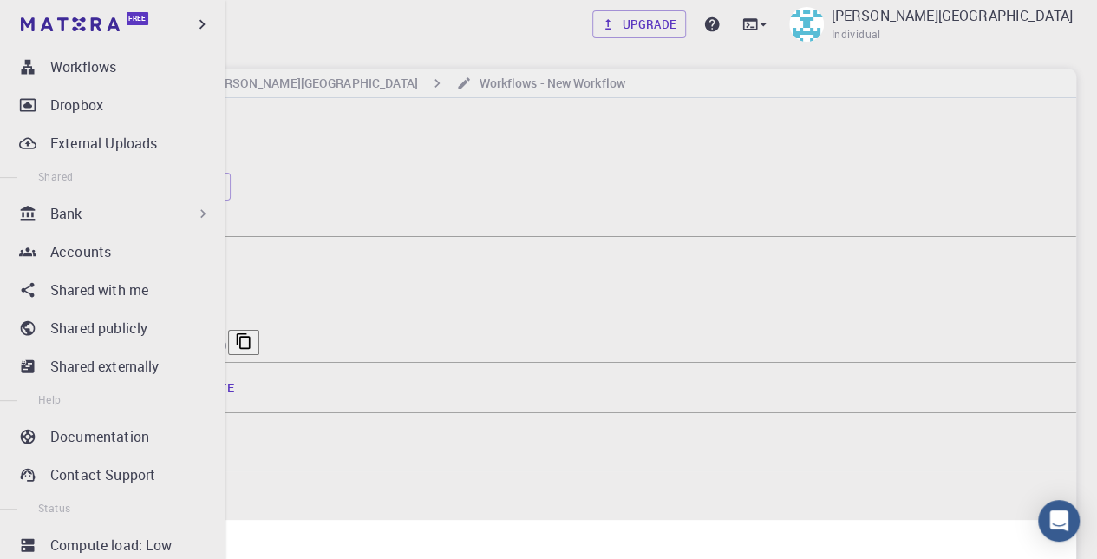
scroll to position [259, 0]
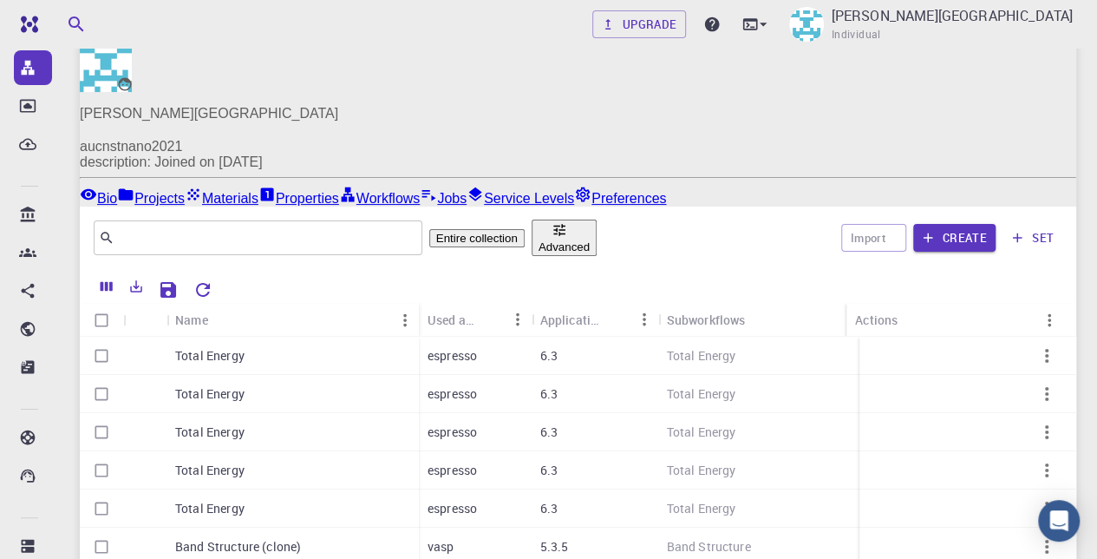
scroll to position [87, 0]
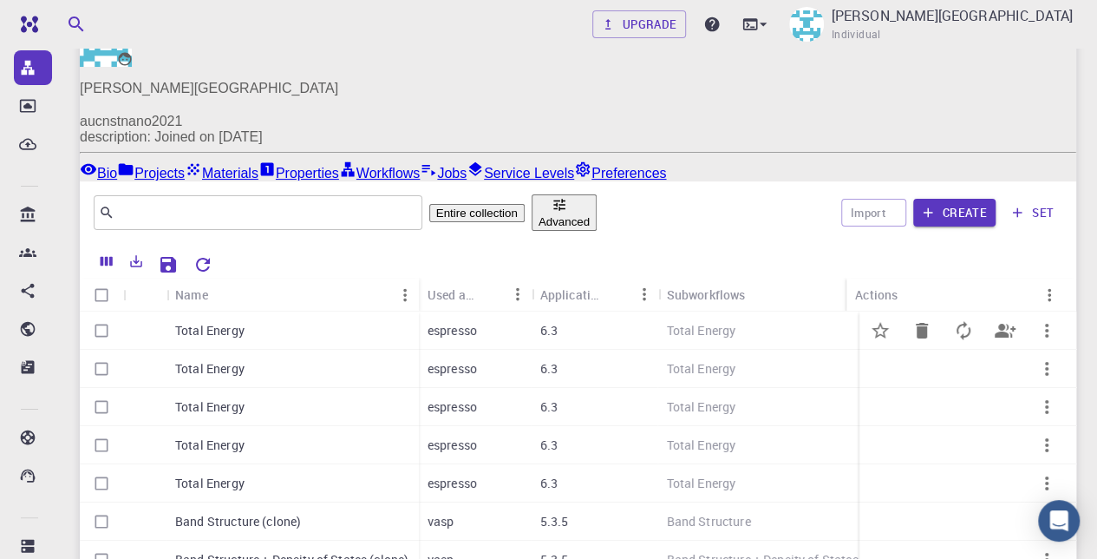
click at [1036, 320] on icon "button" at bounding box center [1046, 330] width 21 height 21
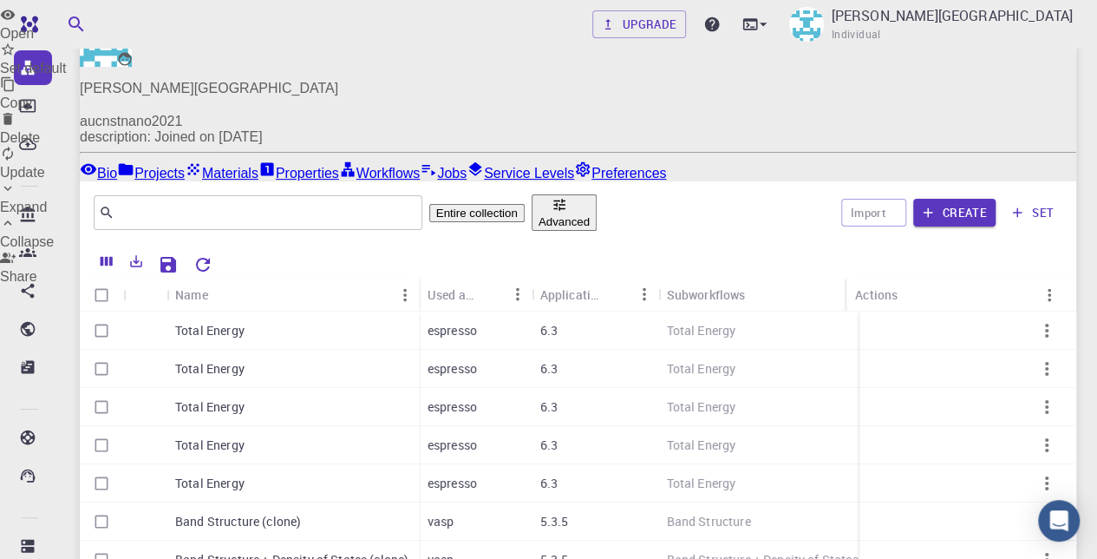
click at [238, 296] on div at bounding box center [548, 279] width 1097 height 559
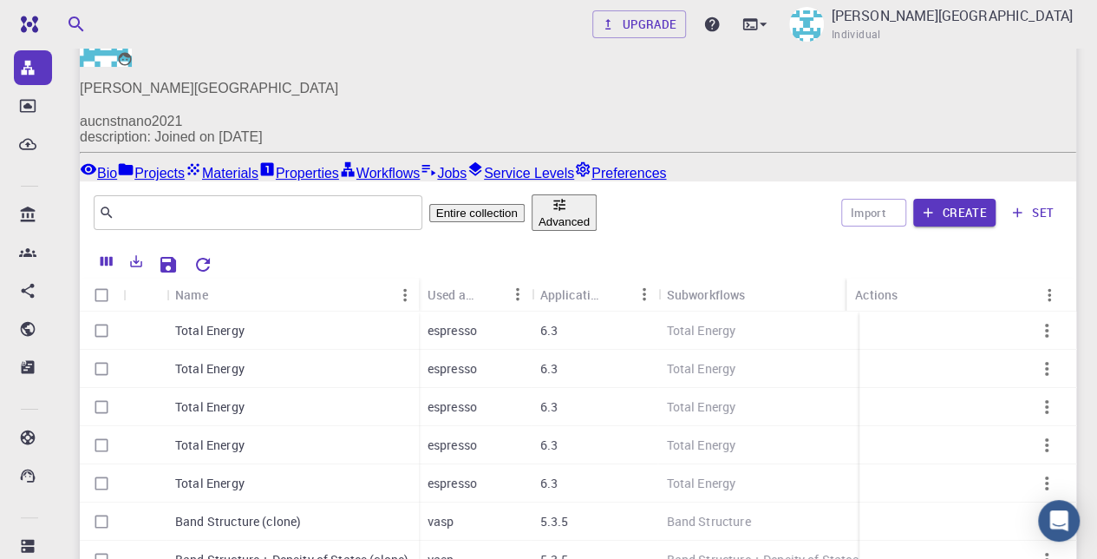
click at [217, 322] on p "Total Energy" at bounding box center [209, 330] width 69 height 17
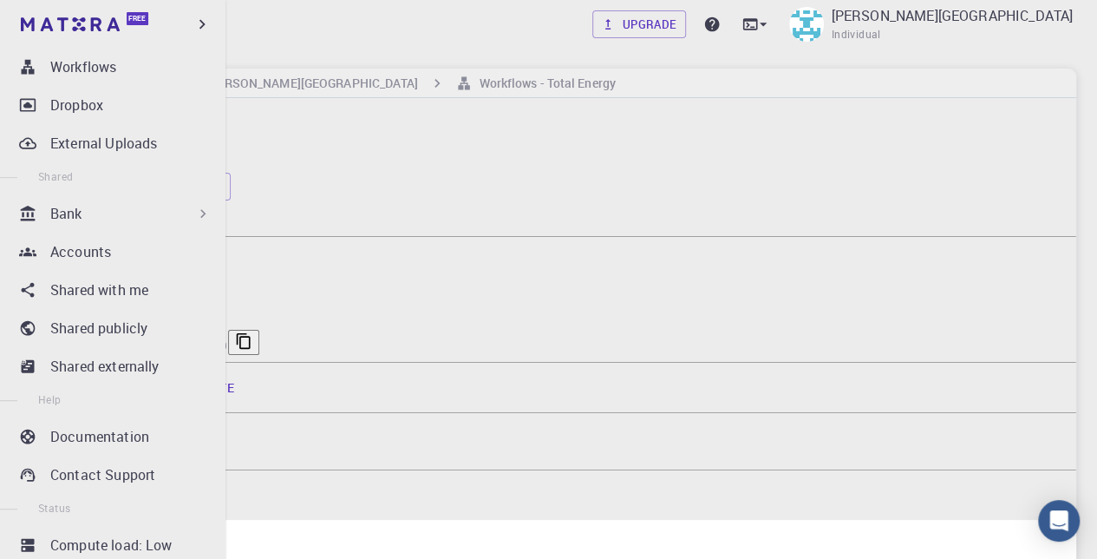
scroll to position [259, 0]
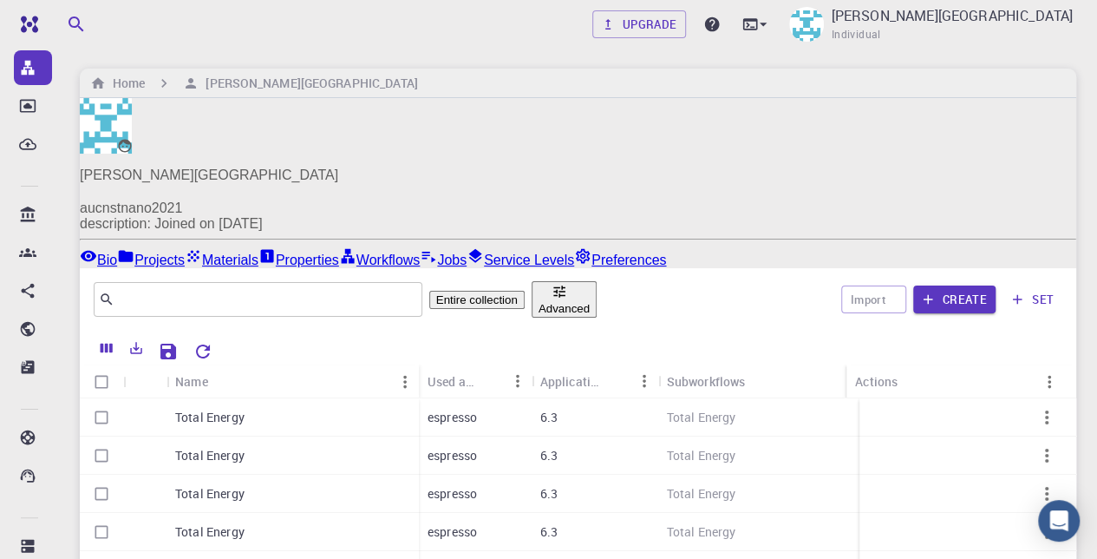
click at [571, 281] on button "Advanced" at bounding box center [564, 299] width 65 height 36
click at [860, 264] on div at bounding box center [548, 279] width 1097 height 559
click at [863, 285] on button "Import" at bounding box center [873, 299] width 65 height 28
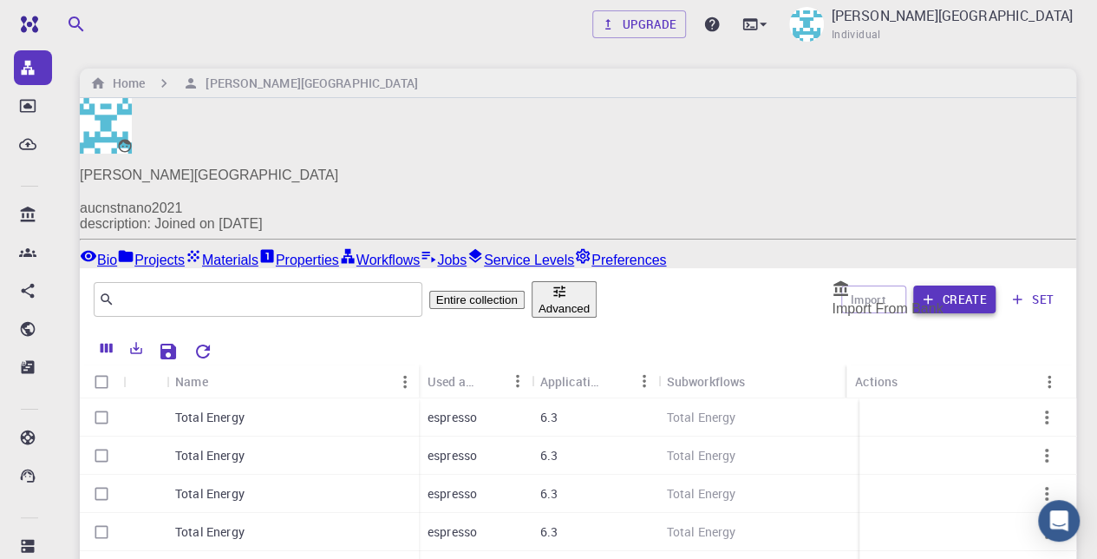
click at [918, 285] on button "Create" at bounding box center [954, 299] width 82 height 28
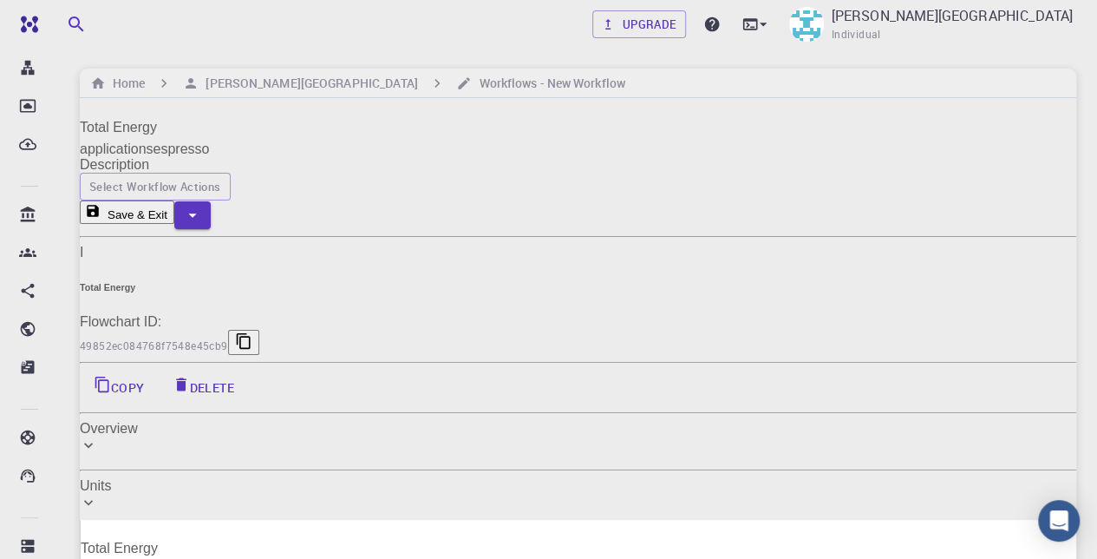
click at [175, 136] on input "Total Energy" at bounding box center [578, 128] width 997 height 28
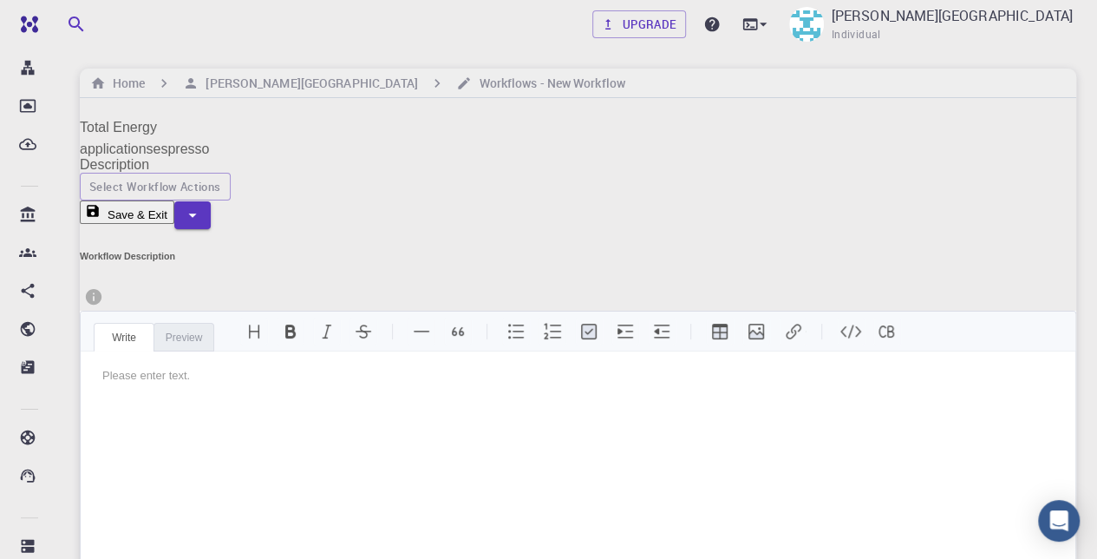
checkbox input "false"
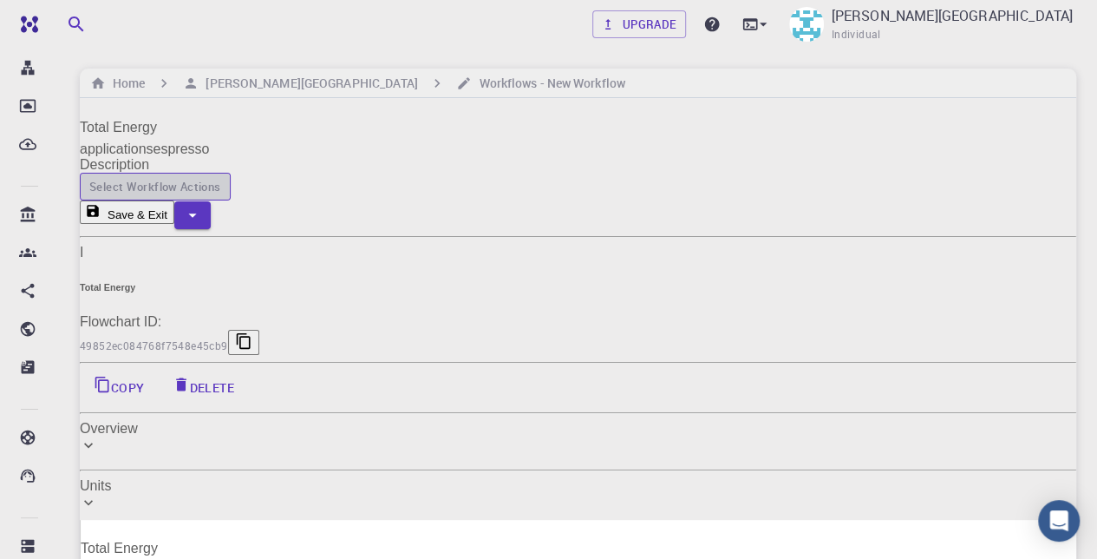
click at [231, 173] on button "Select Workflow Actions" at bounding box center [155, 187] width 151 height 28
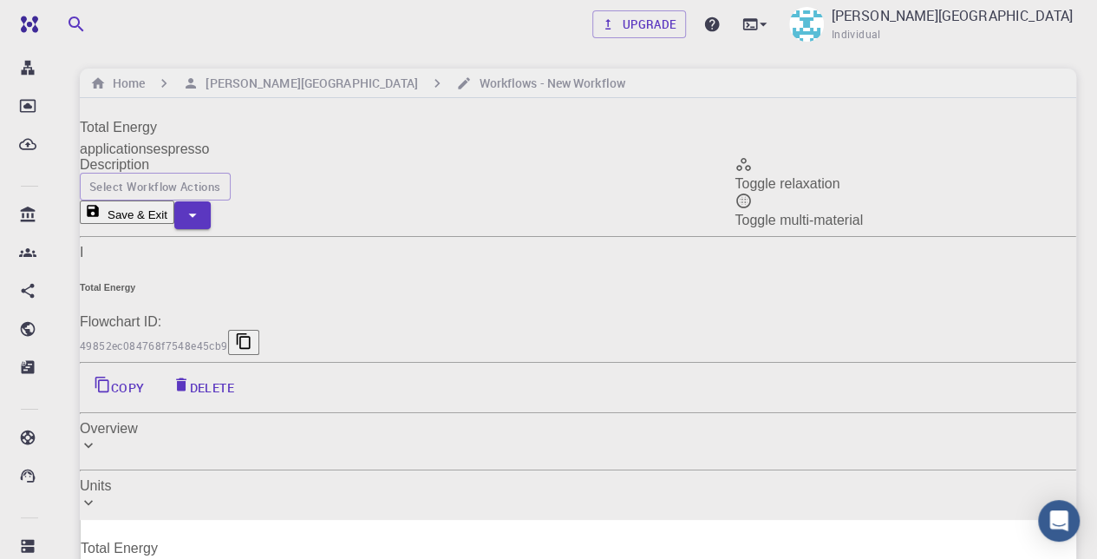
click at [820, 176] on span "Toggle relaxation" at bounding box center [787, 183] width 105 height 15
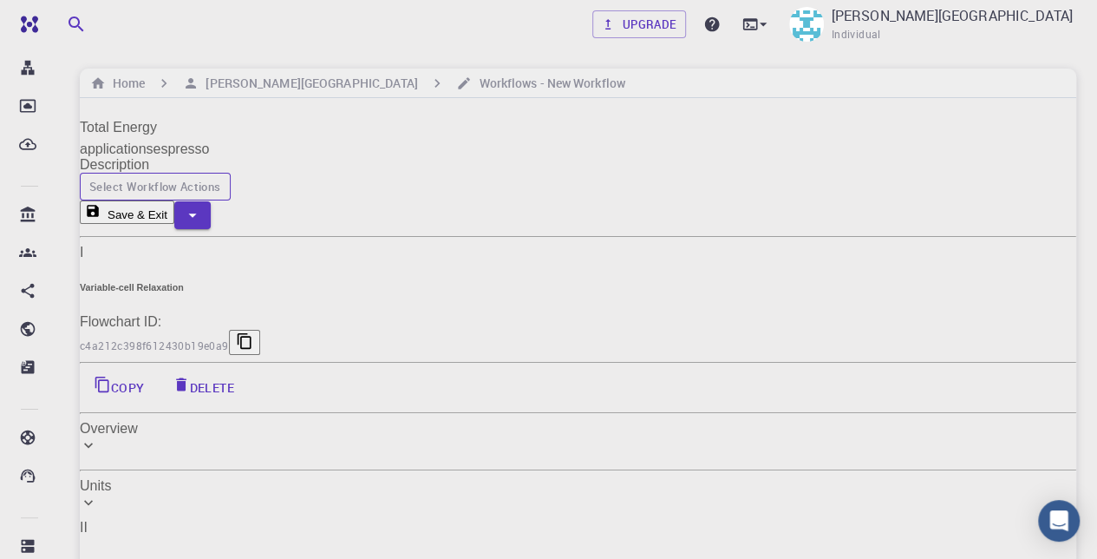
click at [231, 173] on button "Select Workflow Actions" at bounding box center [155, 187] width 151 height 28
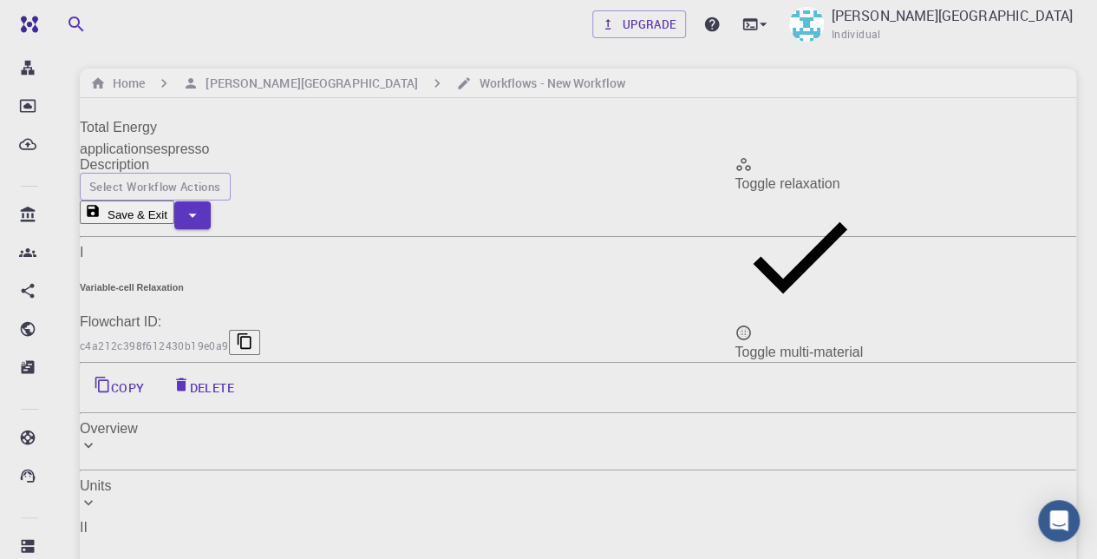
click at [829, 344] on span "Toggle multi-material" at bounding box center [799, 351] width 128 height 15
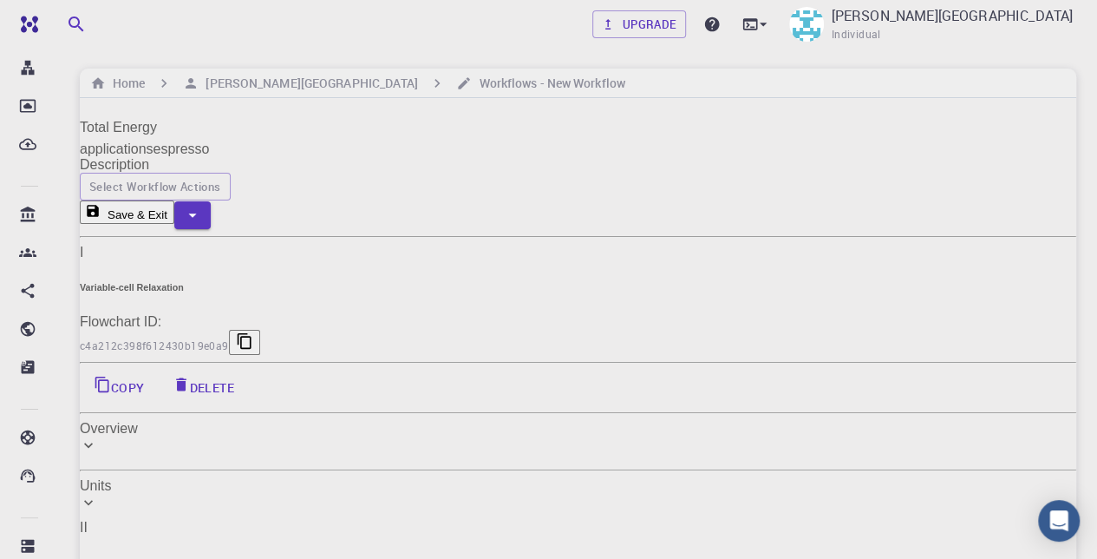
click at [210, 147] on span "espresso" at bounding box center [182, 148] width 56 height 15
click at [168, 127] on input "Total Energy" at bounding box center [578, 128] width 997 height 28
type input "Total Energy"
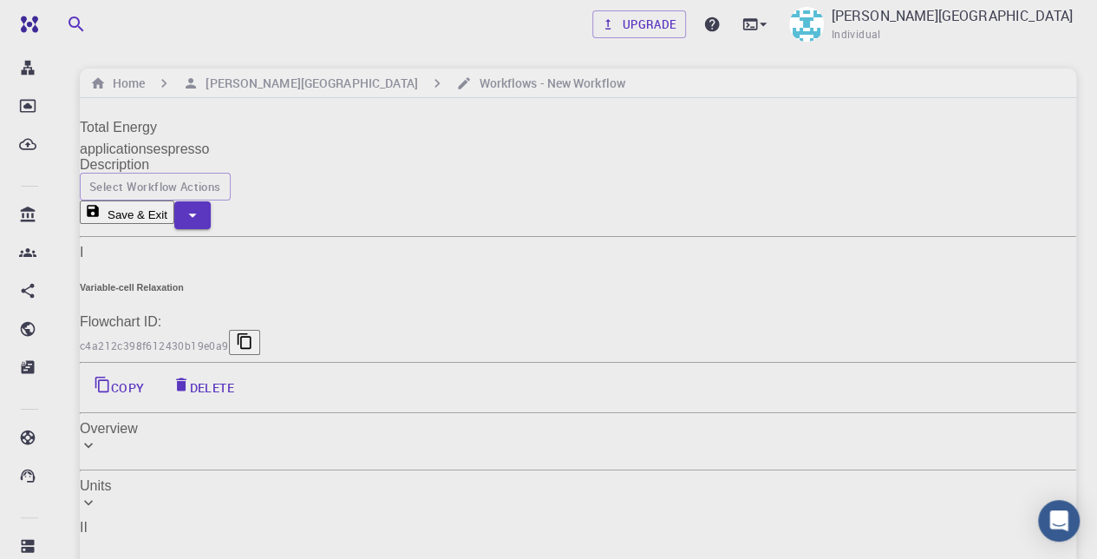
scroll to position [173, 0]
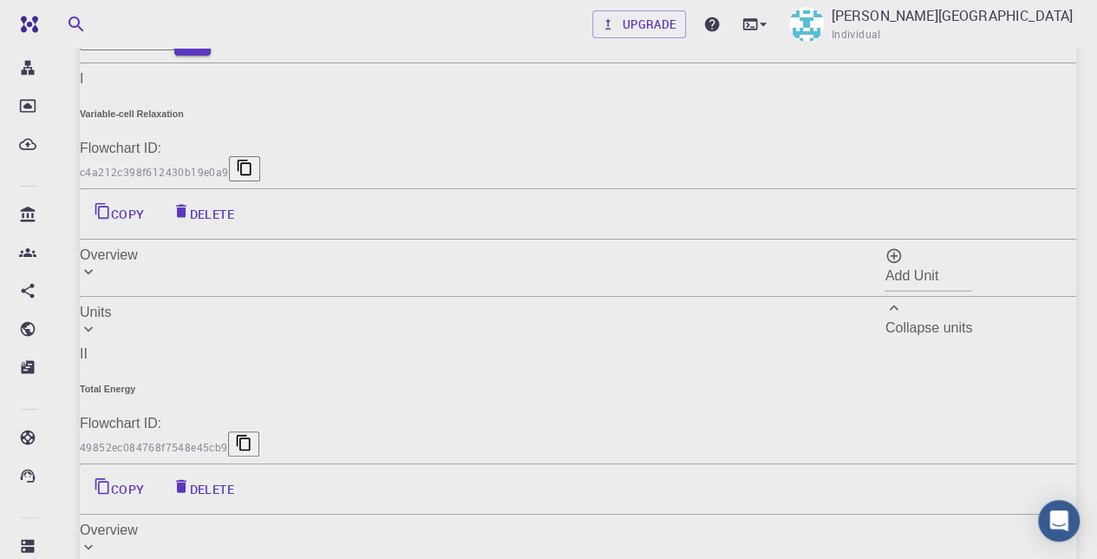
click at [950, 280] on ul "Add Unit Collapse units" at bounding box center [929, 291] width 87 height 102
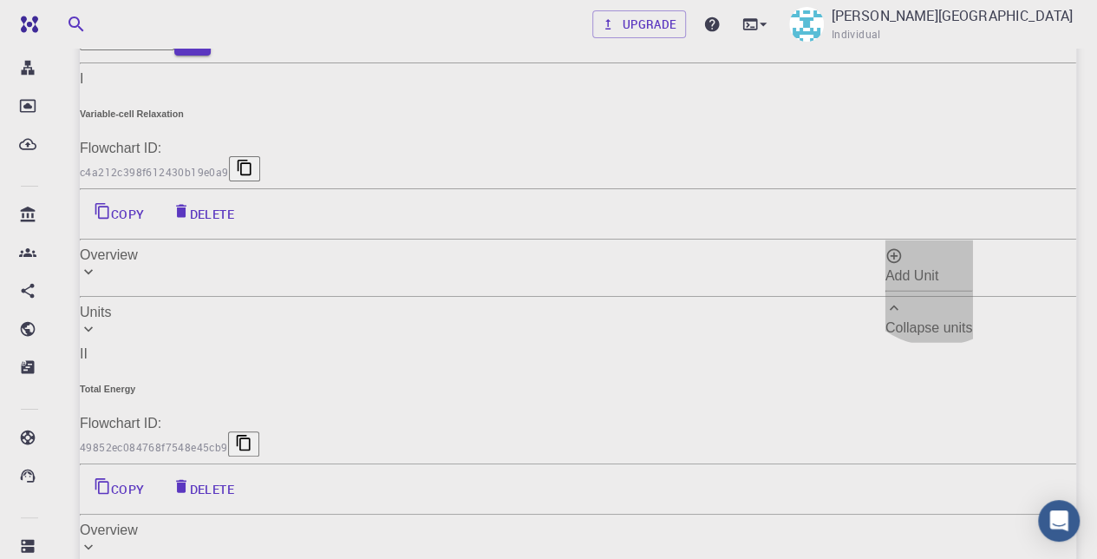
click at [937, 268] on span "Add Unit" at bounding box center [912, 275] width 53 height 15
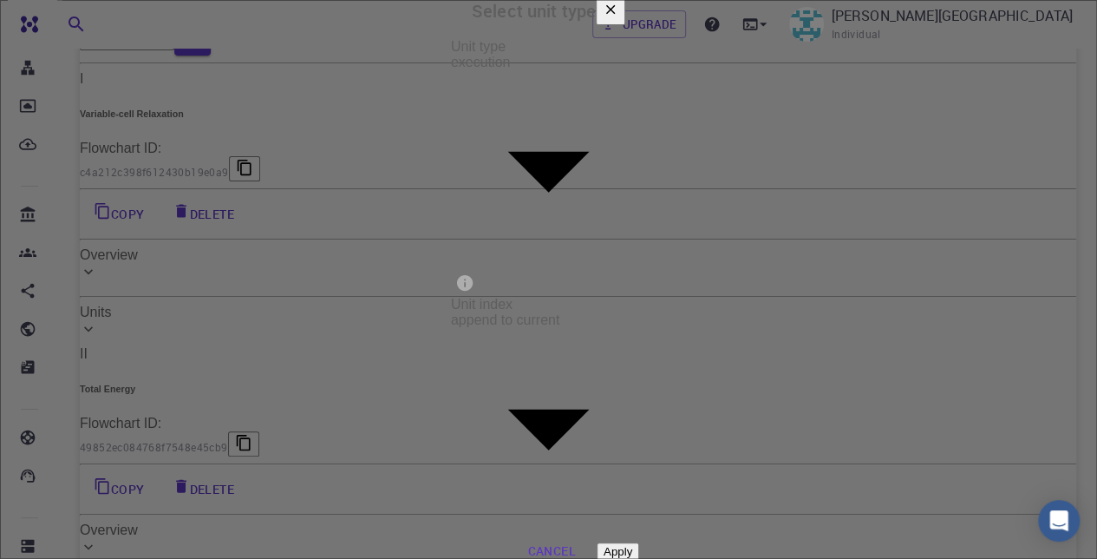
click at [493, 265] on div at bounding box center [548, 279] width 1097 height 559
click at [383, 302] on div at bounding box center [548, 279] width 1097 height 559
click at [618, 17] on icon "button" at bounding box center [611, 10] width 16 height 16
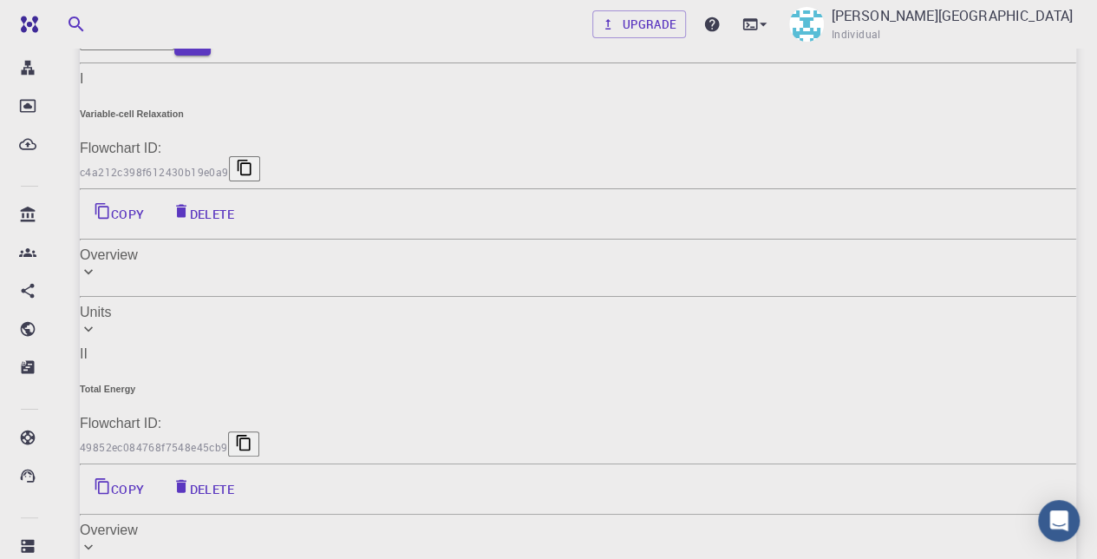
scroll to position [0, 0]
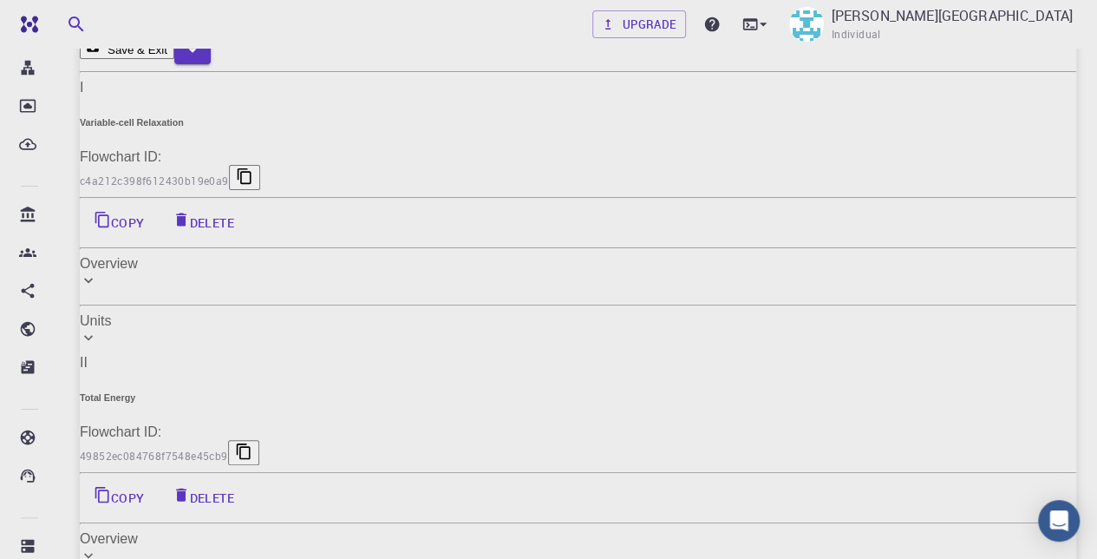
scroll to position [173, 0]
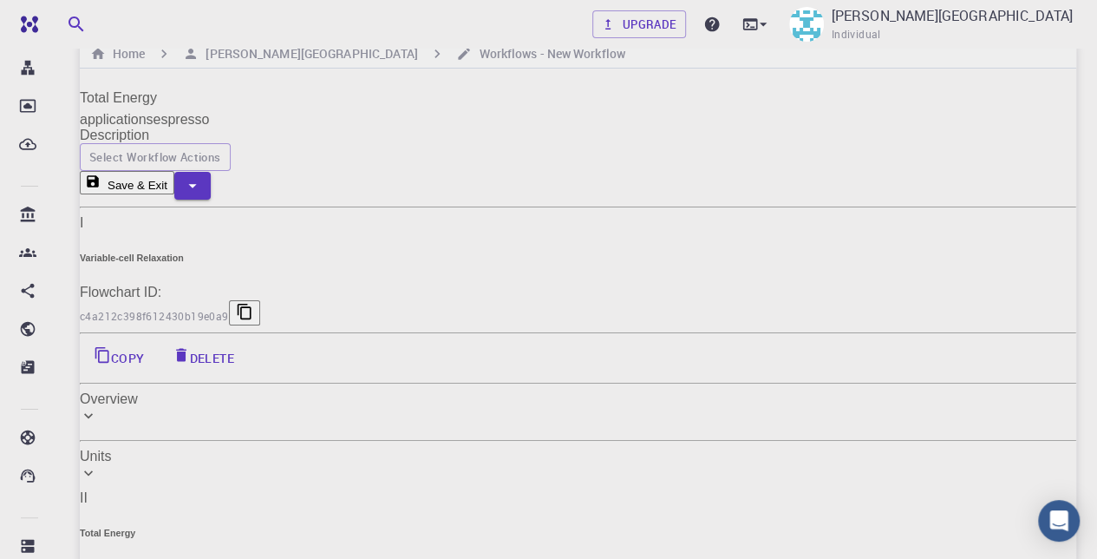
scroll to position [0, 0]
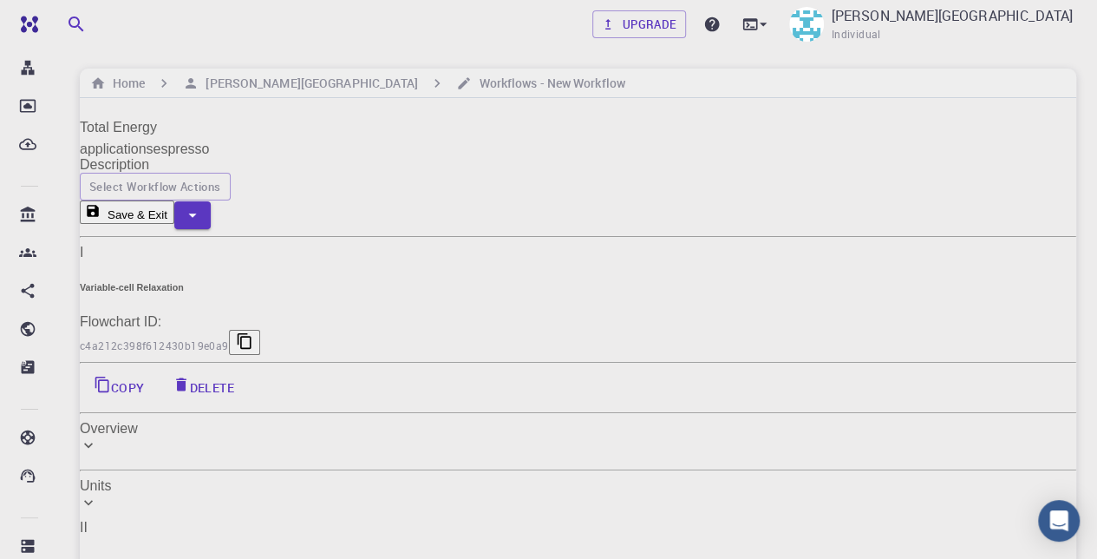
click at [220, 82] on h6 "[PERSON_NAME][GEOGRAPHIC_DATA]" at bounding box center [308, 83] width 219 height 19
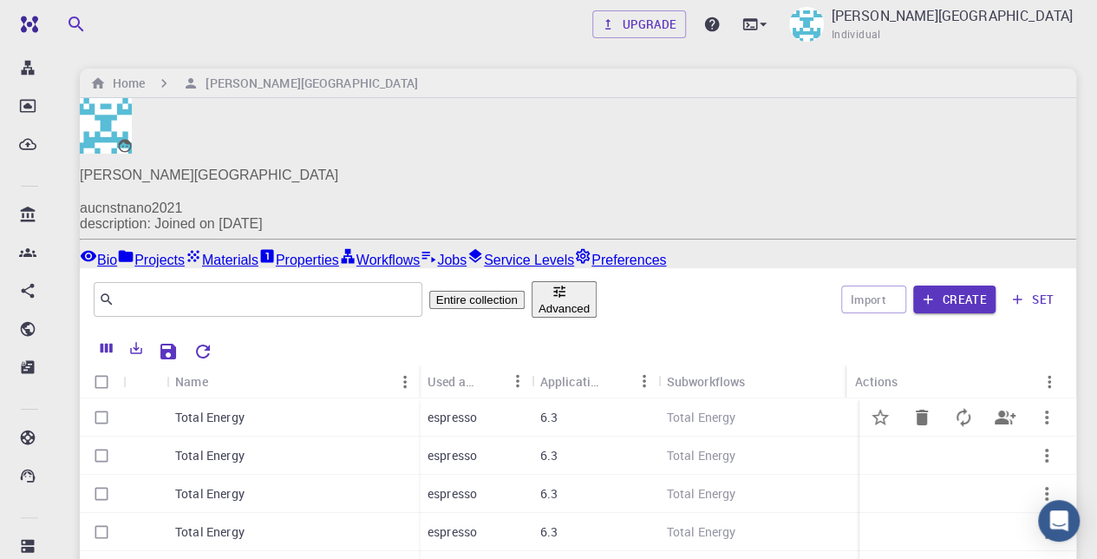
click at [480, 398] on div "espresso" at bounding box center [475, 417] width 113 height 38
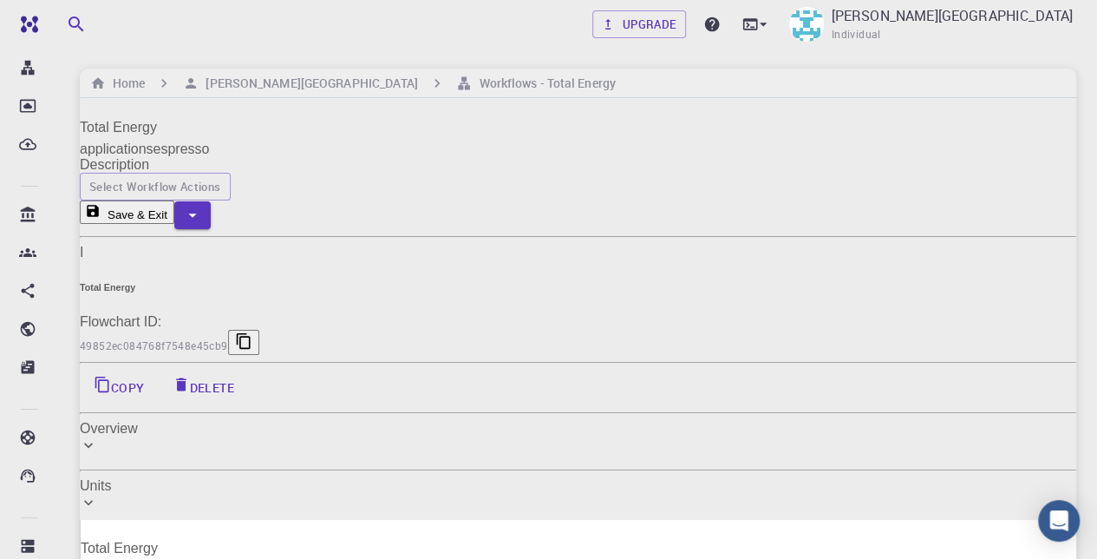
scroll to position [260, 0]
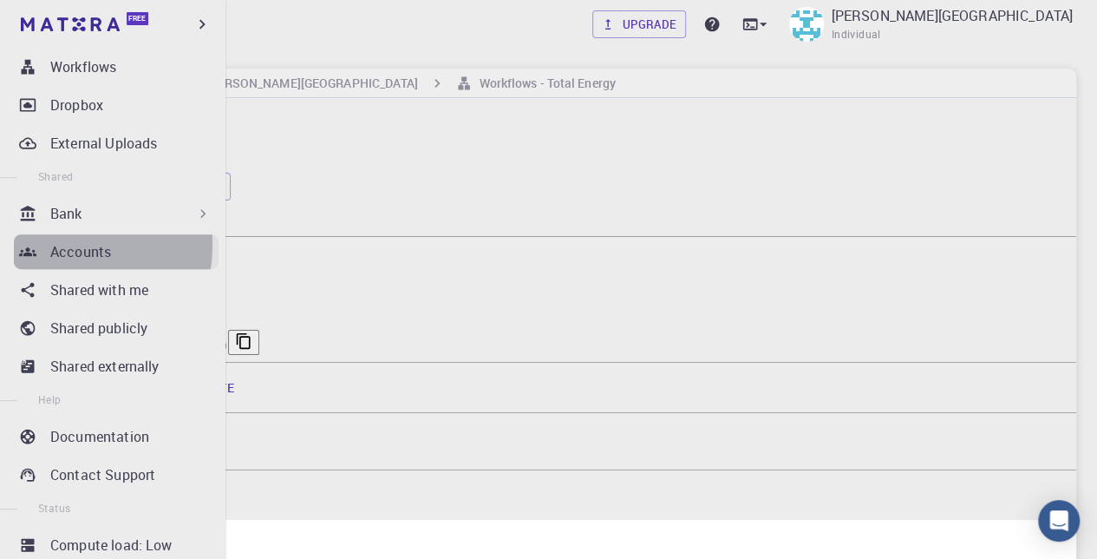
click at [44, 245] on link "Accounts" at bounding box center [116, 251] width 205 height 35
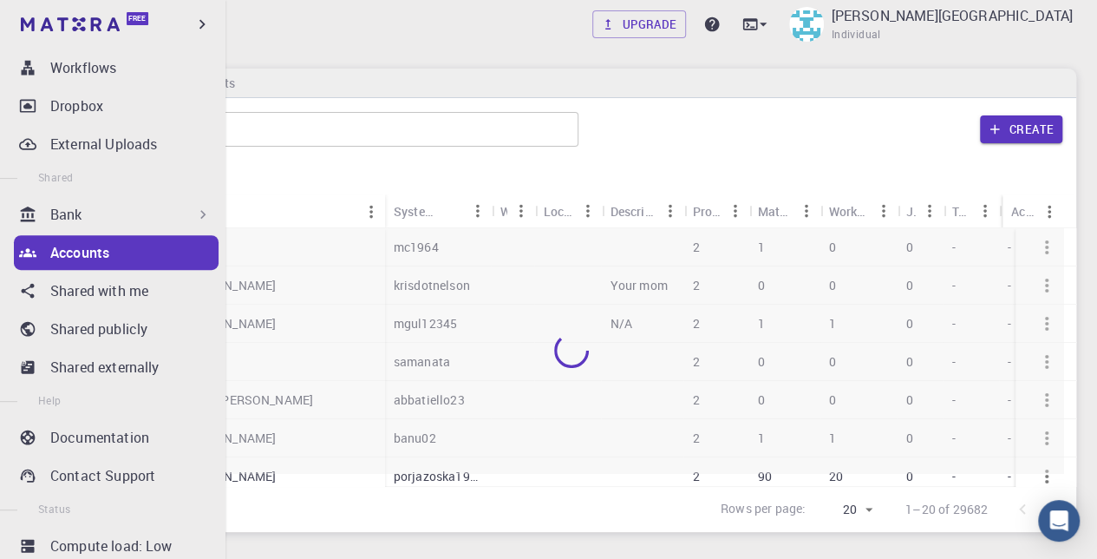
scroll to position [260, 0]
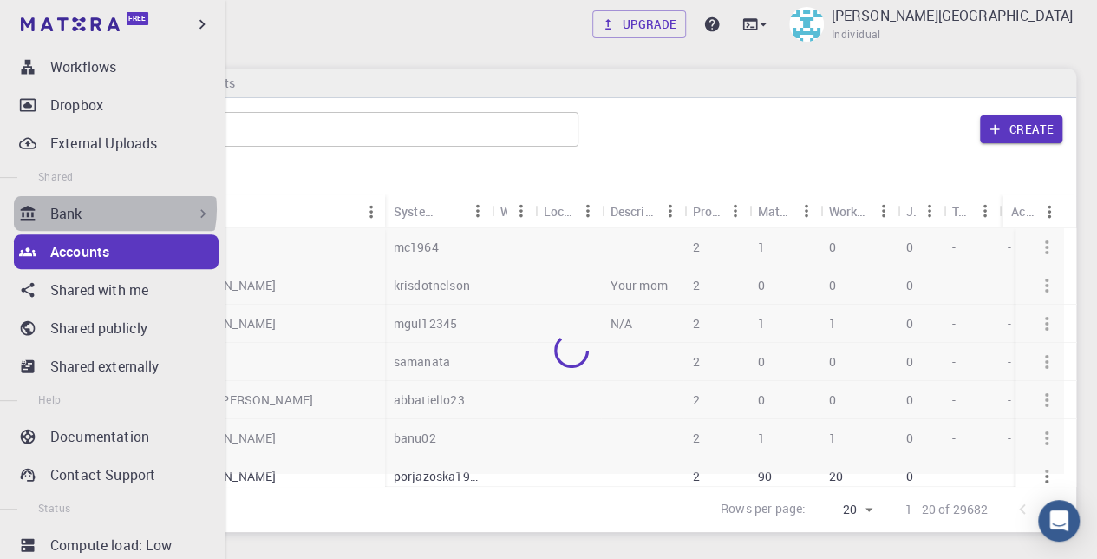
click at [114, 209] on div "Bank" at bounding box center [130, 213] width 161 height 21
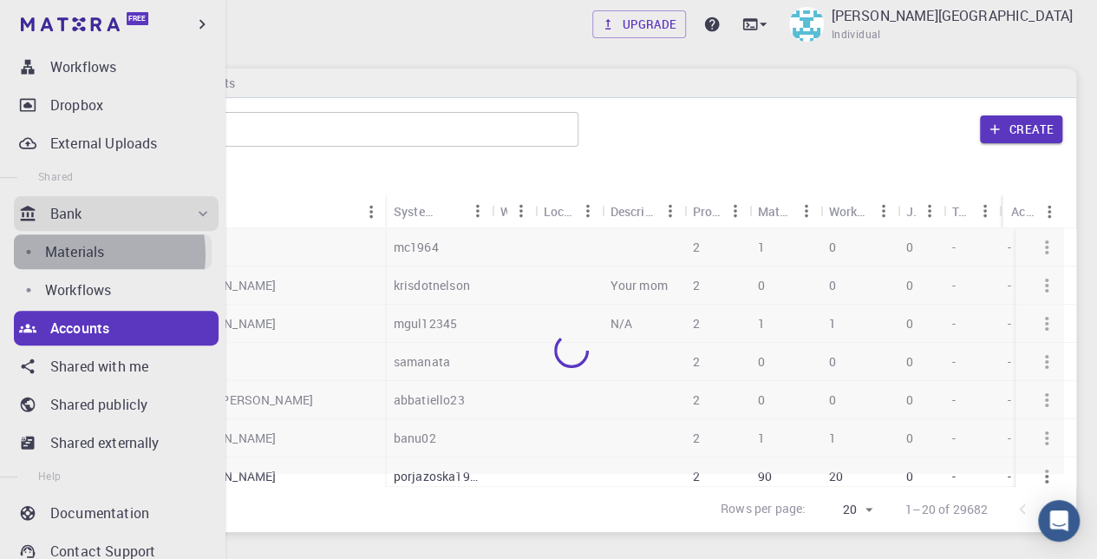
click at [75, 254] on p "Materials" at bounding box center [74, 251] width 59 height 21
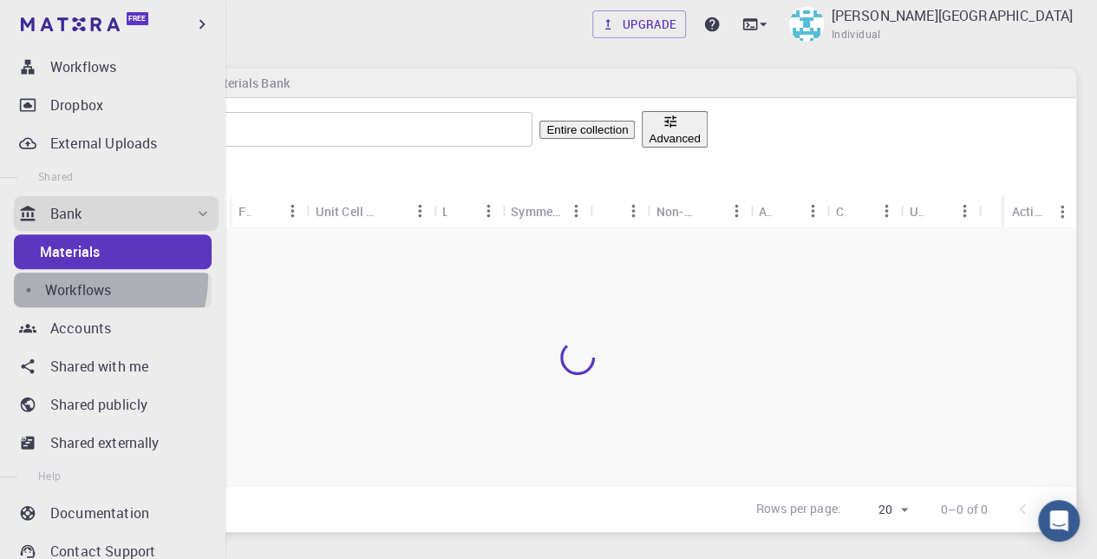
click at [88, 278] on link "Workflows" at bounding box center [113, 289] width 198 height 35
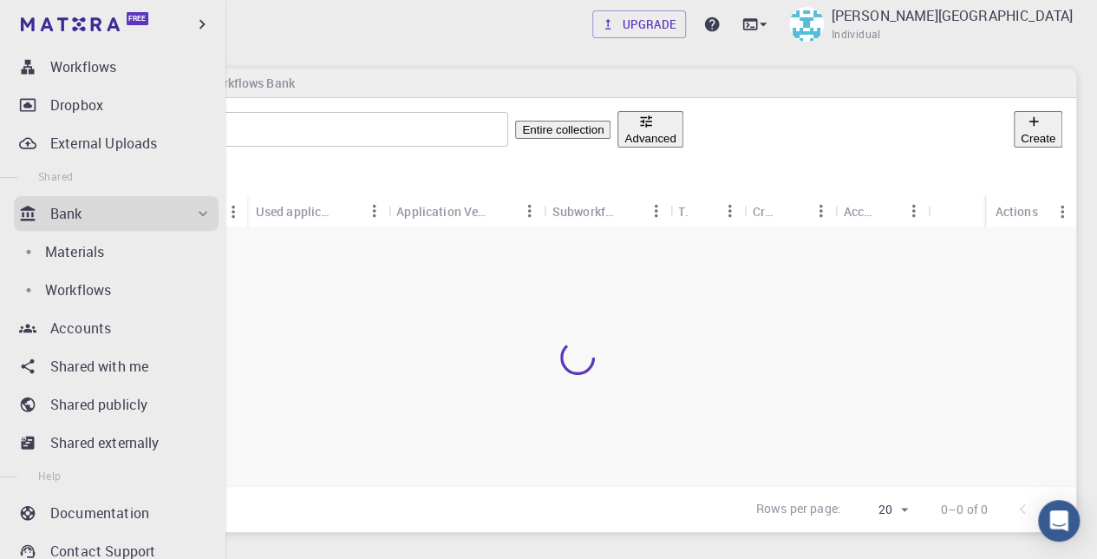
scroll to position [259, 0]
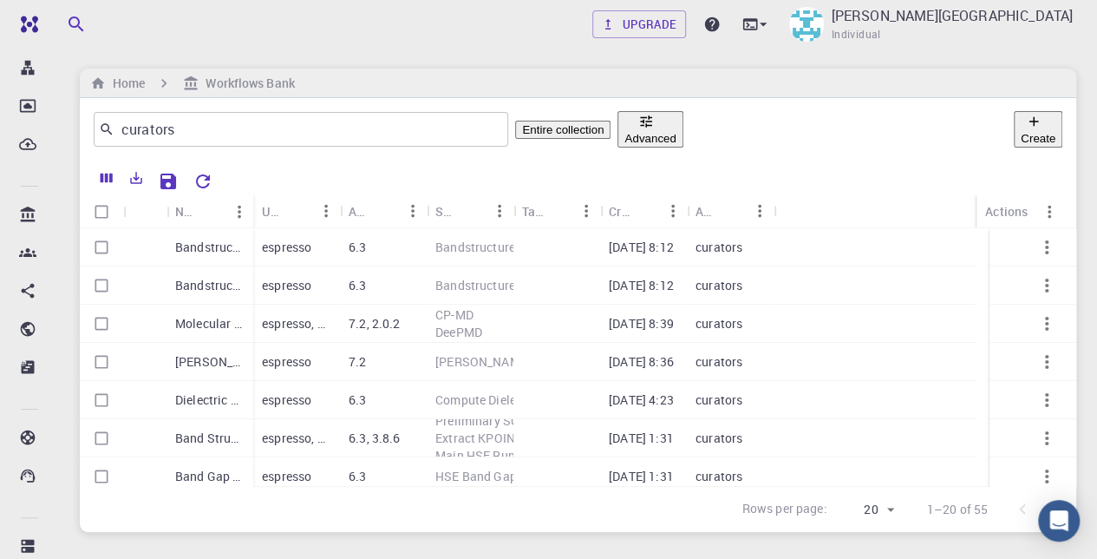
click at [1022, 137] on button "Create" at bounding box center [1038, 129] width 49 height 36
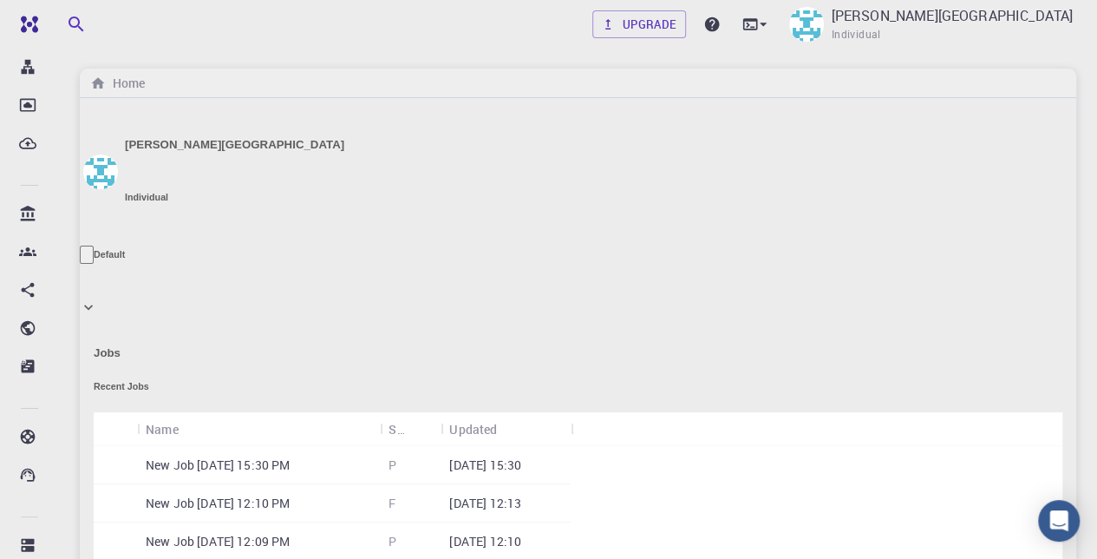
scroll to position [259, 0]
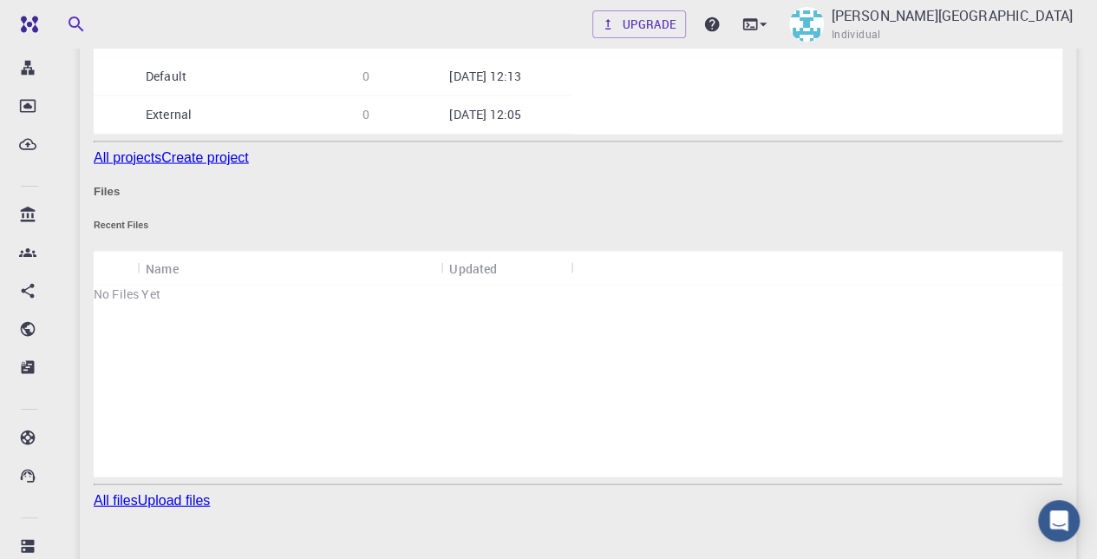
scroll to position [1788, 0]
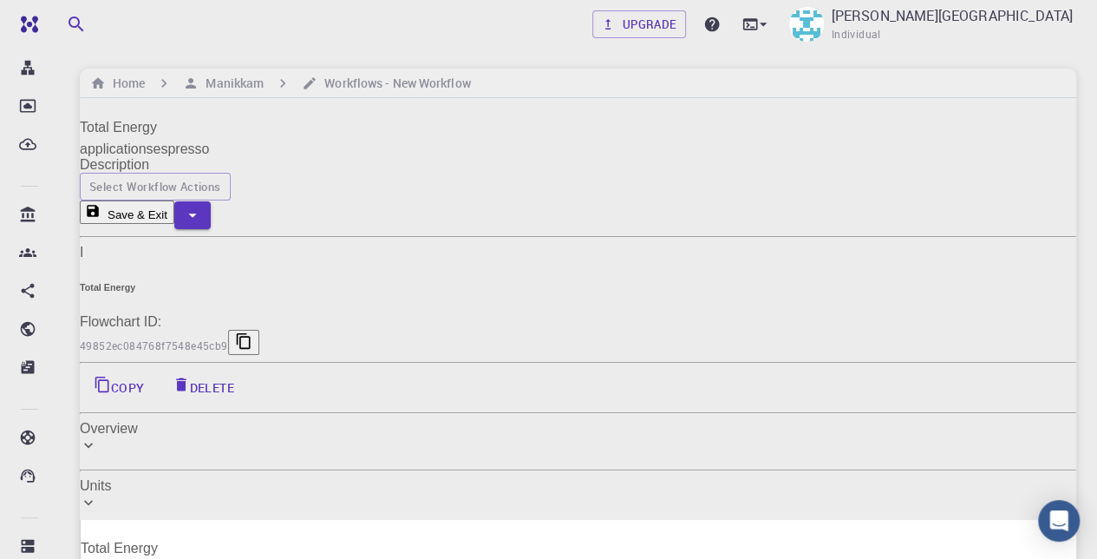
click at [524, 535] on input "Total Energy" at bounding box center [579, 549] width 996 height 28
click at [81, 528] on icon at bounding box center [81, 528] width 0 height 0
drag, startPoint x: 438, startPoint y: 214, endPoint x: 435, endPoint y: 196, distance: 18.5
click at [81, 528] on icon at bounding box center [81, 528] width 0 height 0
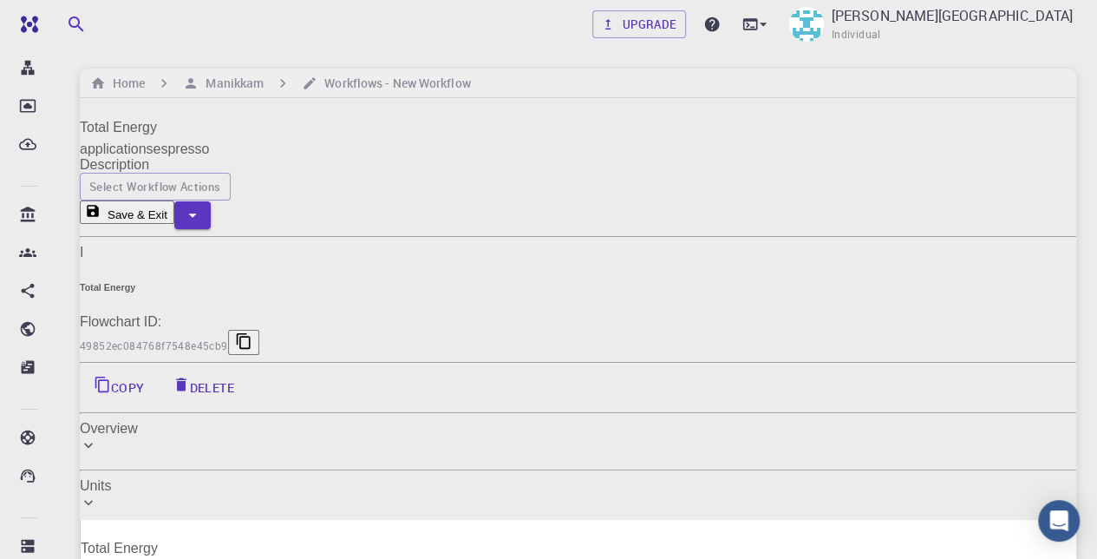
click at [302, 478] on div "Units" at bounding box center [578, 486] width 997 height 16
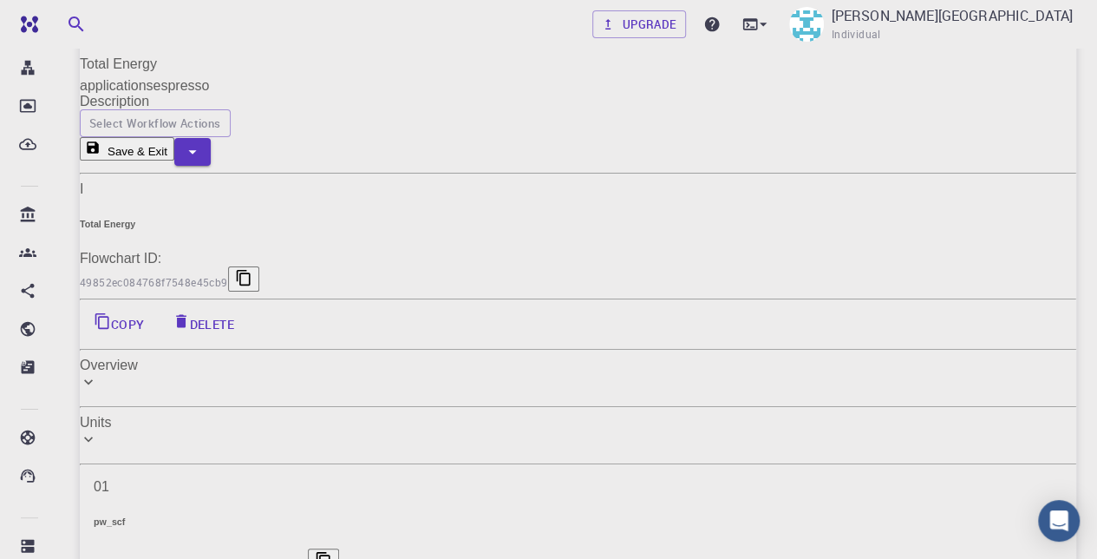
scroll to position [87, 0]
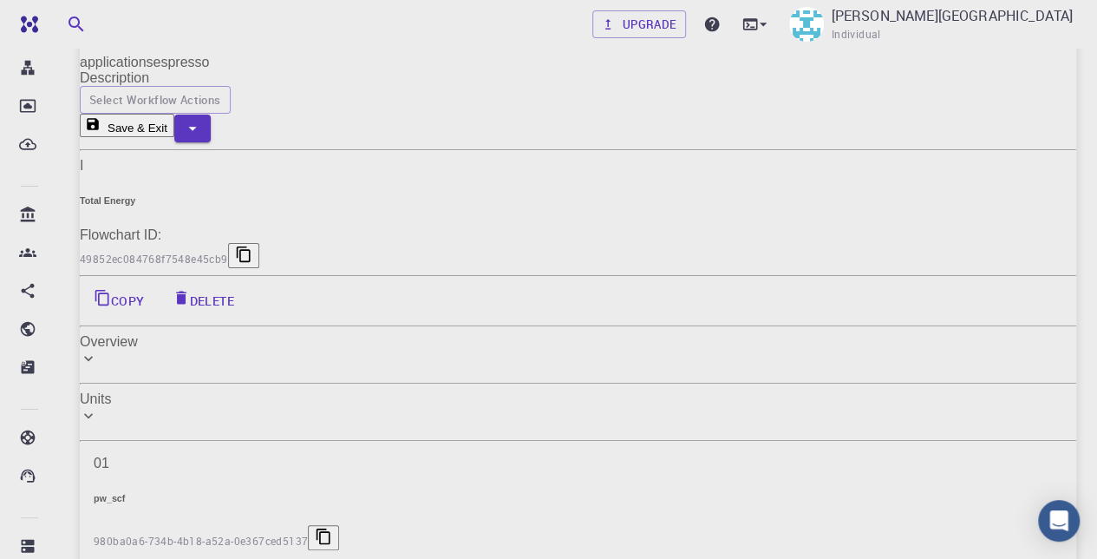
click at [377, 334] on div "Overview" at bounding box center [578, 355] width 997 height 42
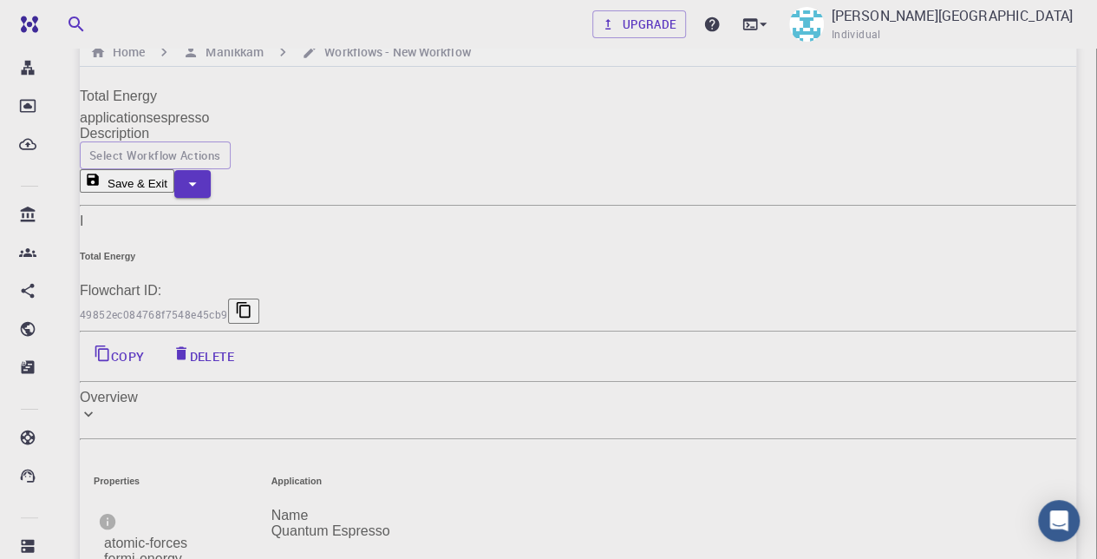
scroll to position [0, 0]
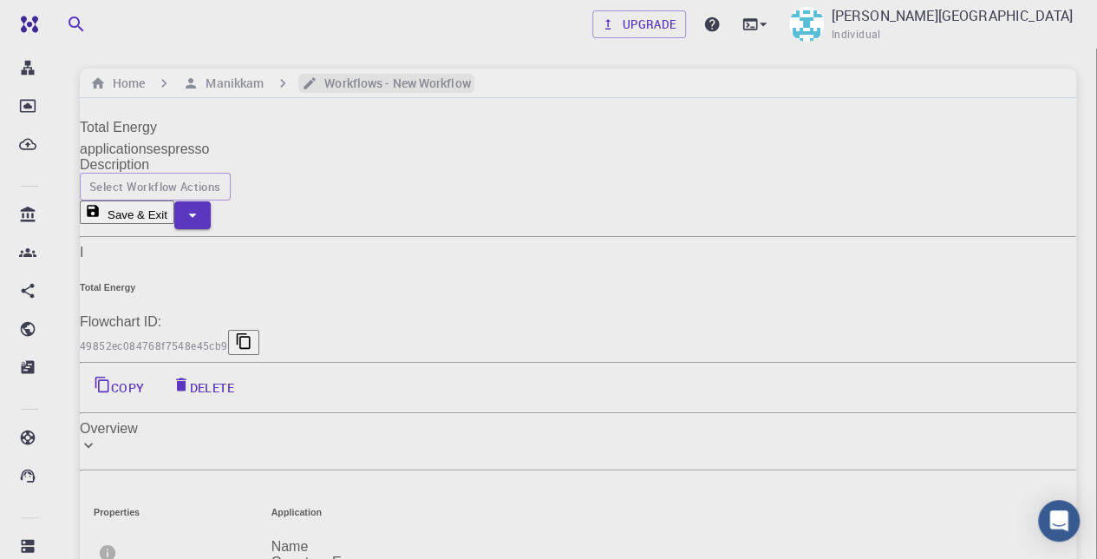
click at [342, 79] on h6 "Workflows - New Workflow" at bounding box center [393, 83] width 153 height 19
click at [234, 93] on div "Home Manikkam Workflows - New Workflow" at bounding box center [578, 83] width 997 height 29
click at [232, 75] on h6 "Manikkam" at bounding box center [231, 83] width 65 height 19
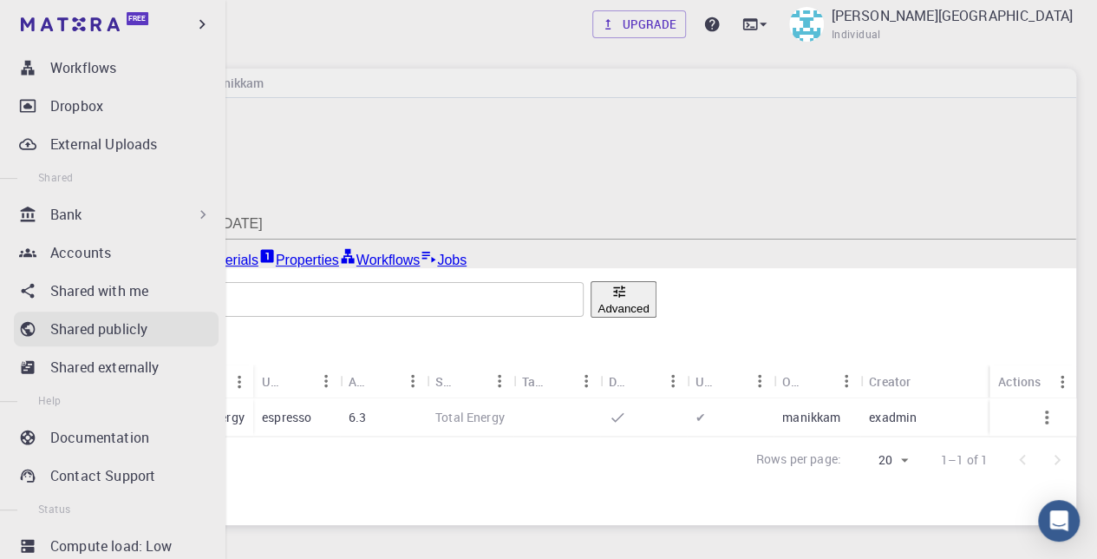
scroll to position [260, 0]
click at [75, 249] on p "Accounts" at bounding box center [80, 251] width 61 height 21
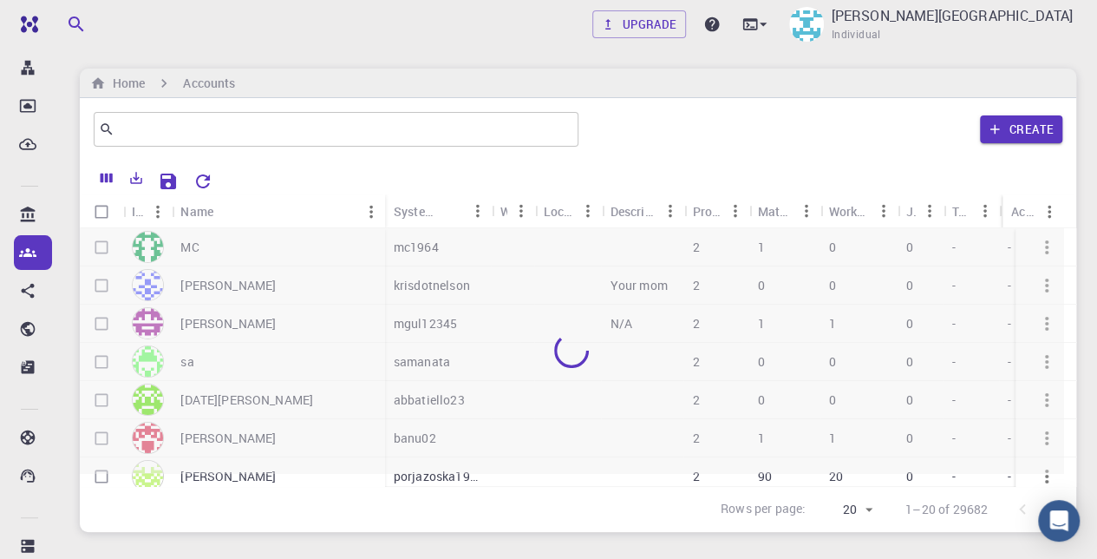
scroll to position [260, 0]
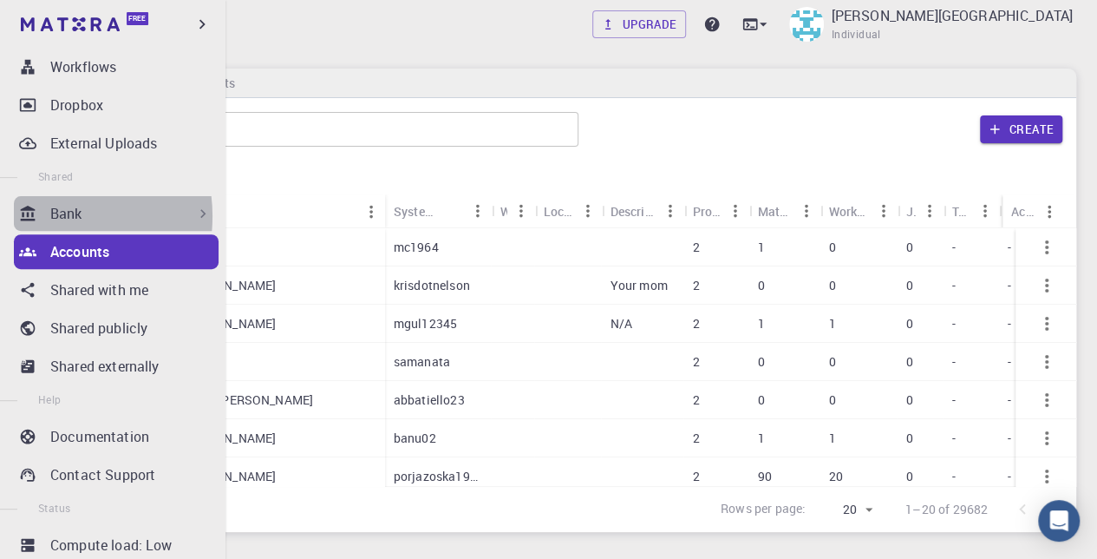
click at [49, 216] on div "Bank" at bounding box center [116, 213] width 205 height 35
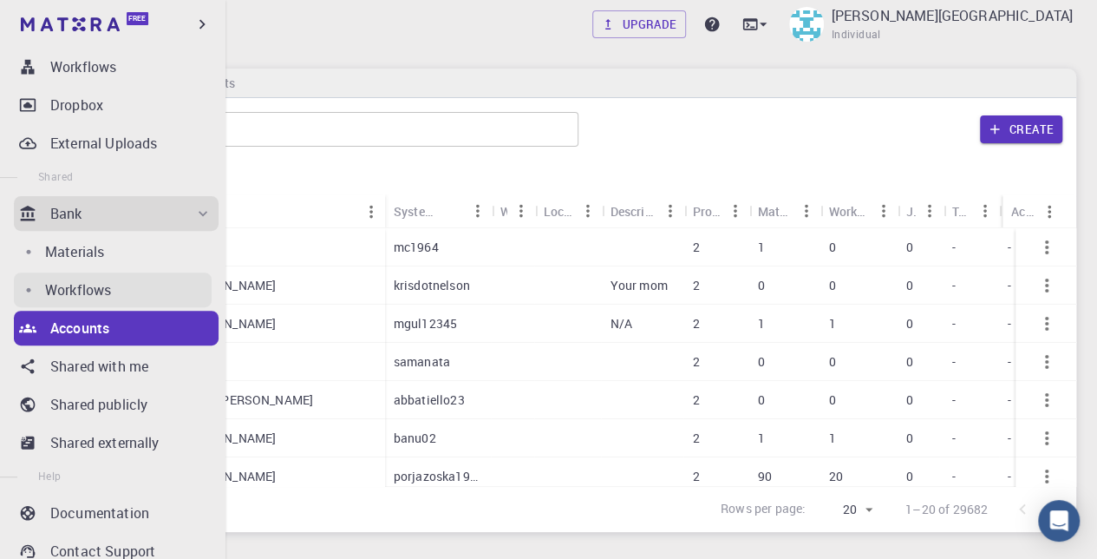
click at [75, 284] on p "Workflows" at bounding box center [78, 289] width 66 height 21
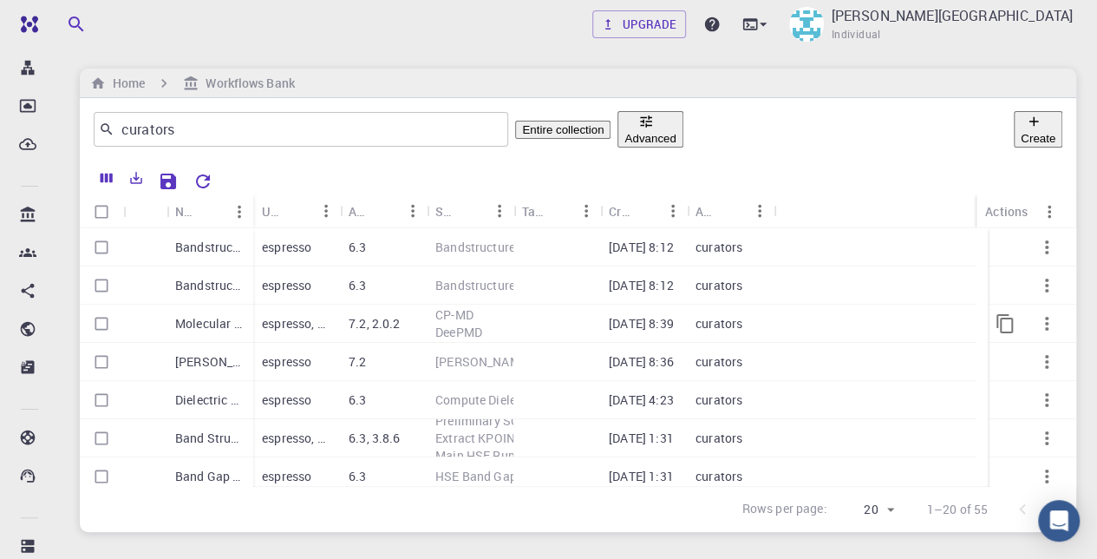
click at [338, 324] on div "espresso, deepmd" at bounding box center [296, 323] width 87 height 38
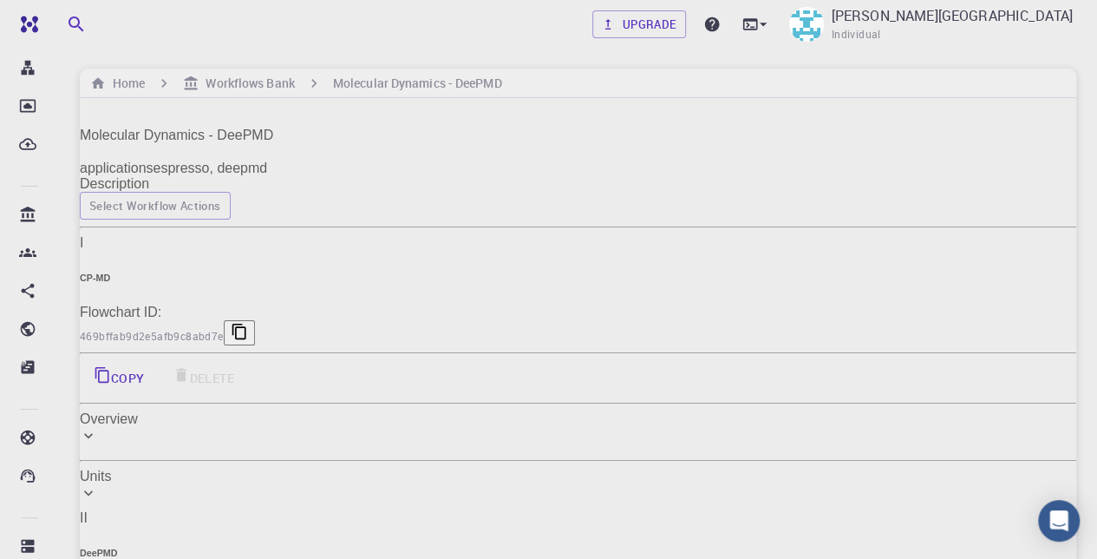
drag, startPoint x: 473, startPoint y: 187, endPoint x: 500, endPoint y: 185, distance: 27.0
drag, startPoint x: 500, startPoint y: 185, endPoint x: 631, endPoint y: 218, distance: 135.9
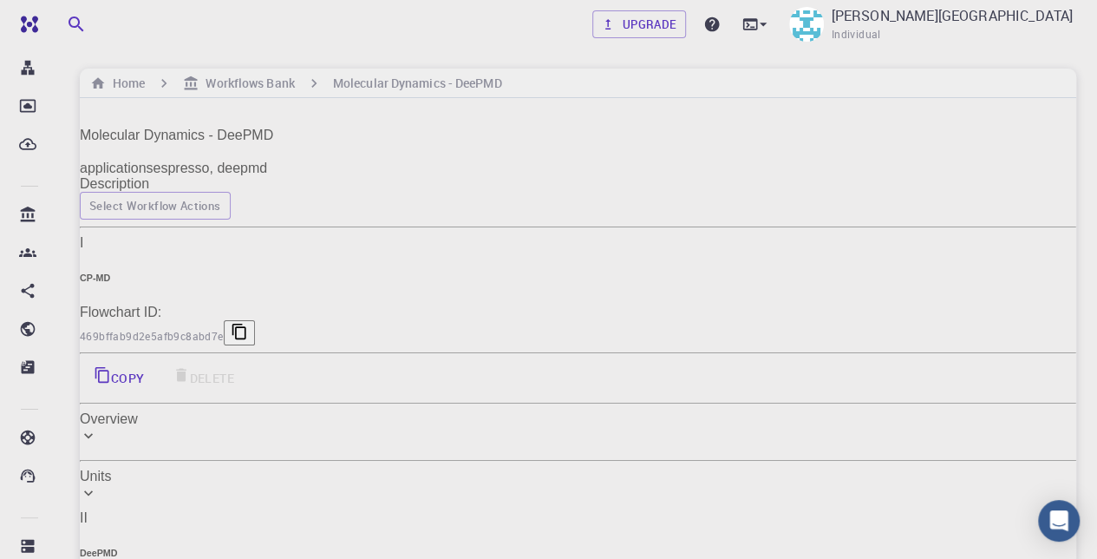
type input "deepmd"
type input "2.0.2"
type input "espresso"
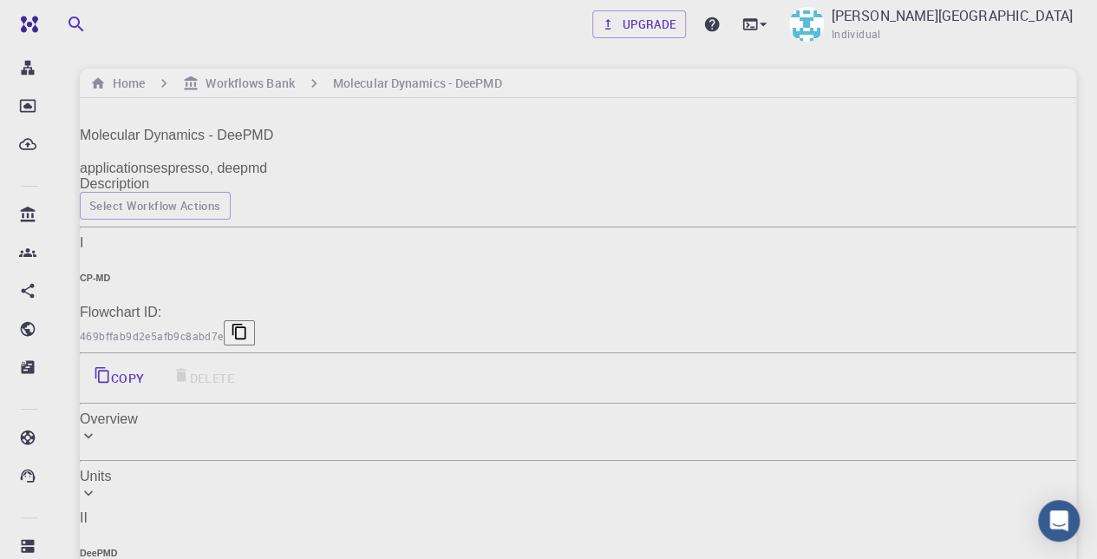
type input "7.2"
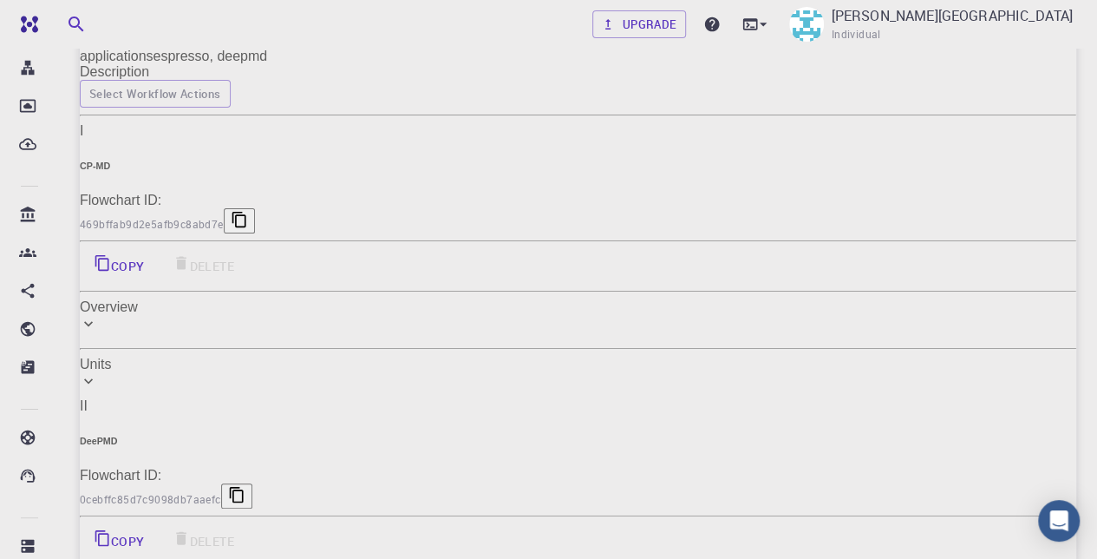
scroll to position [87, 0]
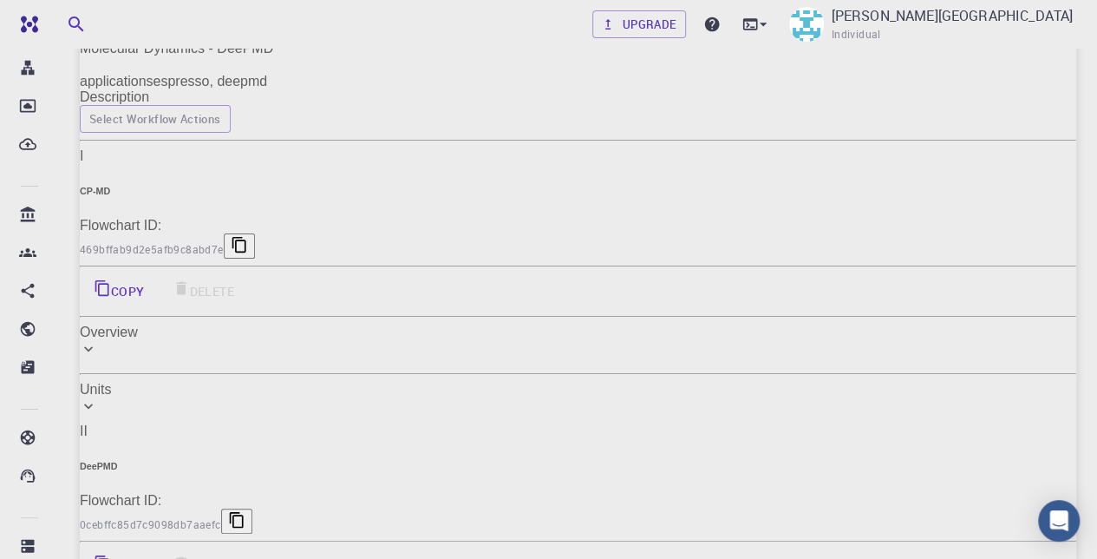
click at [281, 324] on div "Overview" at bounding box center [578, 332] width 997 height 16
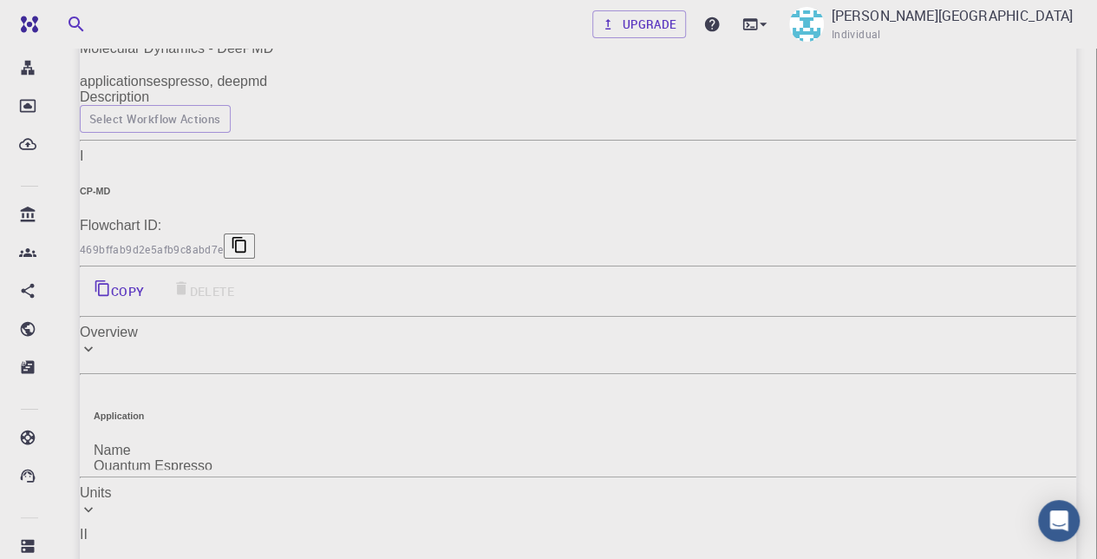
click at [281, 324] on div "Overview" at bounding box center [578, 332] width 997 height 16
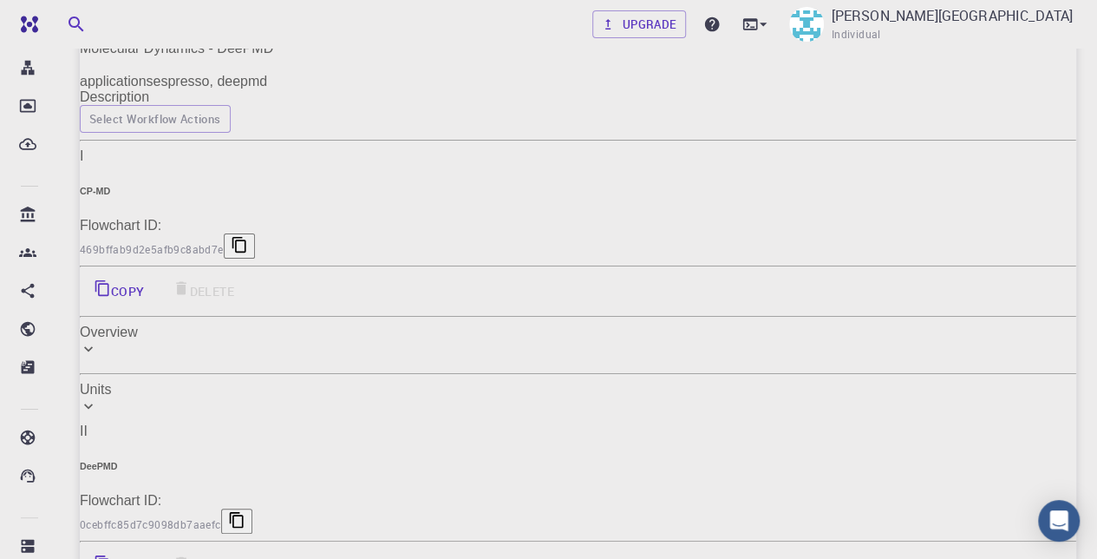
click at [281, 324] on div "Overview" at bounding box center [578, 332] width 997 height 16
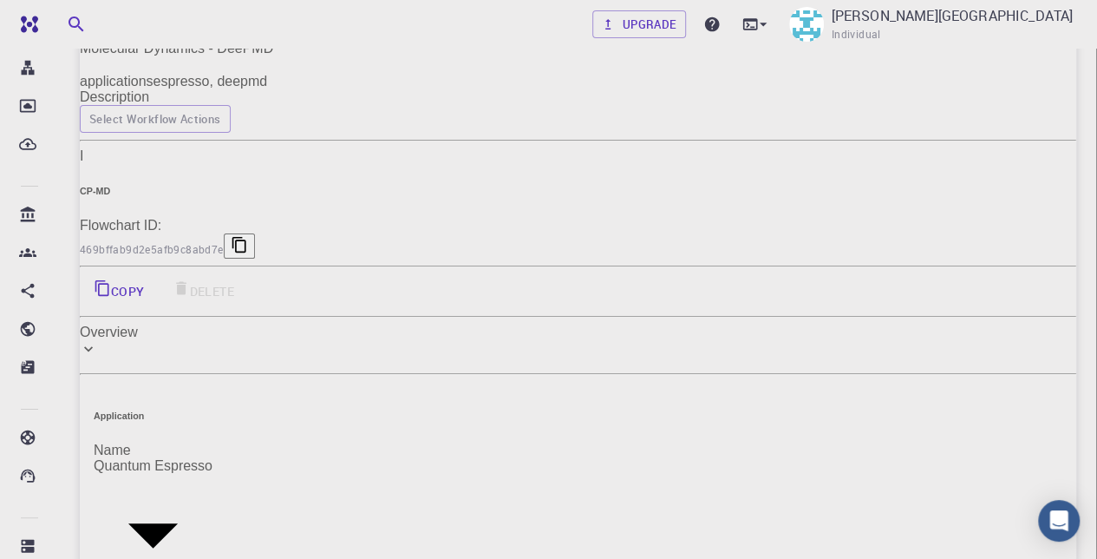
click at [139, 458] on div "Quantum Espresso" at bounding box center [153, 466] width 119 height 16
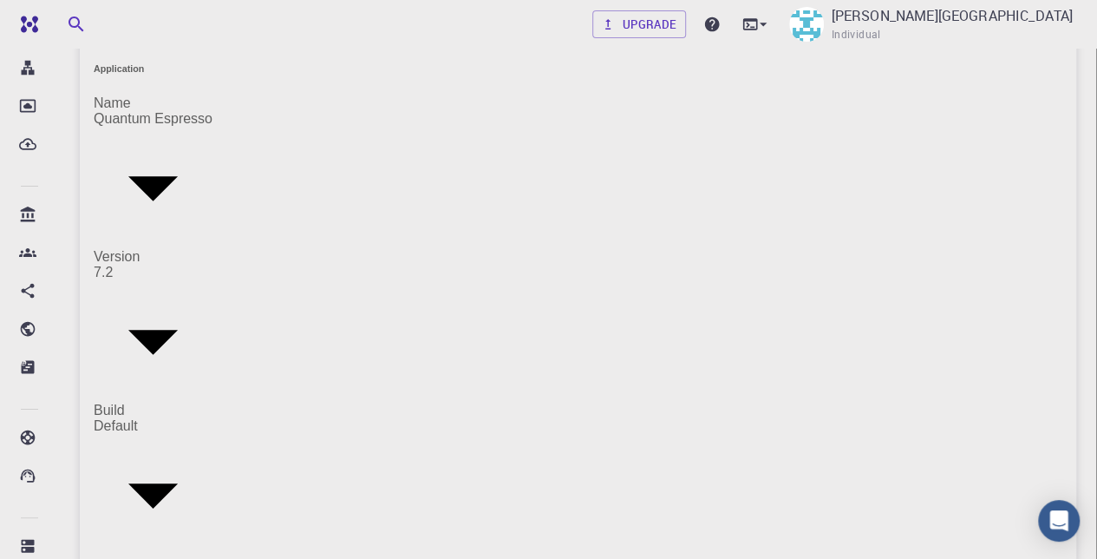
scroll to position [694, 0]
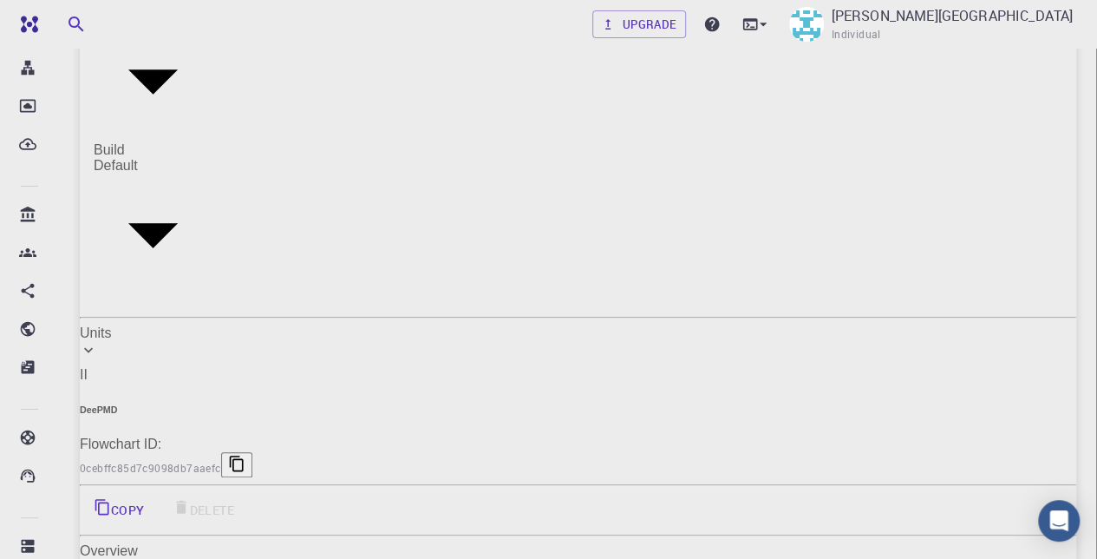
type input "deepmd"
type input "2.0.2"
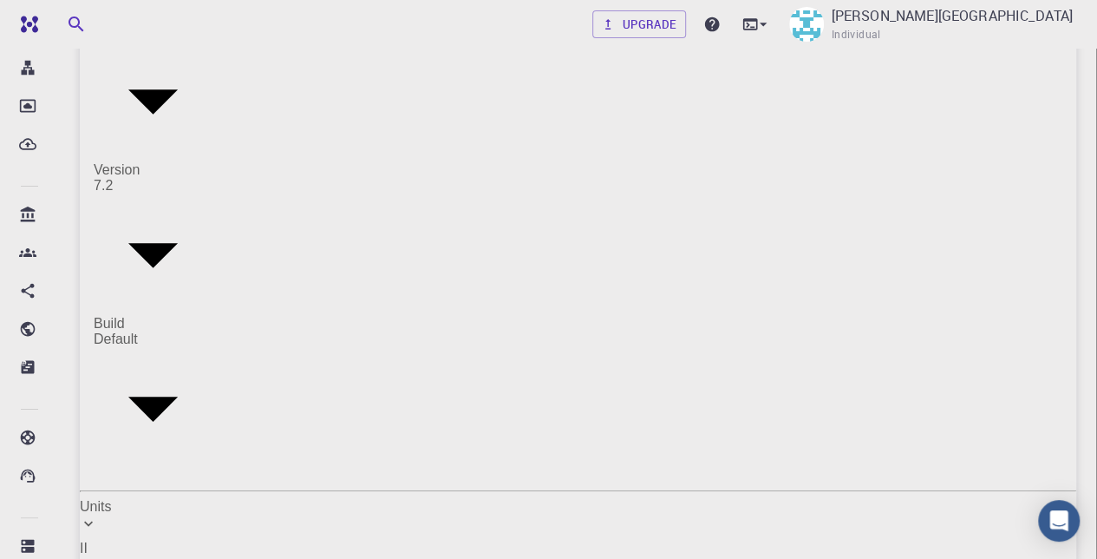
scroll to position [173, 0]
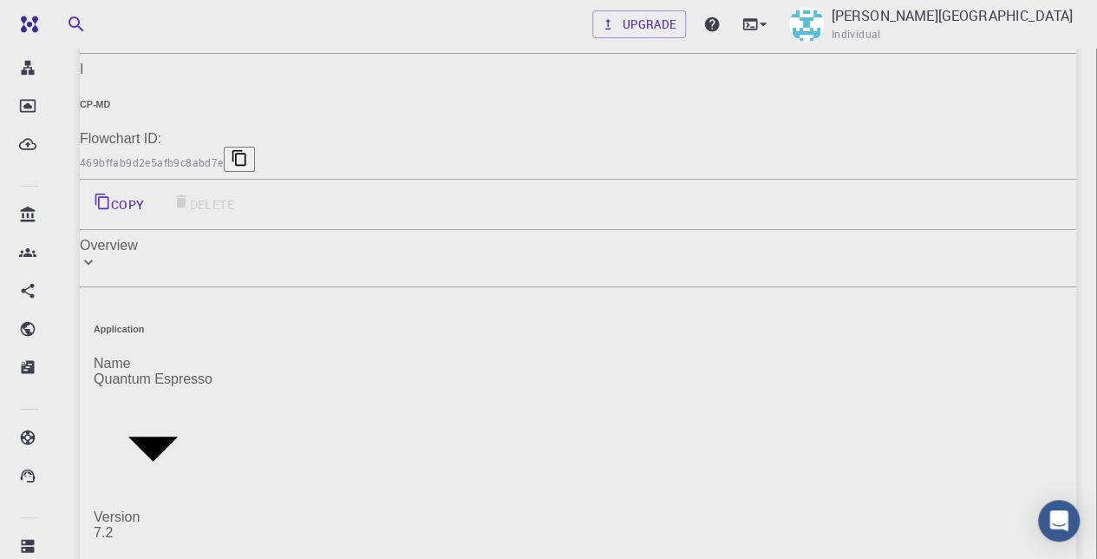
drag, startPoint x: 737, startPoint y: 114, endPoint x: 719, endPoint y: 110, distance: 18.5
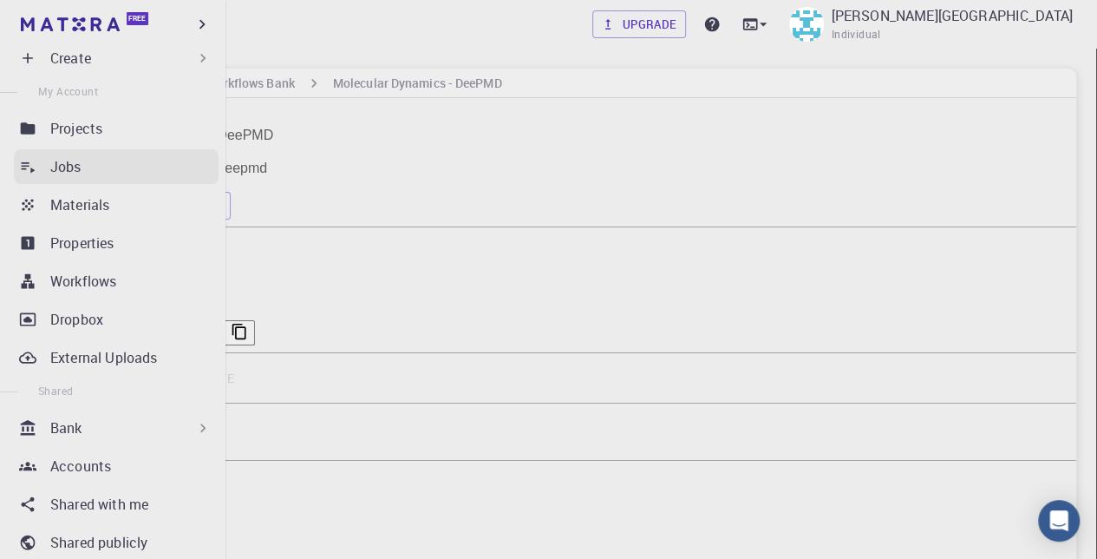
scroll to position [0, 0]
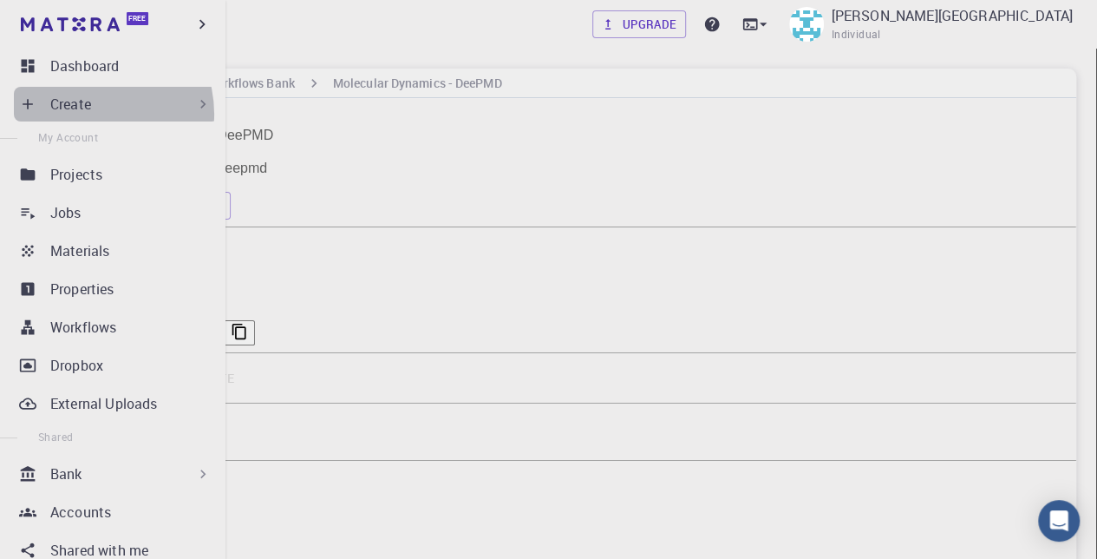
click at [86, 114] on p "Create" at bounding box center [70, 104] width 41 height 21
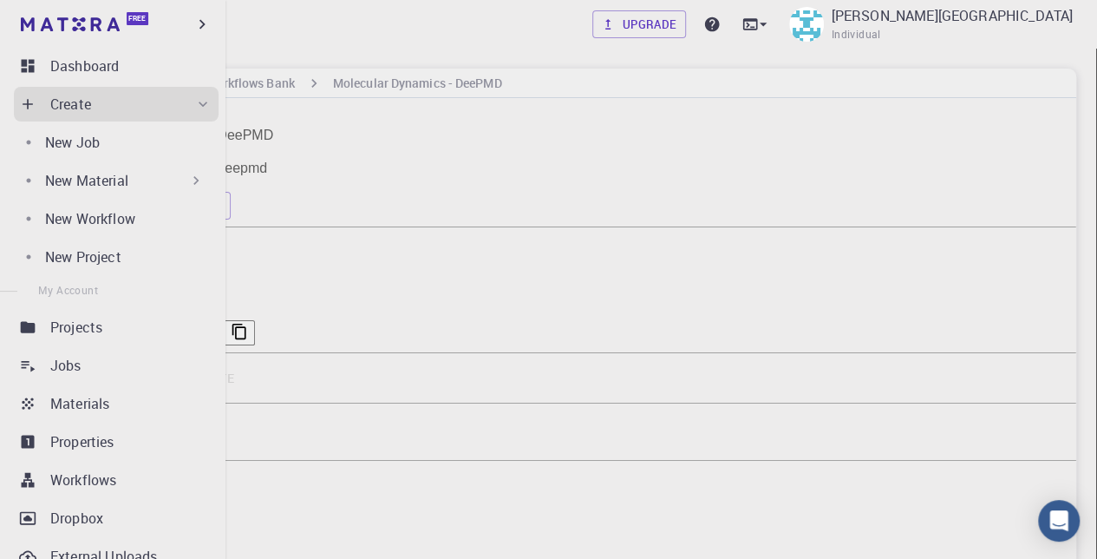
click at [108, 181] on p "New Material" at bounding box center [86, 180] width 83 height 21
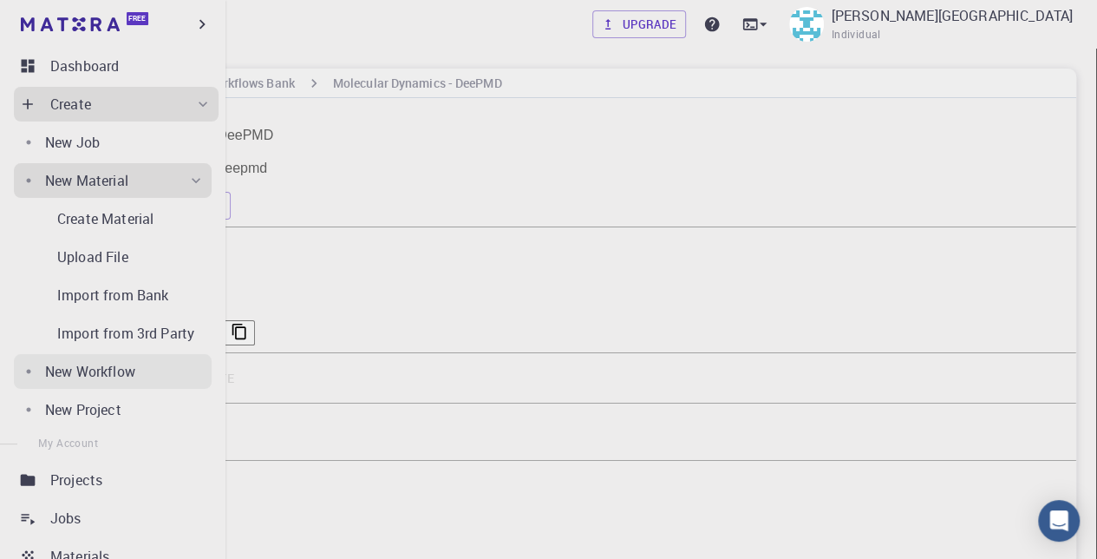
click at [81, 376] on p "New Workflow" at bounding box center [90, 371] width 90 height 21
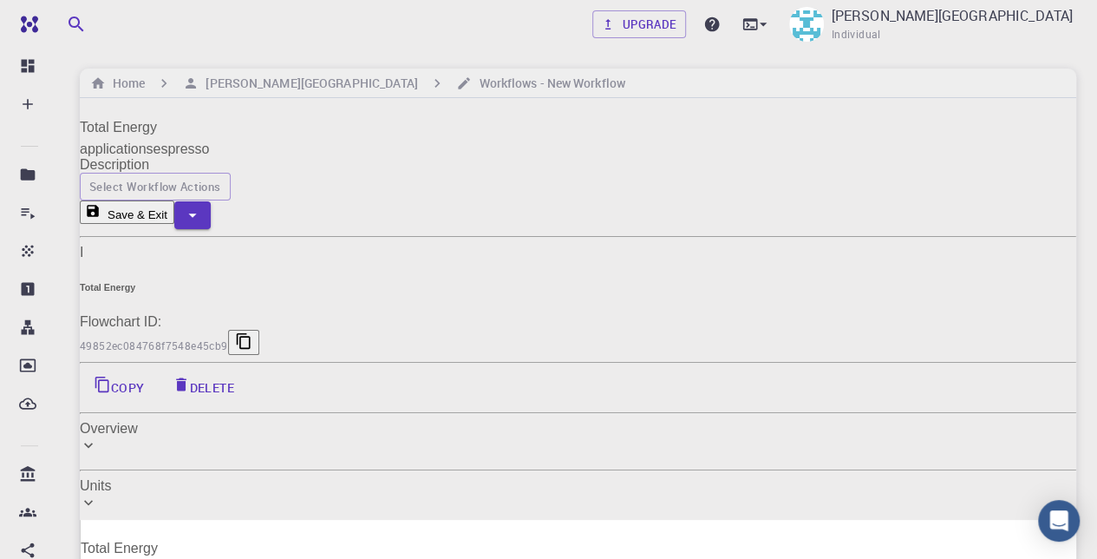
click at [187, 126] on input "Total Energy" at bounding box center [578, 128] width 997 height 28
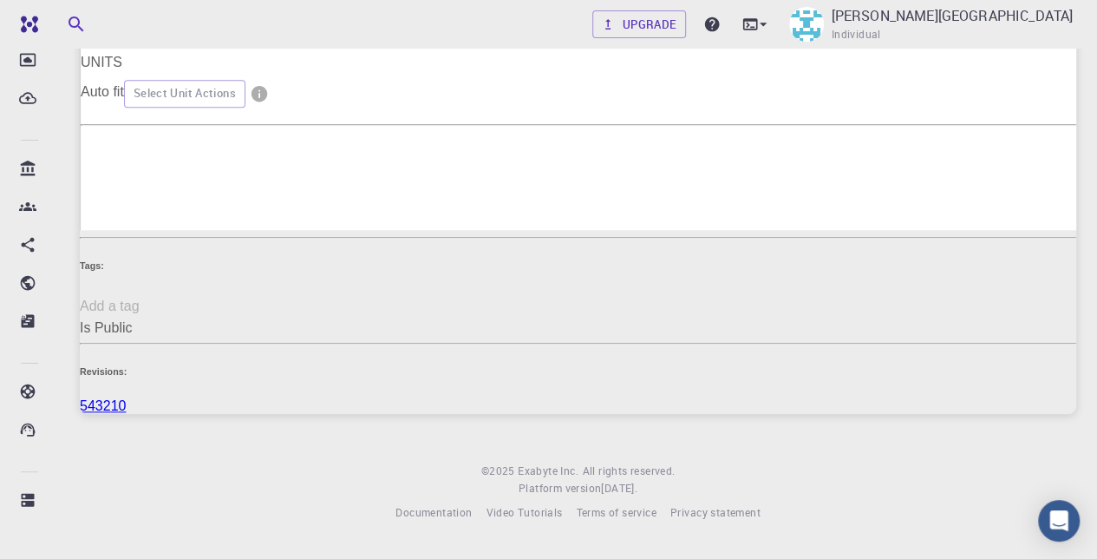
scroll to position [304, 0]
